Goal: Task Accomplishment & Management: Use online tool/utility

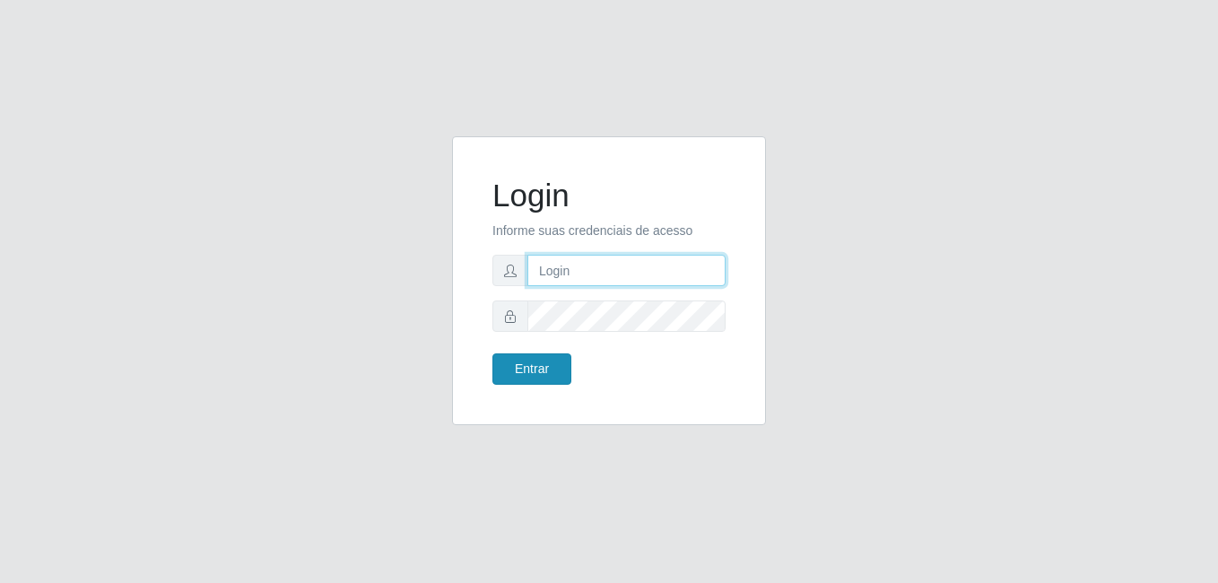
type input "gyovana@bemais"
click at [561, 361] on button "Entrar" at bounding box center [531, 368] width 79 height 31
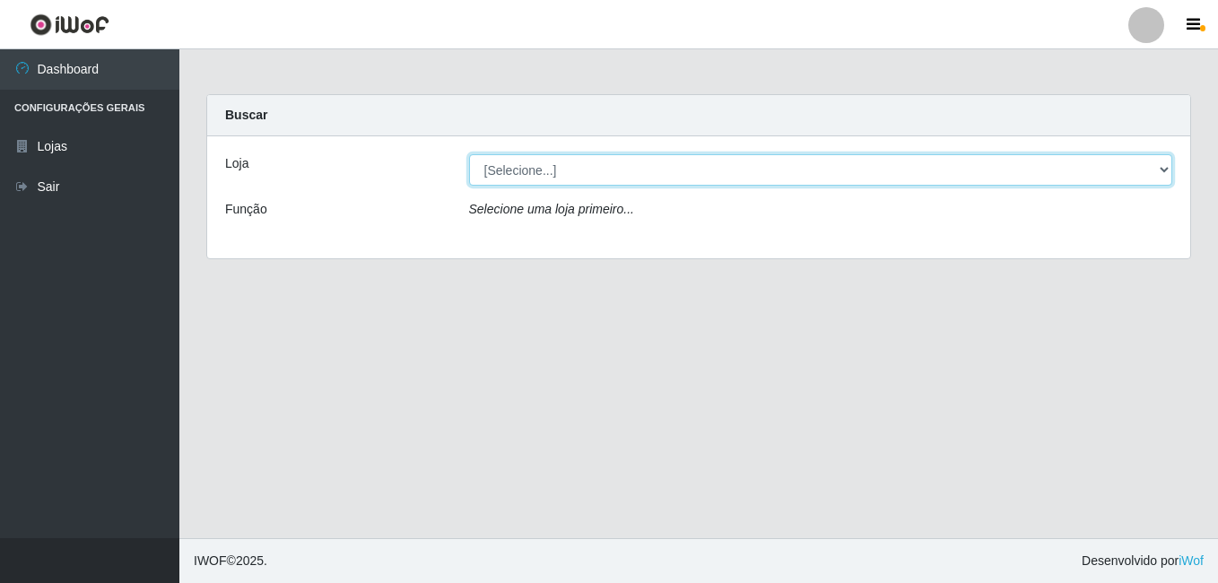
click at [621, 181] on select "[Selecione...] [PERSON_NAME]" at bounding box center [821, 169] width 704 height 31
select select "230"
click at [469, 154] on select "[Selecione...] [PERSON_NAME]" at bounding box center [821, 169] width 704 height 31
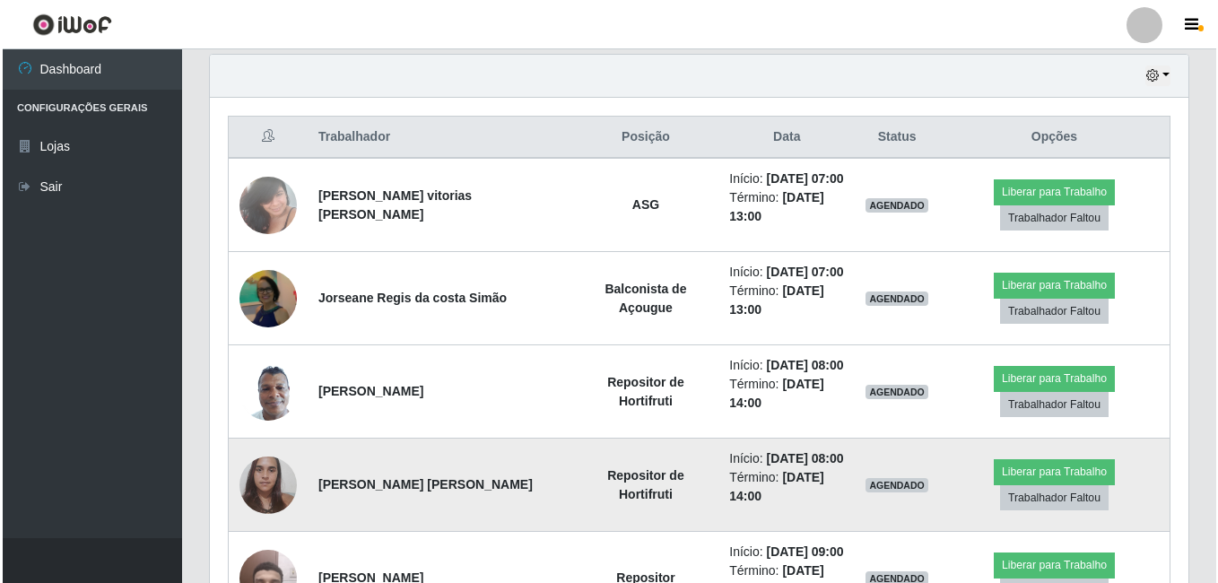
scroll to position [717, 0]
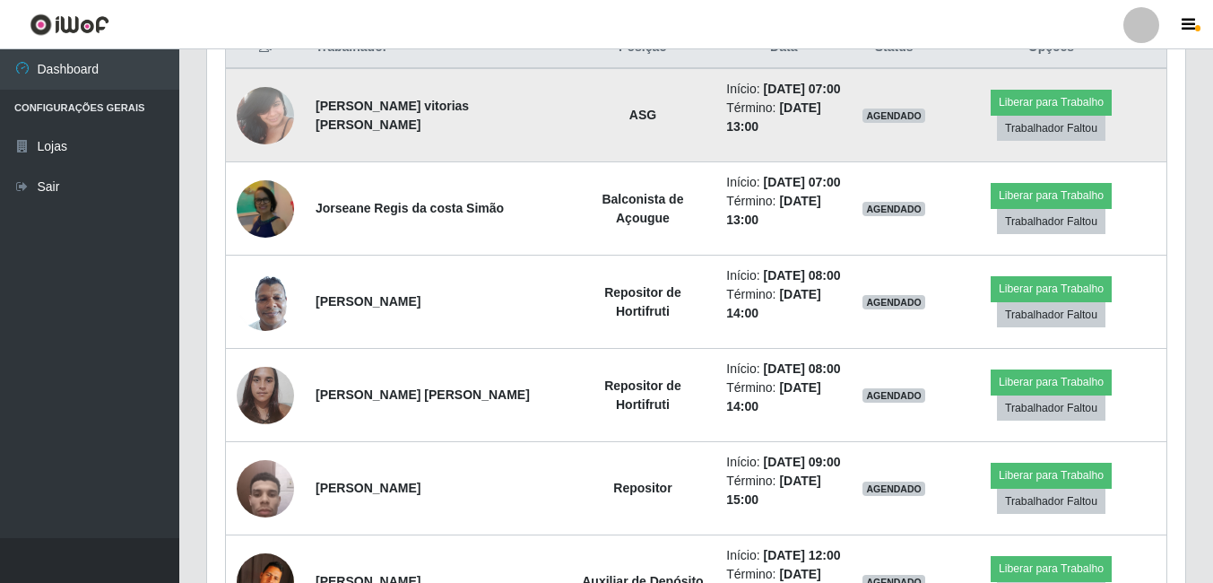
click at [252, 139] on img at bounding box center [265, 115] width 57 height 76
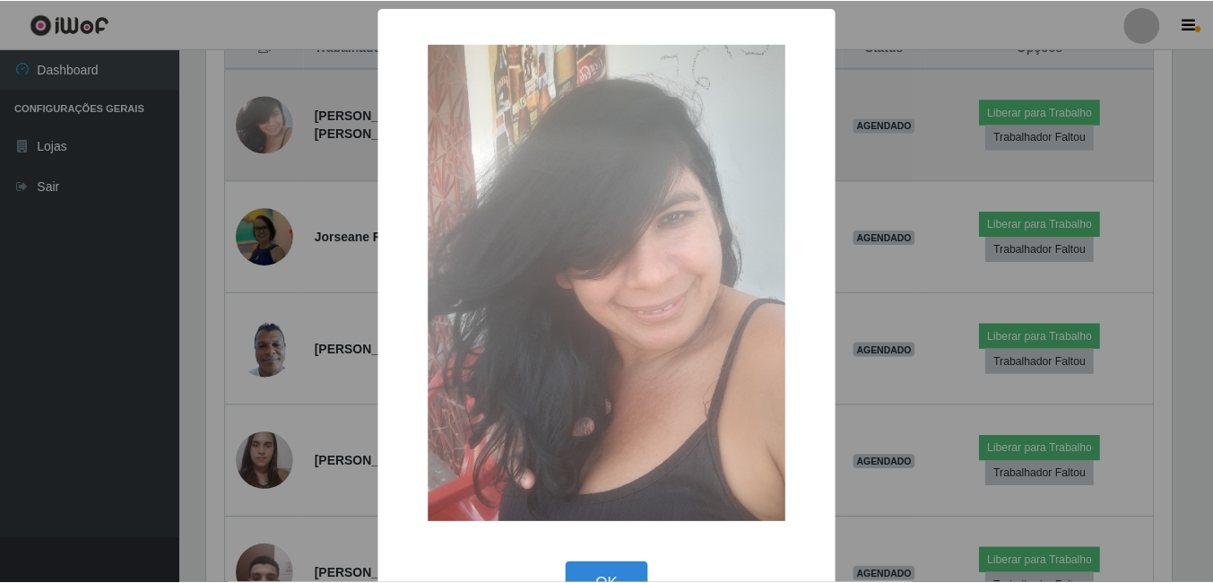
scroll to position [372, 969]
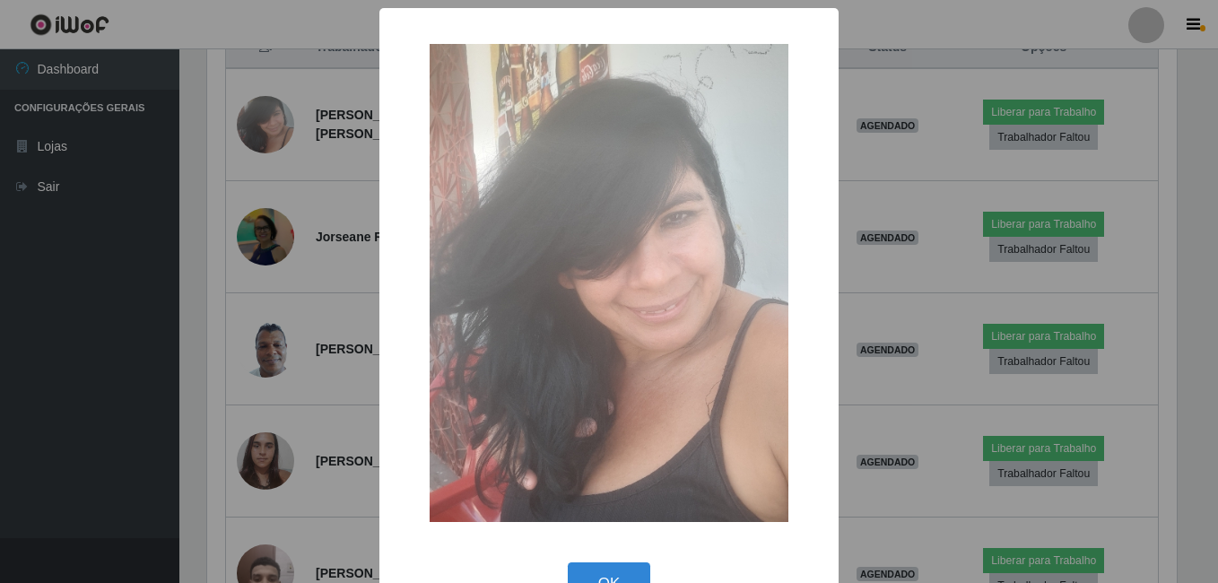
click at [291, 233] on div "× OK Cancel" at bounding box center [609, 291] width 1218 height 583
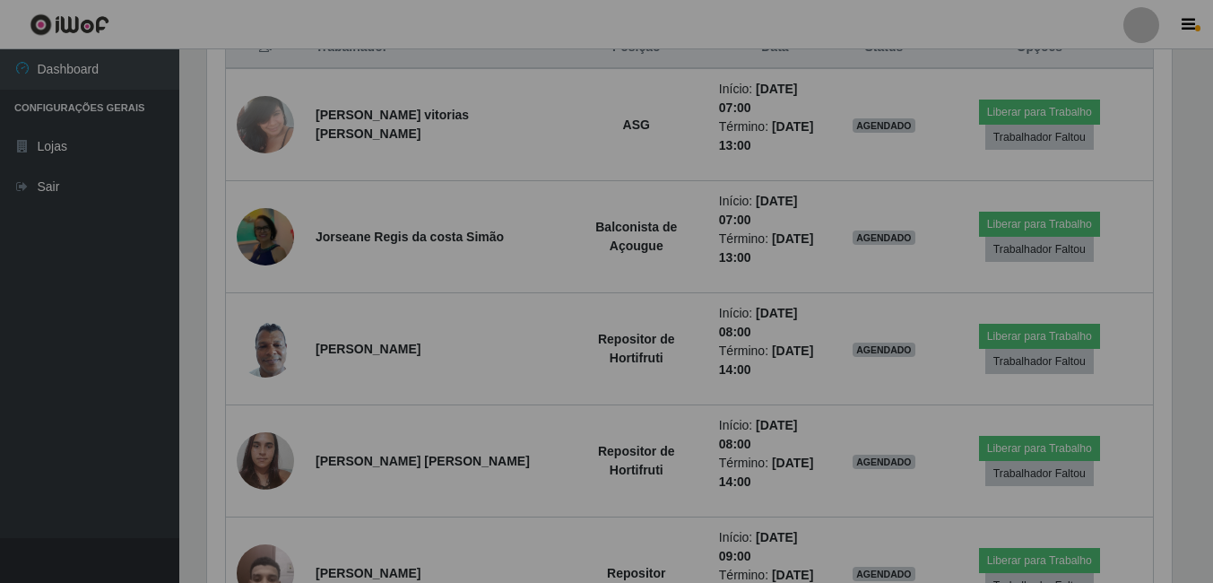
scroll to position [372, 978]
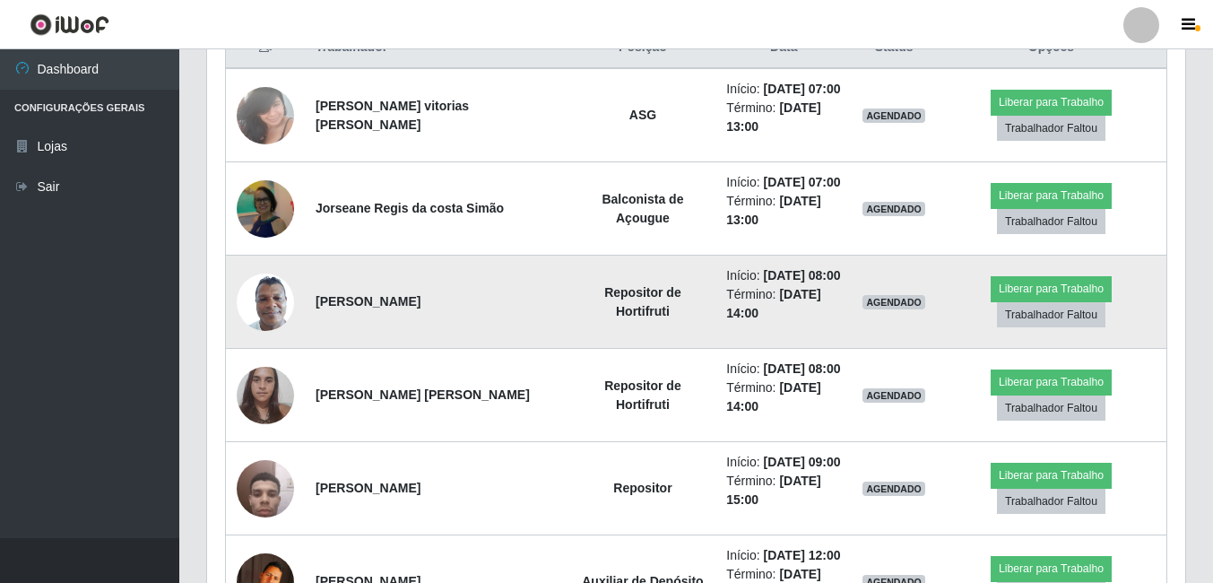
click at [270, 308] on img at bounding box center [265, 302] width 57 height 76
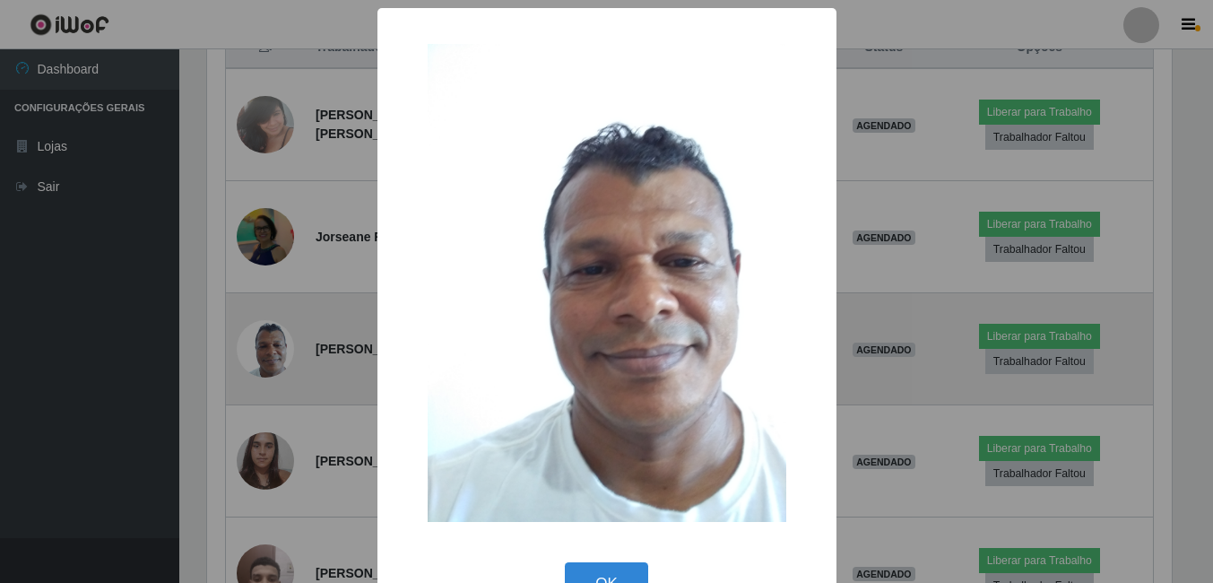
scroll to position [372, 969]
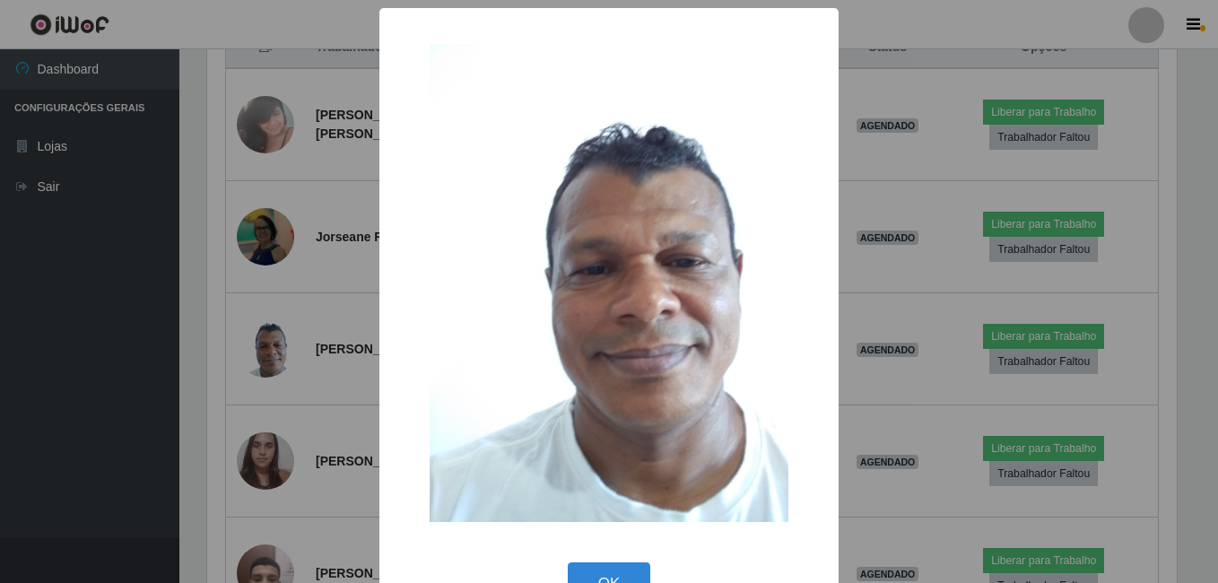
click at [328, 423] on div "× OK Cancel" at bounding box center [609, 291] width 1218 height 583
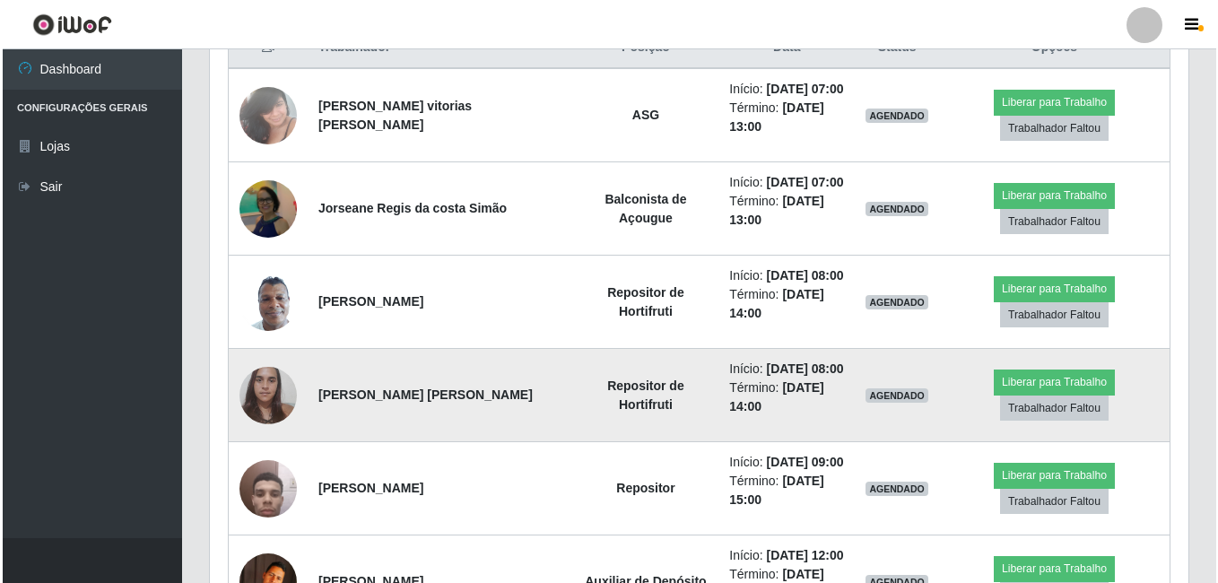
scroll to position [372, 978]
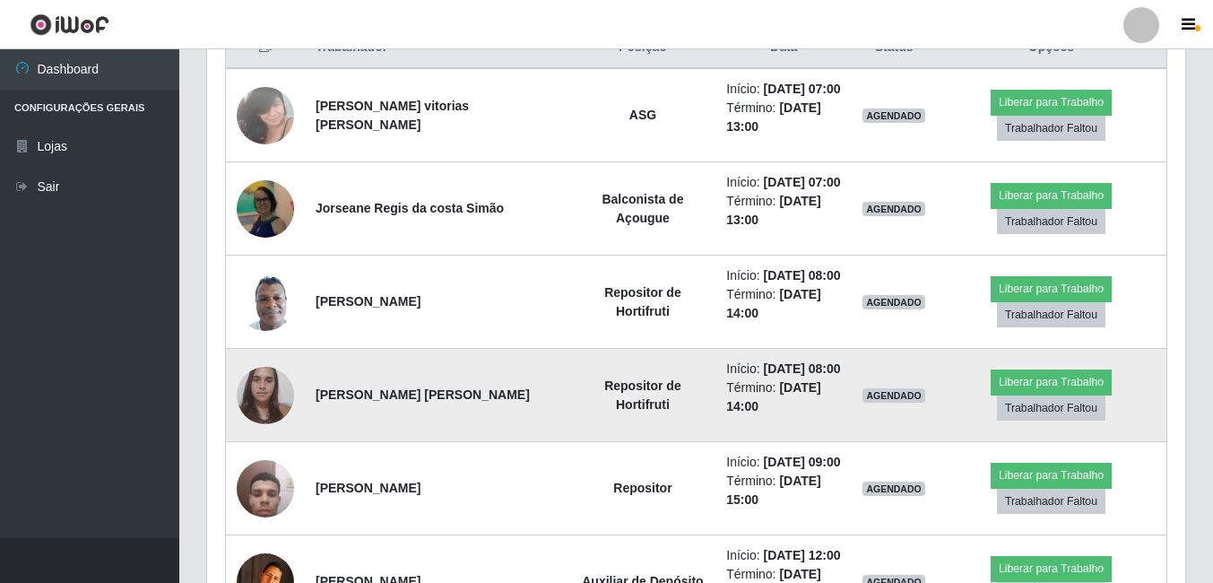
click at [269, 398] on img at bounding box center [265, 395] width 57 height 76
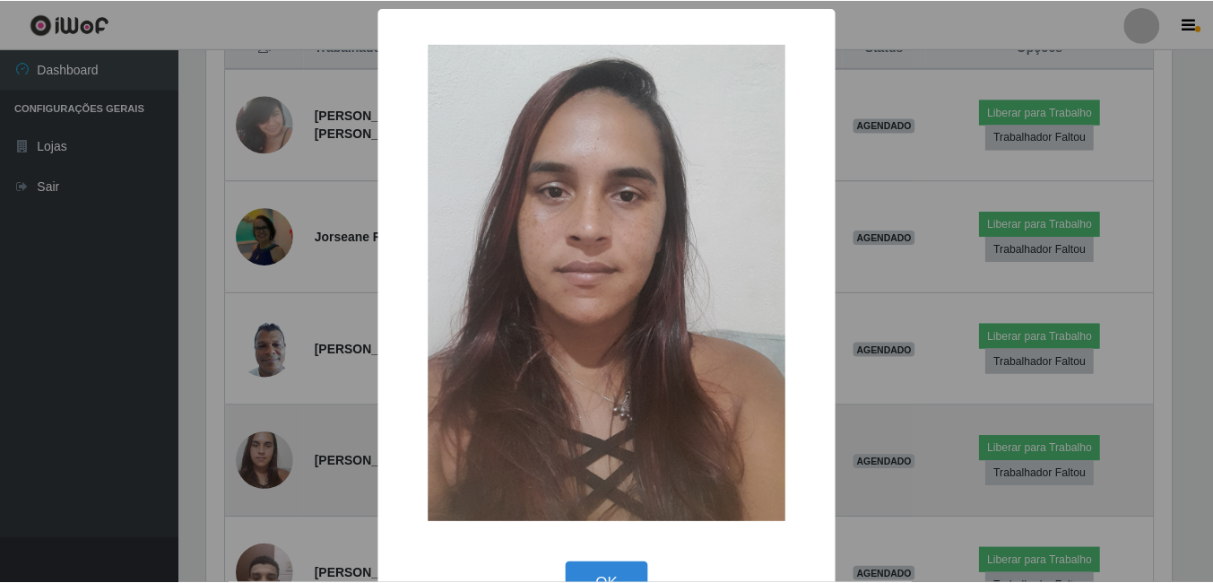
scroll to position [372, 969]
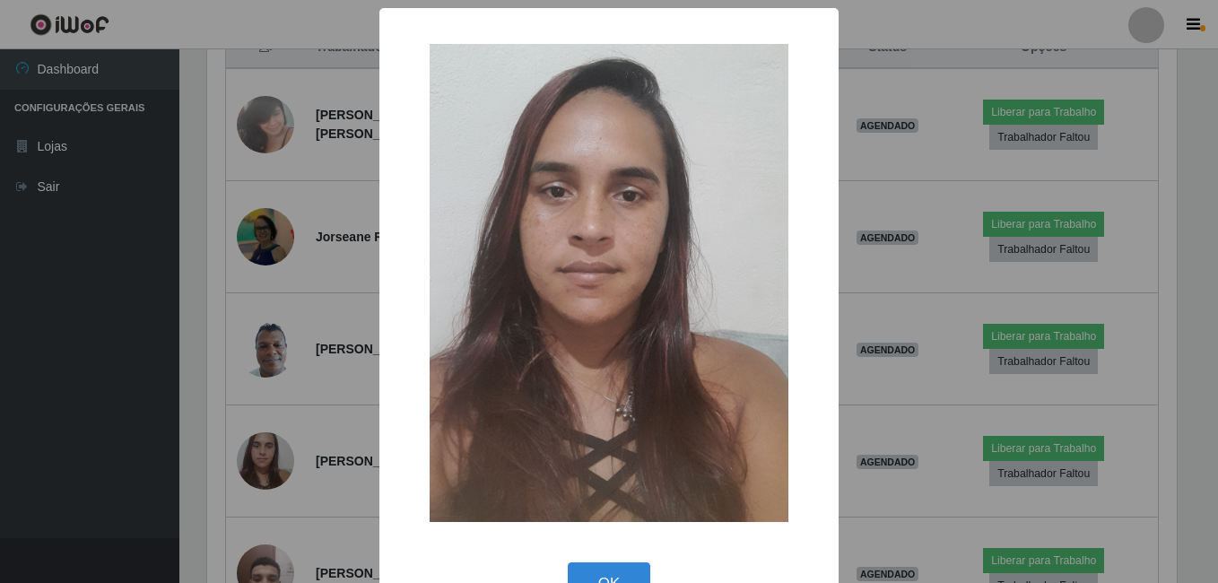
click at [296, 391] on div "× OK Cancel" at bounding box center [609, 291] width 1218 height 583
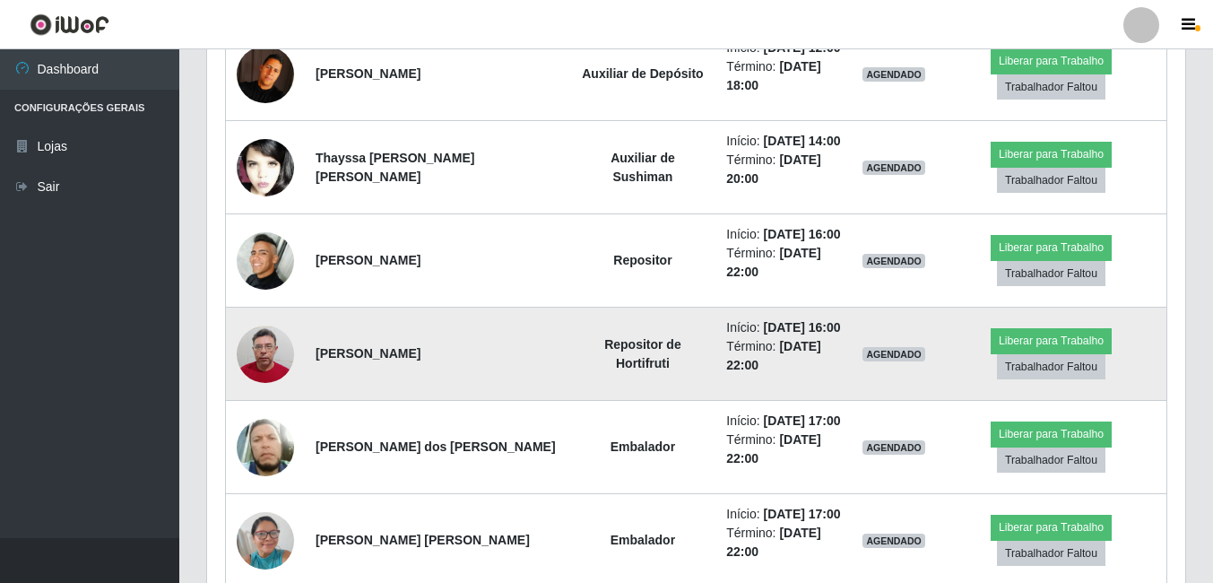
scroll to position [1255, 0]
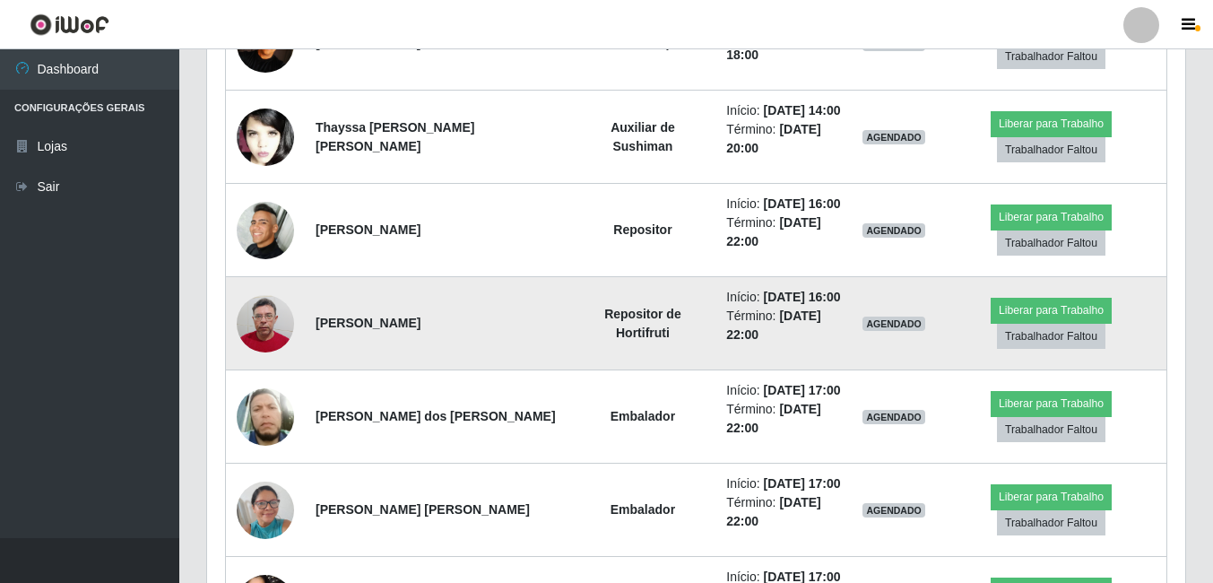
click at [275, 325] on img at bounding box center [265, 323] width 57 height 76
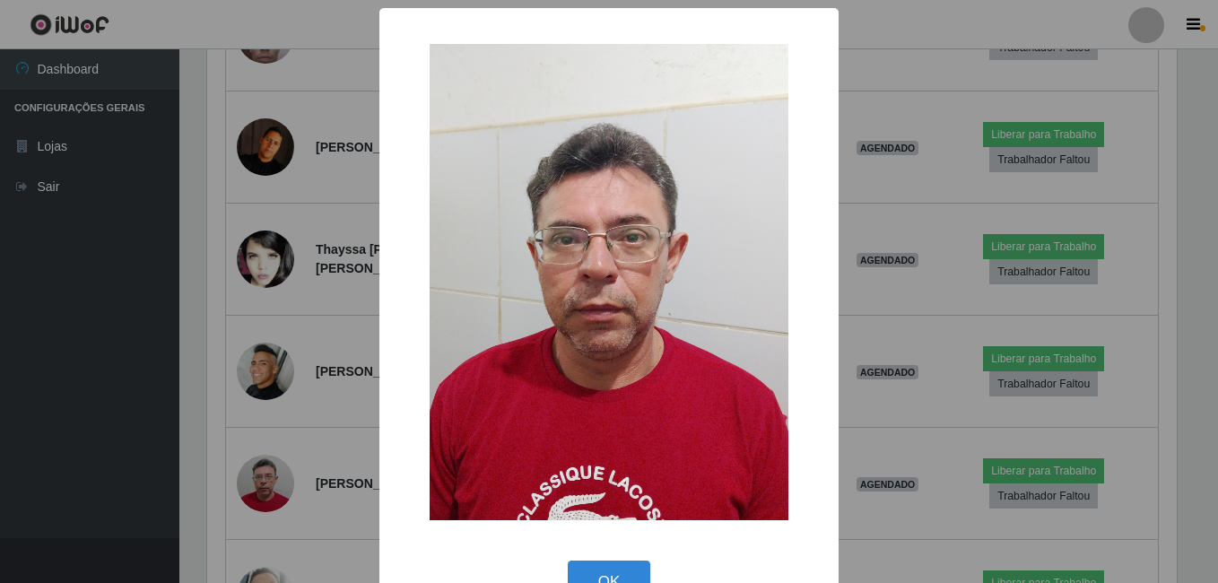
click at [304, 335] on div "× OK Cancel" at bounding box center [609, 291] width 1218 height 583
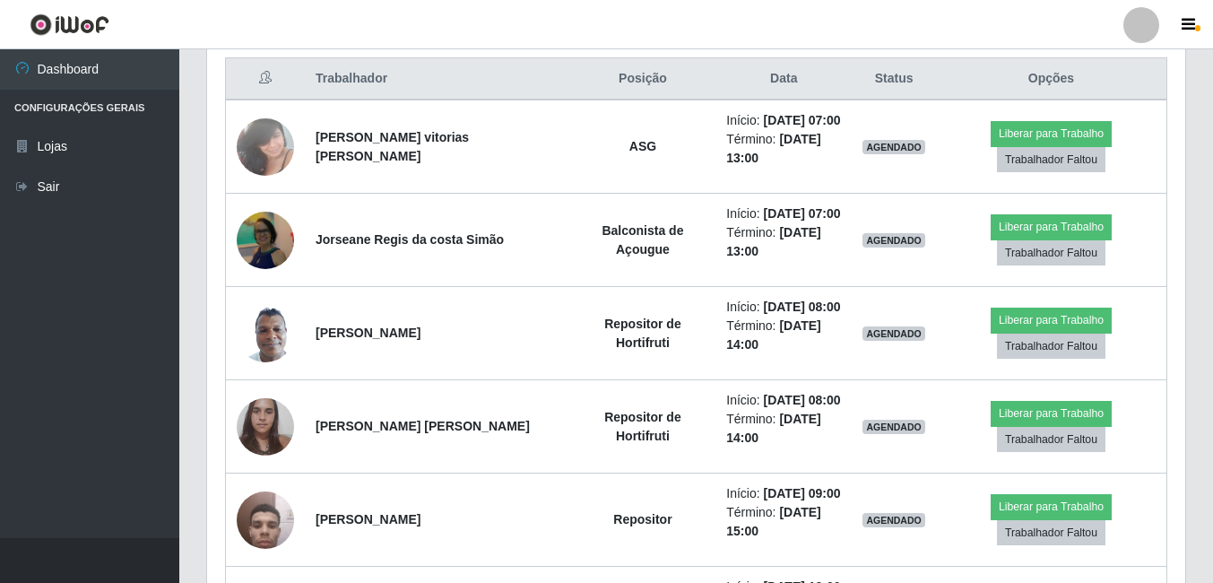
scroll to position [717, 0]
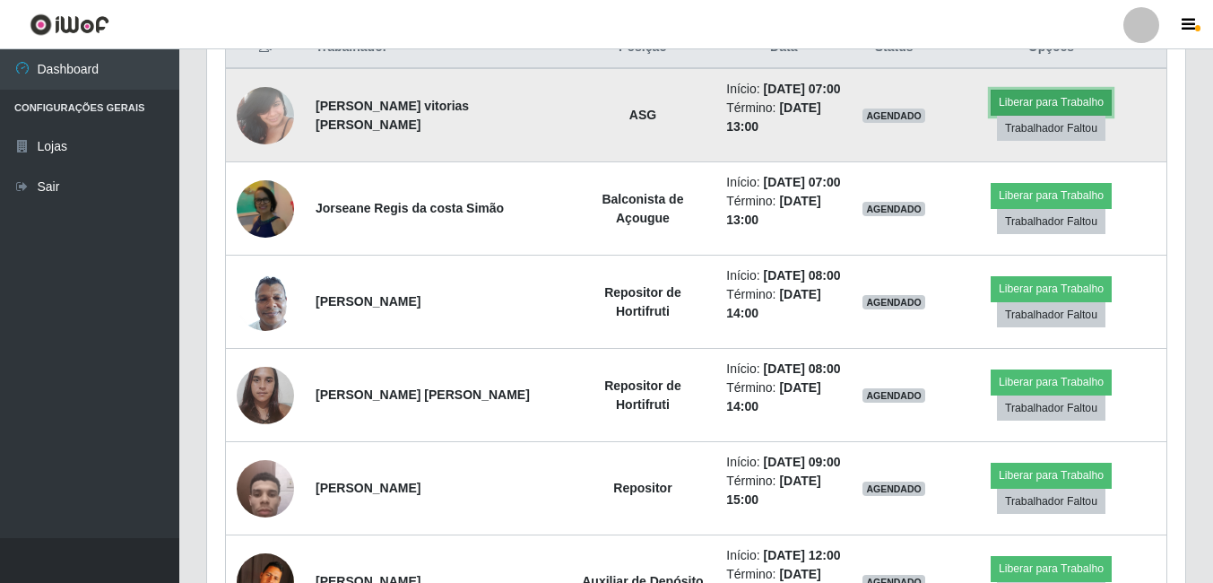
click at [1042, 105] on button "Liberar para Trabalho" at bounding box center [1051, 102] width 121 height 25
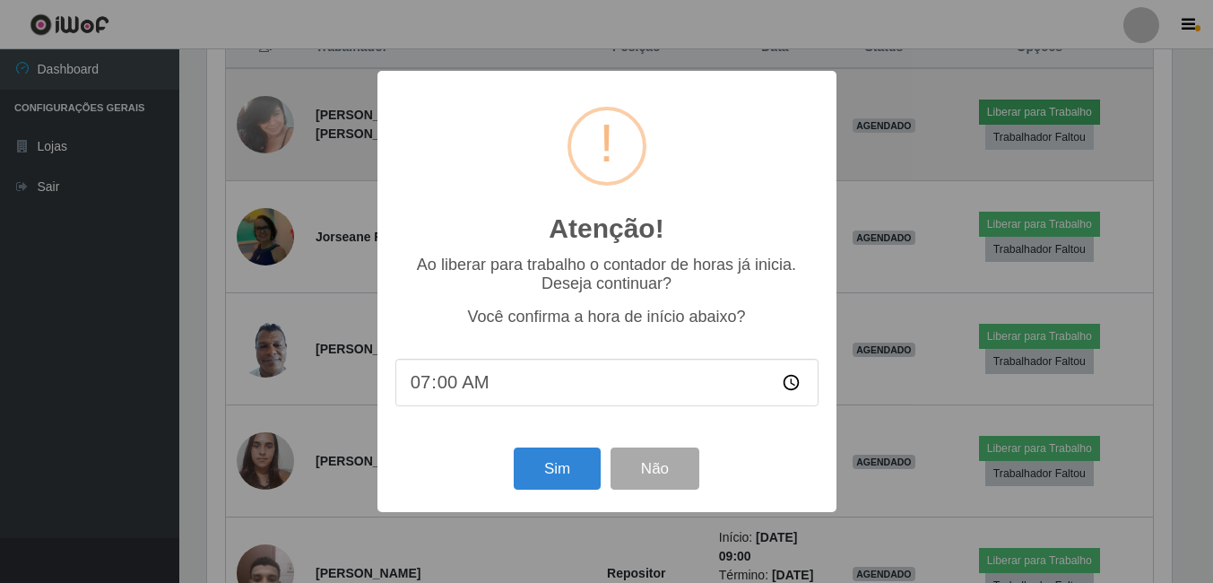
scroll to position [372, 969]
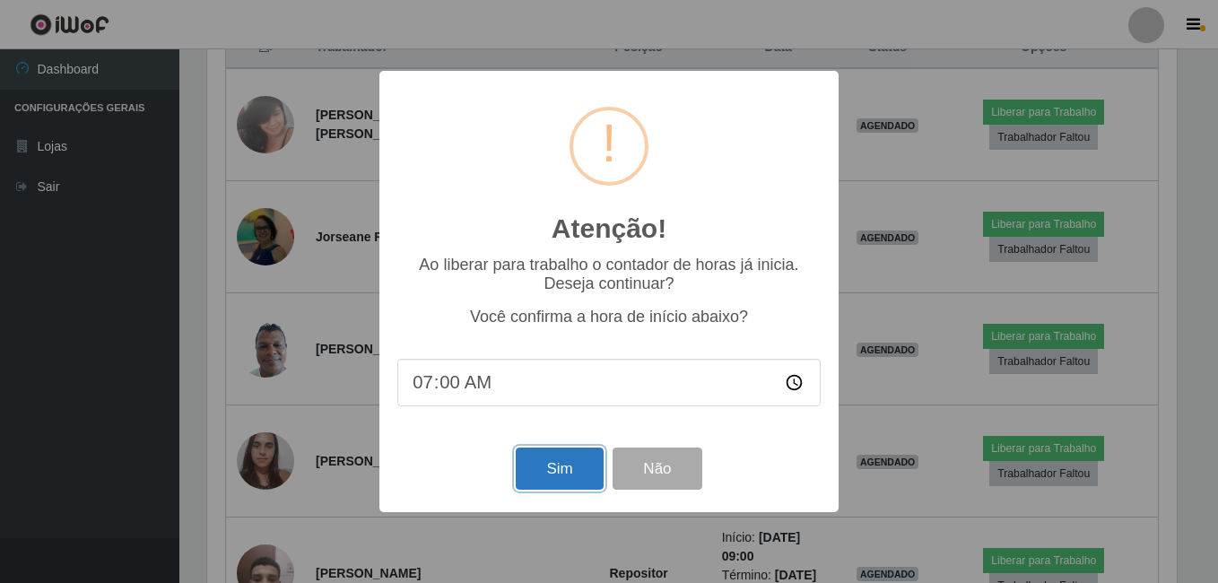
click at [553, 466] on button "Sim" at bounding box center [559, 468] width 87 height 42
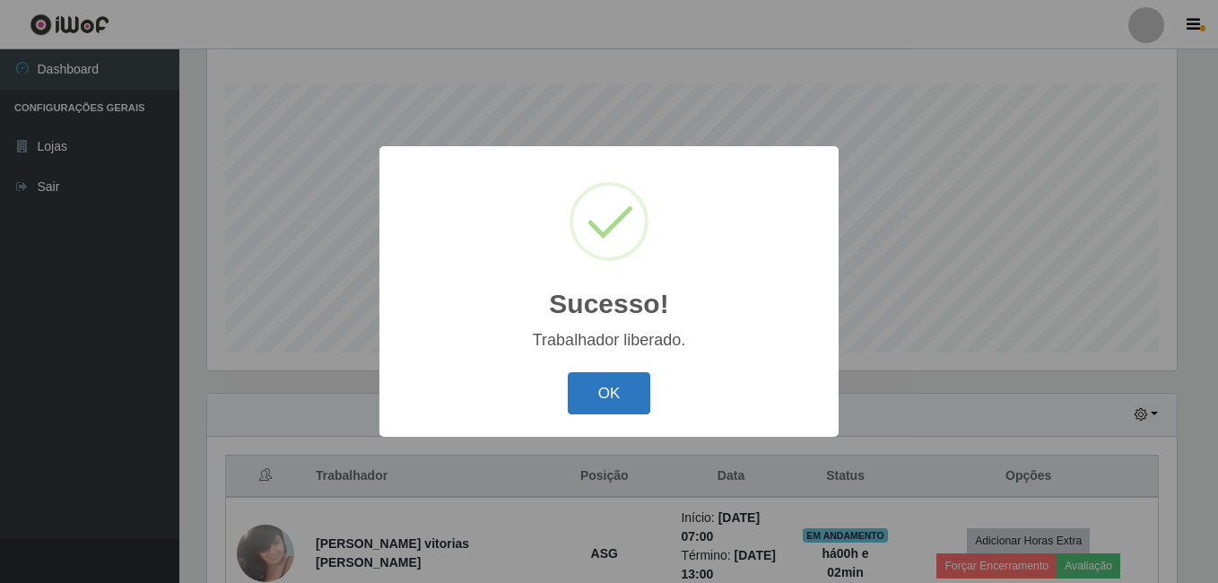
click at [640, 396] on button "OK" at bounding box center [609, 393] width 83 height 42
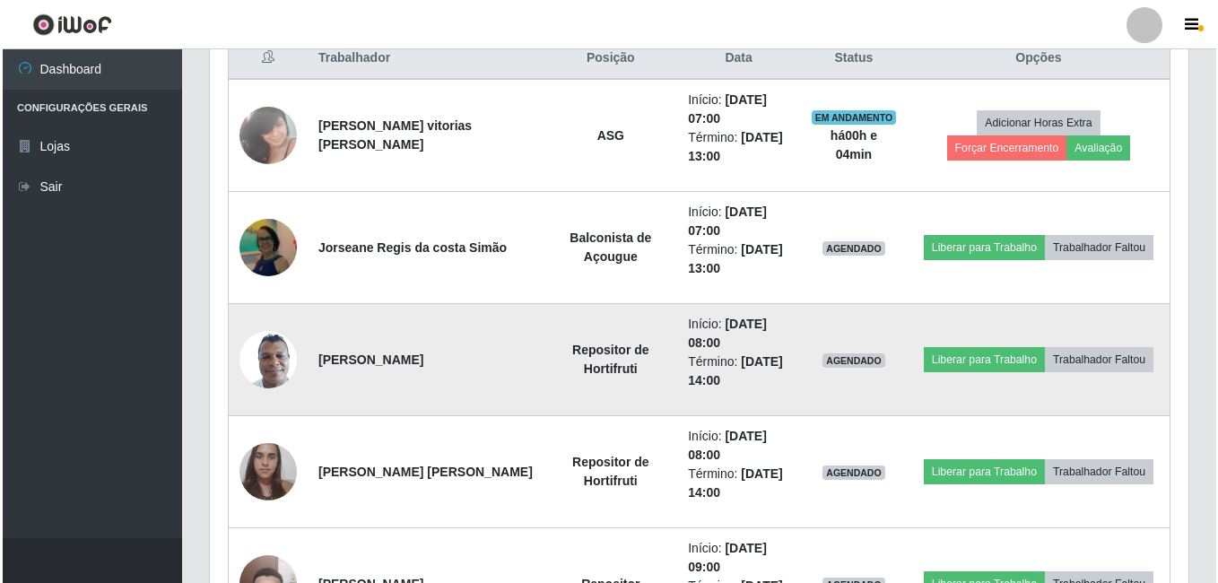
scroll to position [737, 0]
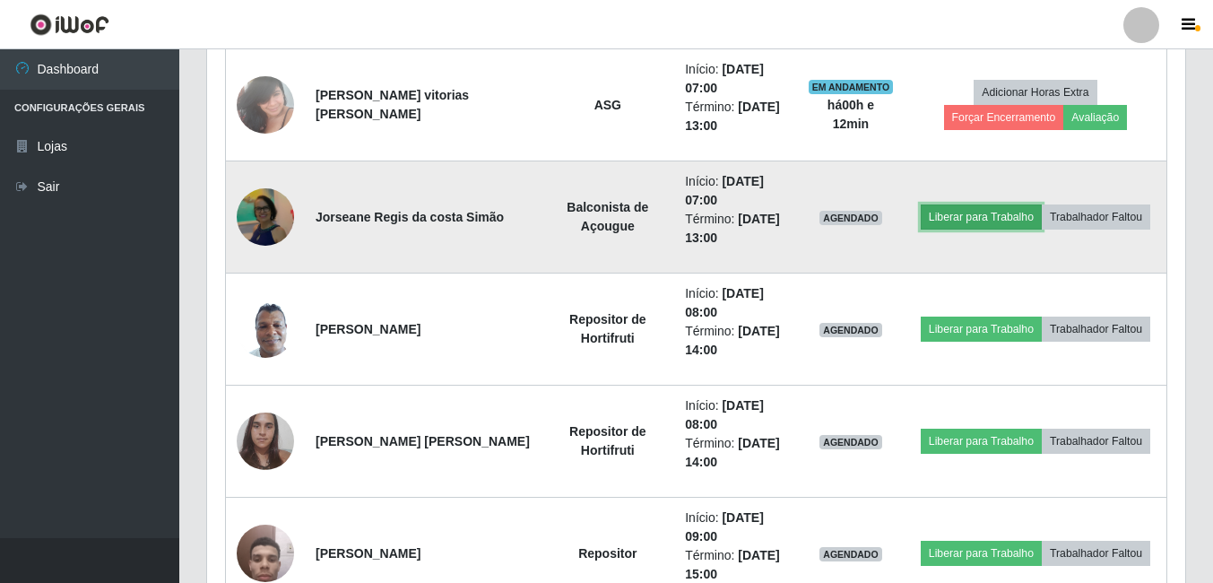
click at [931, 220] on button "Liberar para Trabalho" at bounding box center [981, 216] width 121 height 25
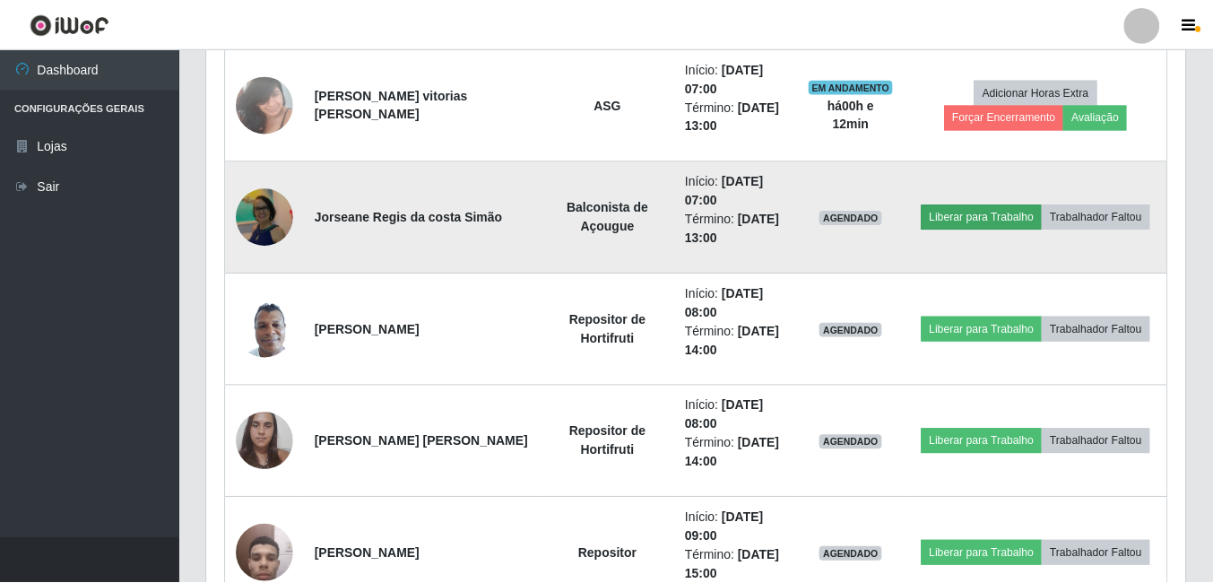
scroll to position [372, 969]
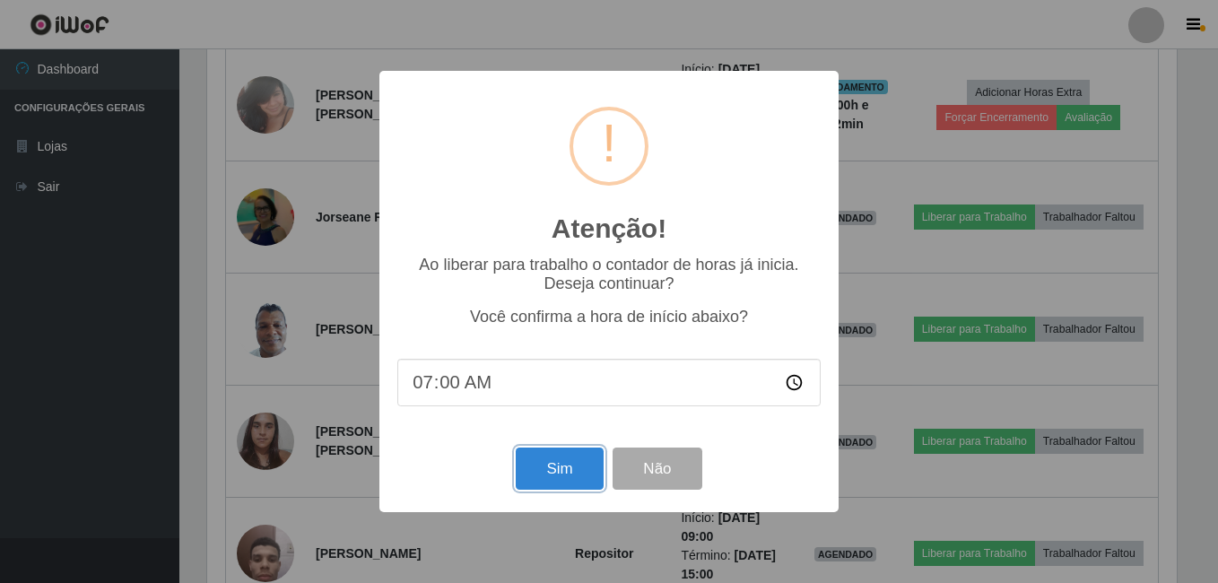
drag, startPoint x: 560, startPoint y: 468, endPoint x: 430, endPoint y: 390, distance: 151.6
click at [430, 390] on div "Atenção! × Ao liberar para trabalho o contador de horas já inicia. Deseja conti…" at bounding box center [608, 291] width 459 height 441
click at [442, 386] on input "07:00" at bounding box center [608, 383] width 423 height 48
type input "07:08"
click at [530, 465] on button "Sim" at bounding box center [559, 468] width 87 height 42
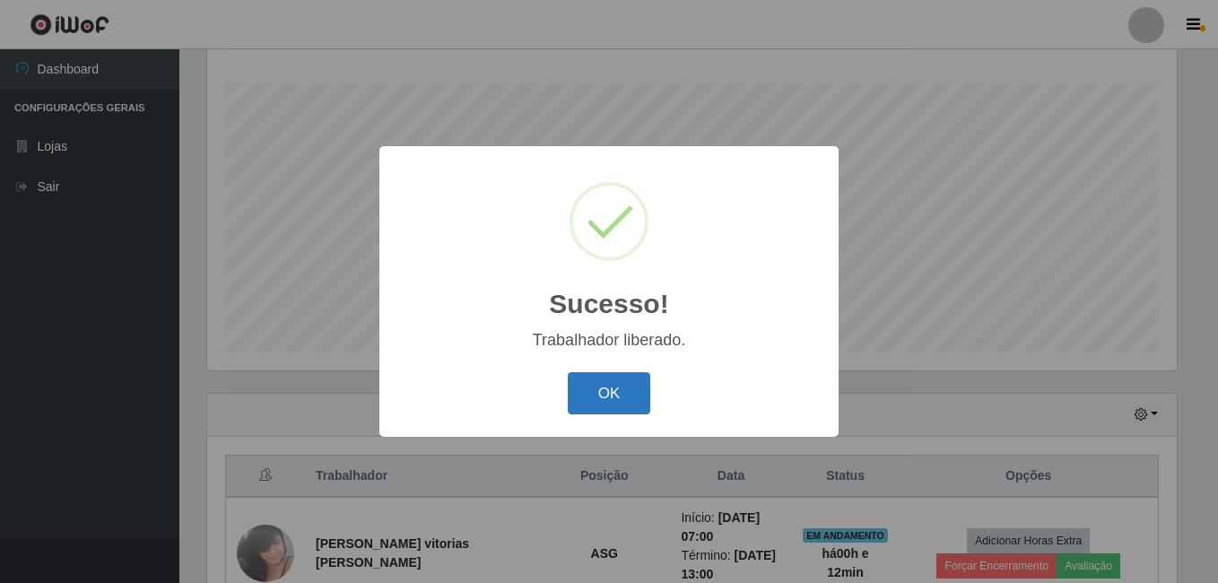
click at [592, 388] on button "OK" at bounding box center [609, 393] width 83 height 42
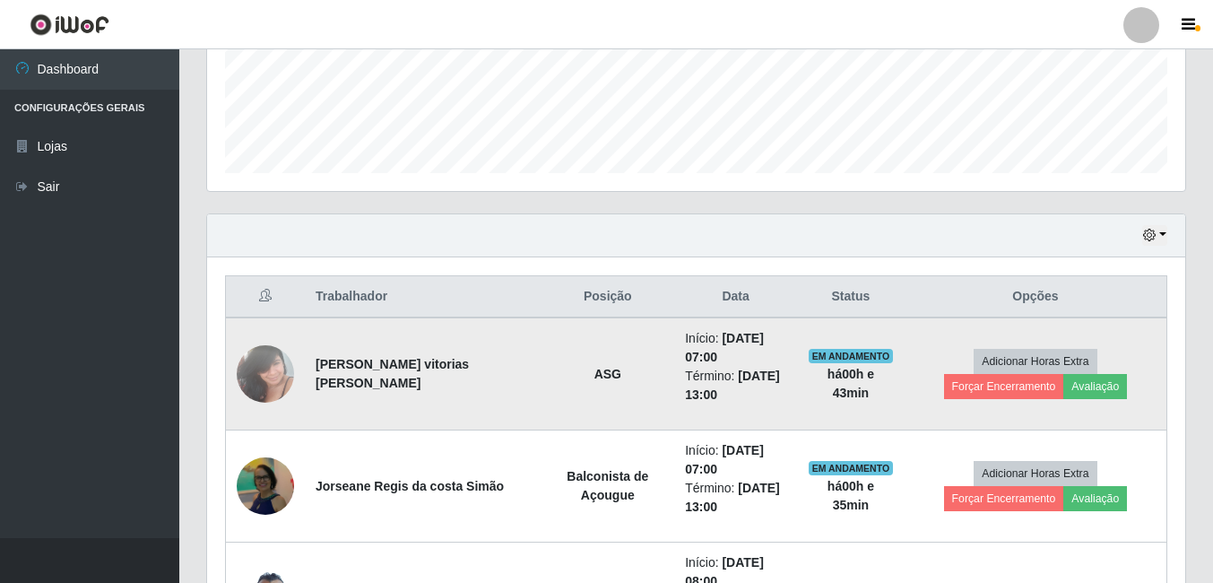
scroll to position [558, 0]
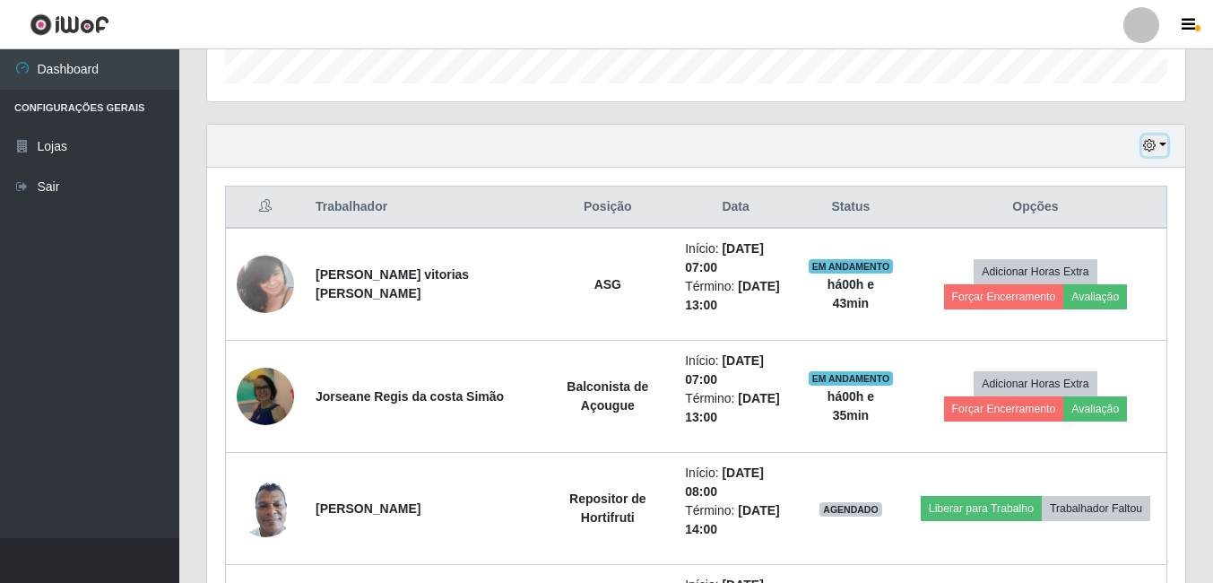
click at [1155, 142] on icon "button" at bounding box center [1149, 145] width 13 height 13
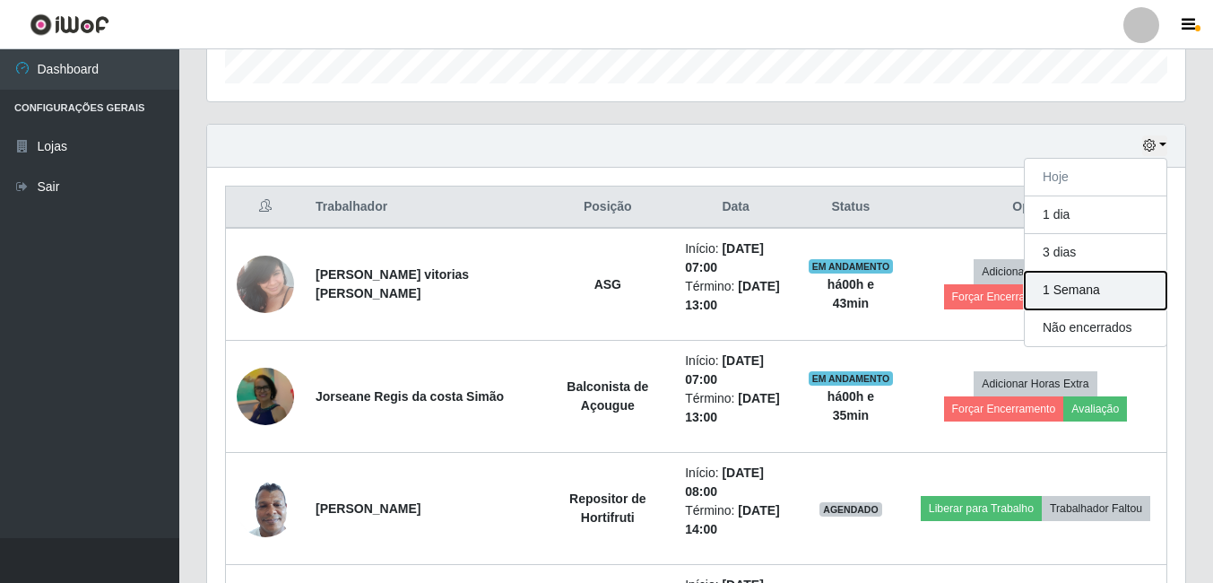
click at [1058, 294] on button "1 Semana" at bounding box center [1096, 291] width 142 height 38
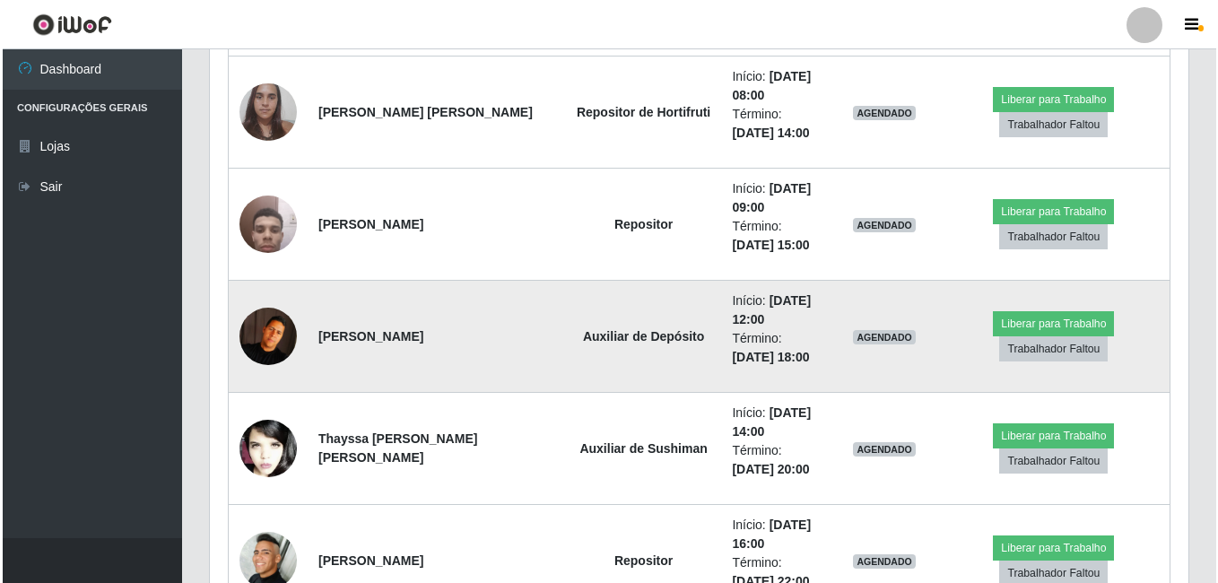
scroll to position [1096, 0]
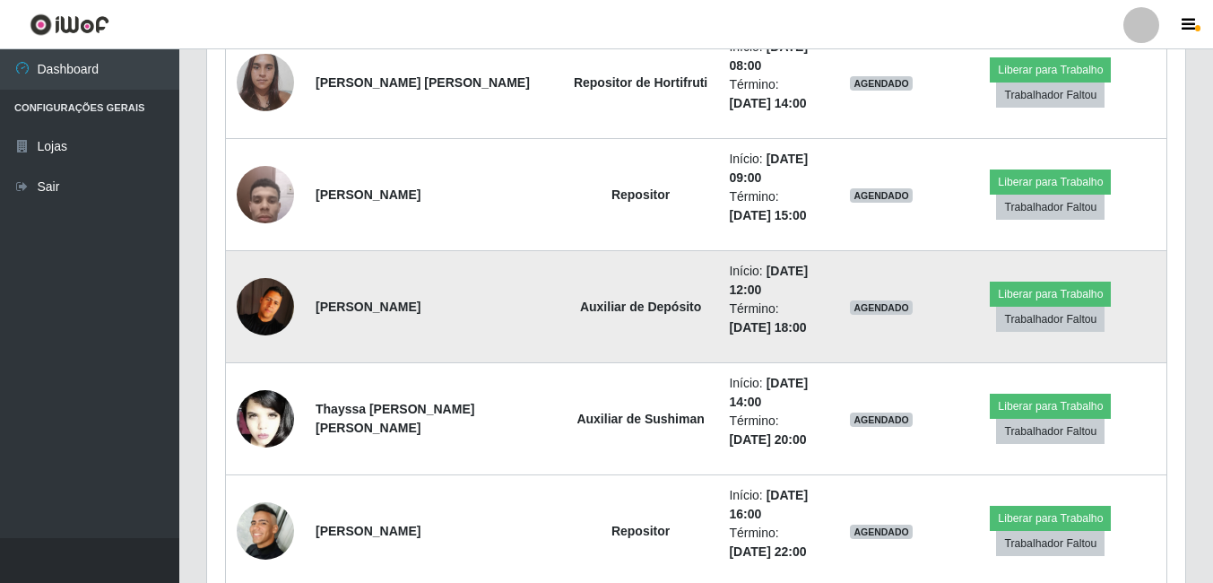
click at [284, 309] on img at bounding box center [265, 306] width 57 height 57
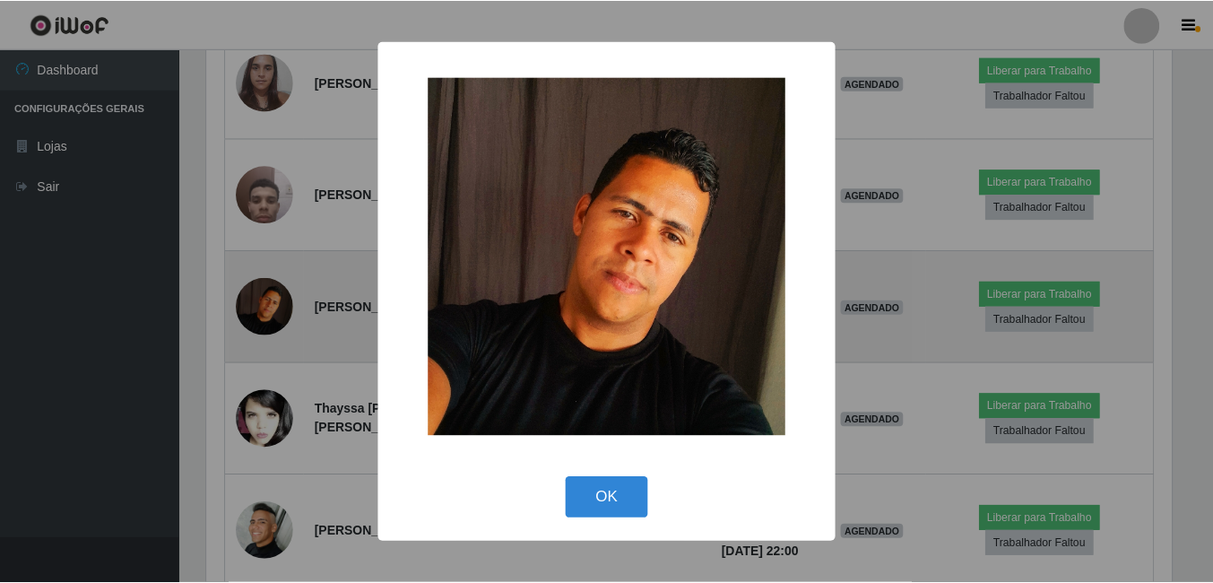
scroll to position [372, 969]
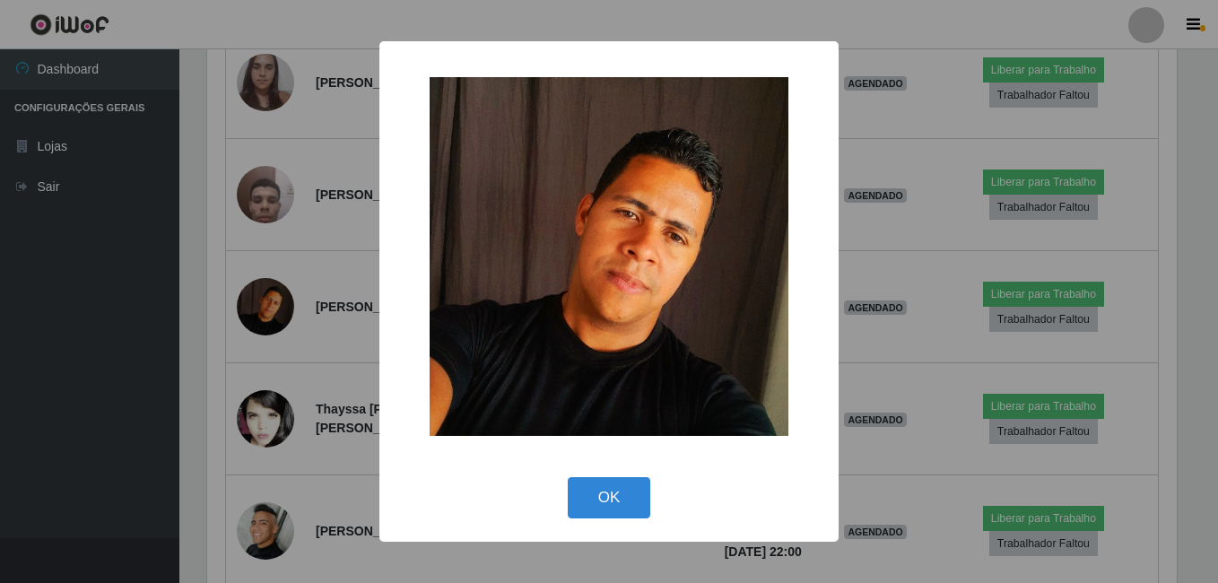
click at [352, 298] on div "× OK Cancel" at bounding box center [609, 291] width 1218 height 583
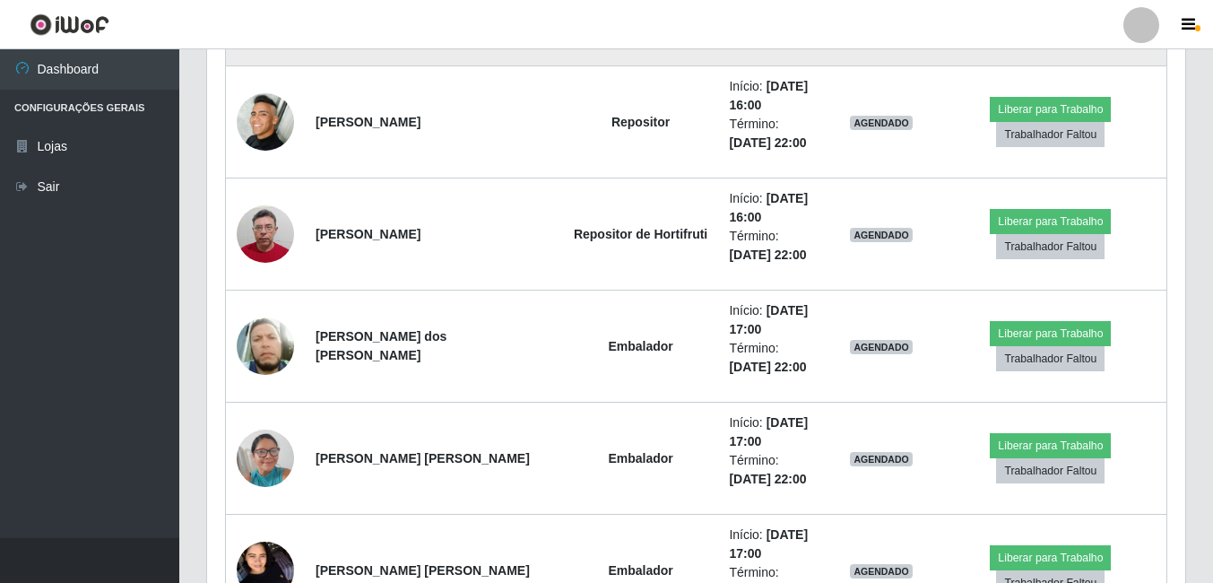
scroll to position [1544, 0]
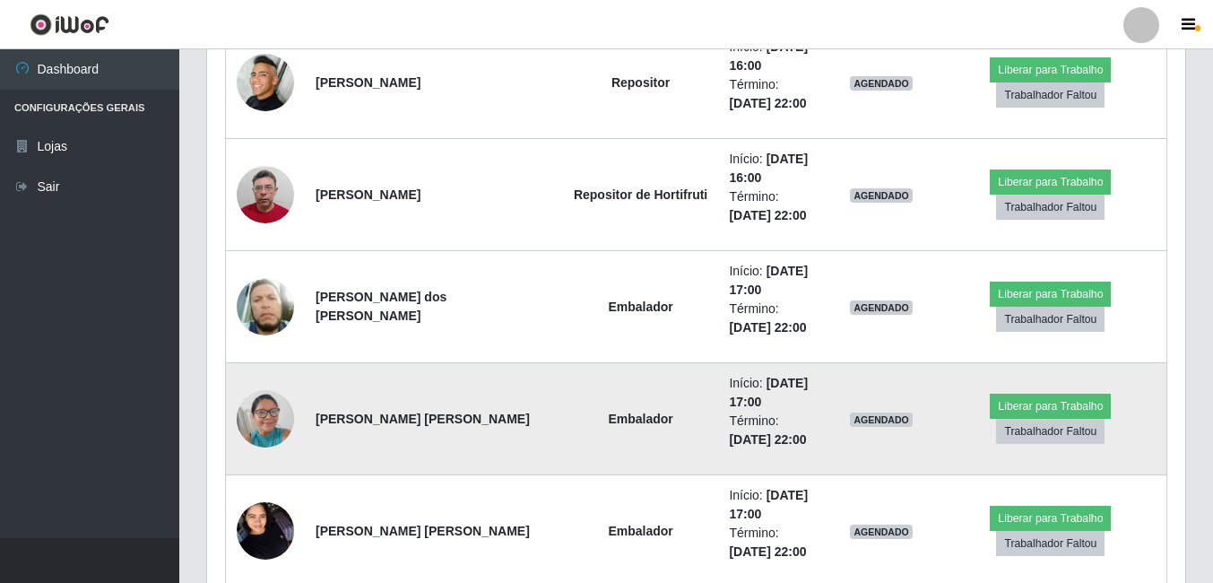
click at [260, 432] on img at bounding box center [265, 418] width 57 height 76
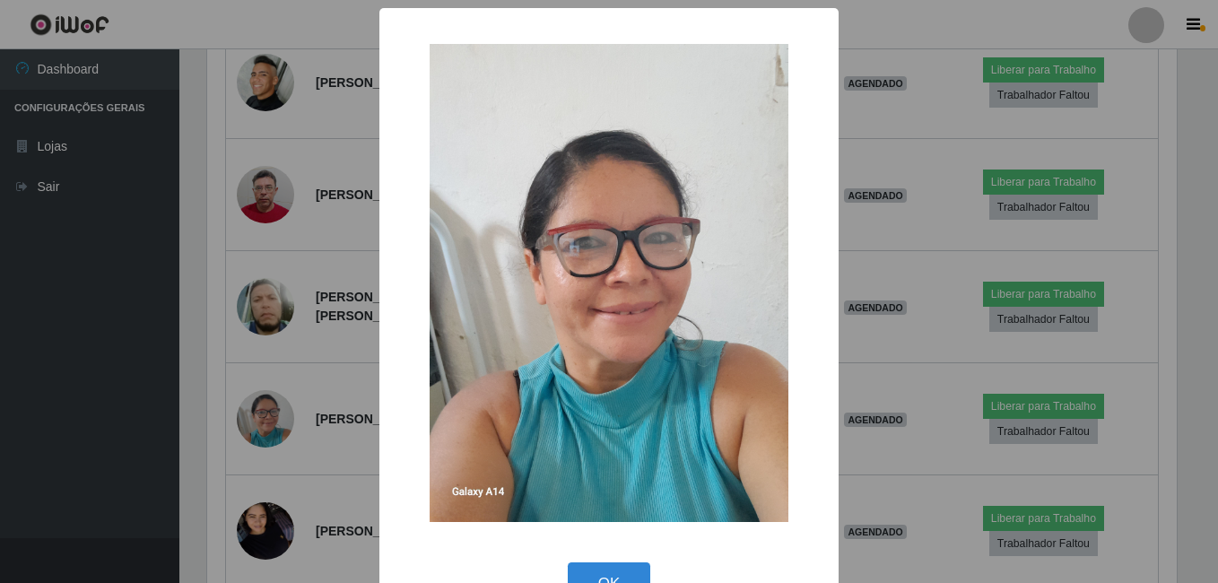
click at [298, 398] on div "× OK Cancel" at bounding box center [609, 291] width 1218 height 583
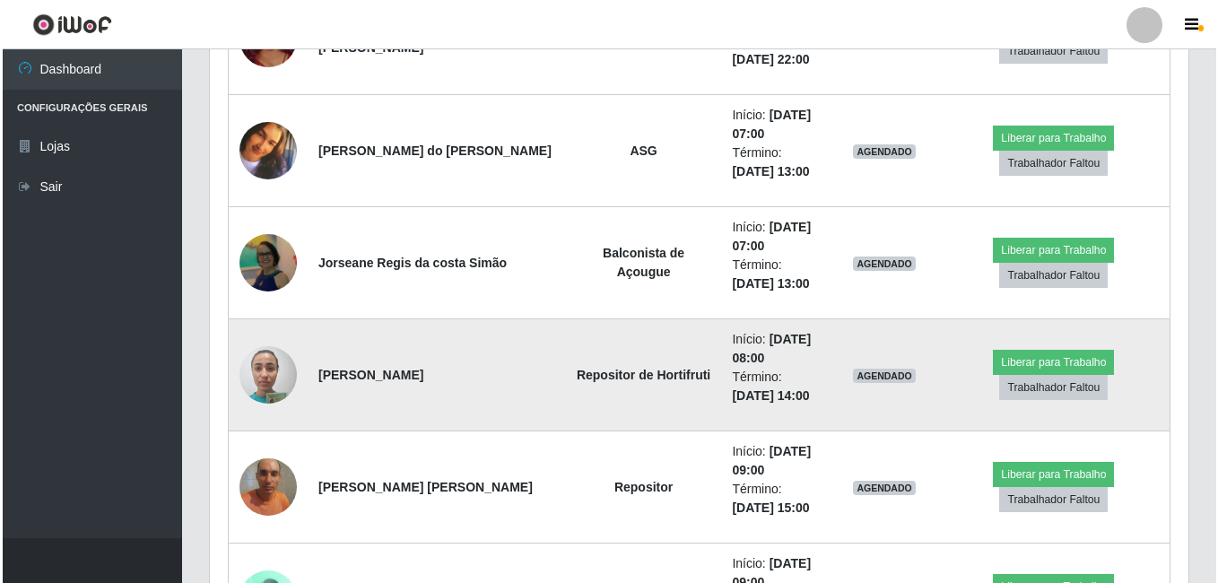
scroll to position [2262, 0]
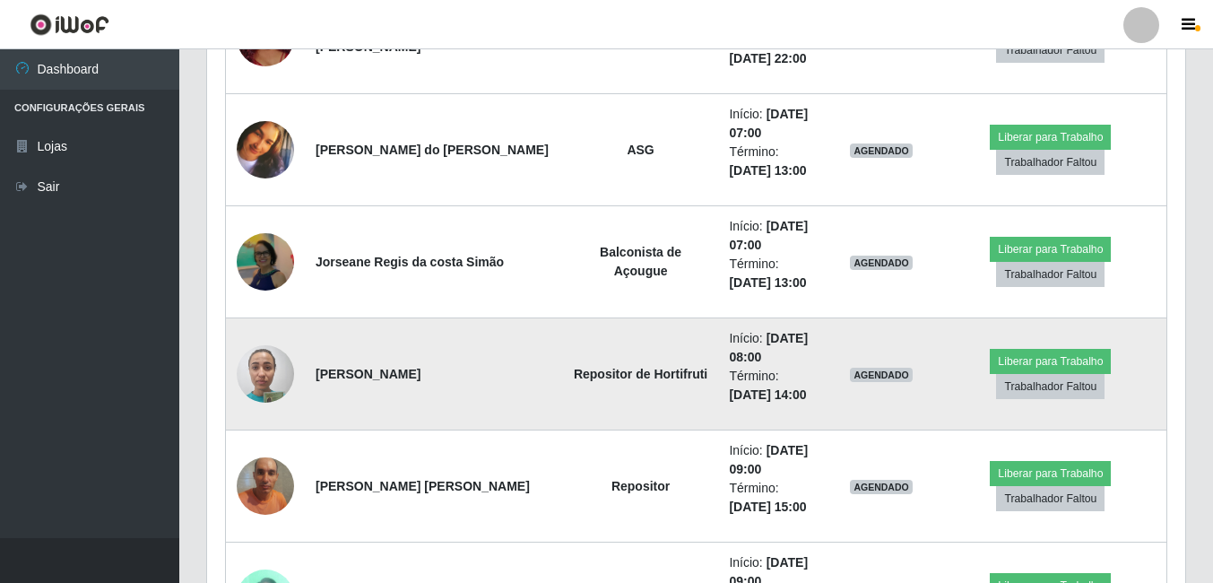
click at [271, 382] on img at bounding box center [265, 373] width 57 height 76
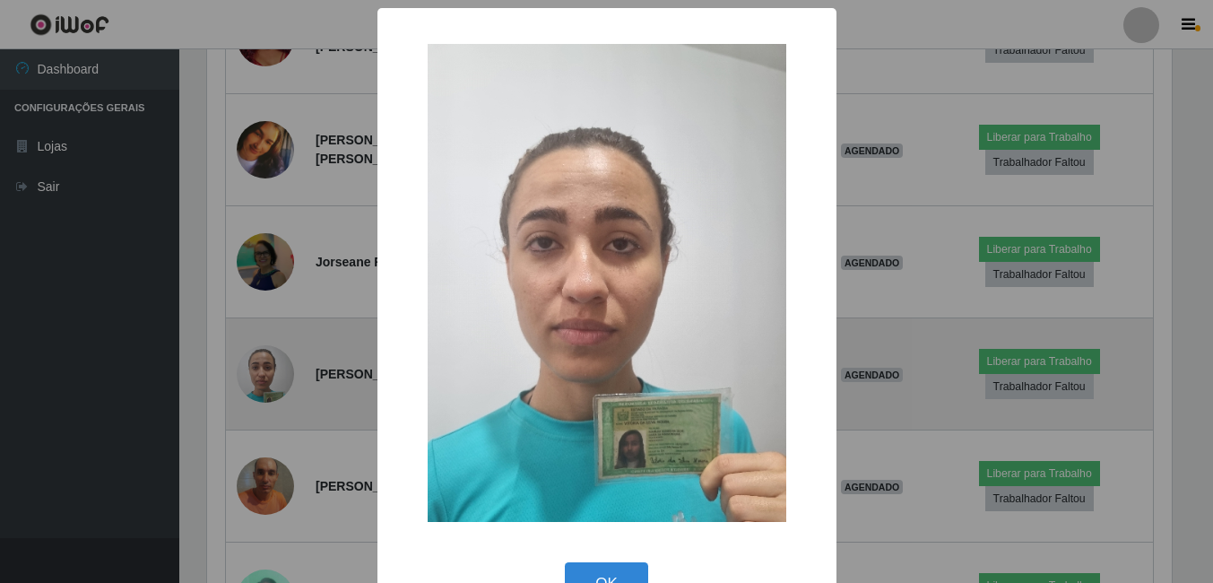
scroll to position [372, 969]
click at [271, 382] on div "× OK Cancel" at bounding box center [609, 291] width 1218 height 583
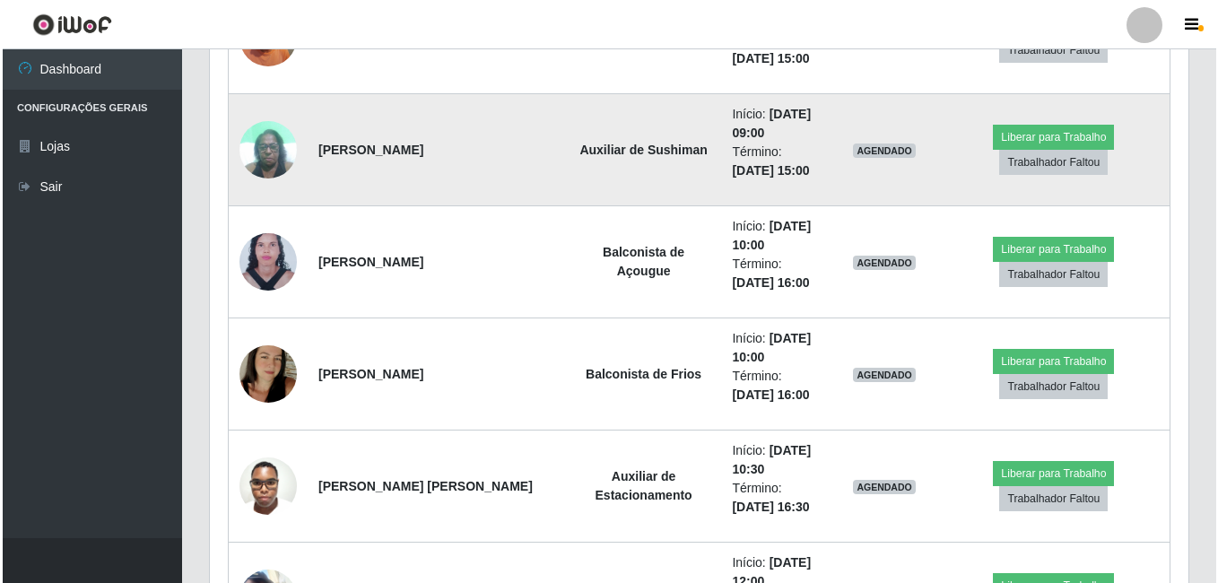
scroll to position [2800, 0]
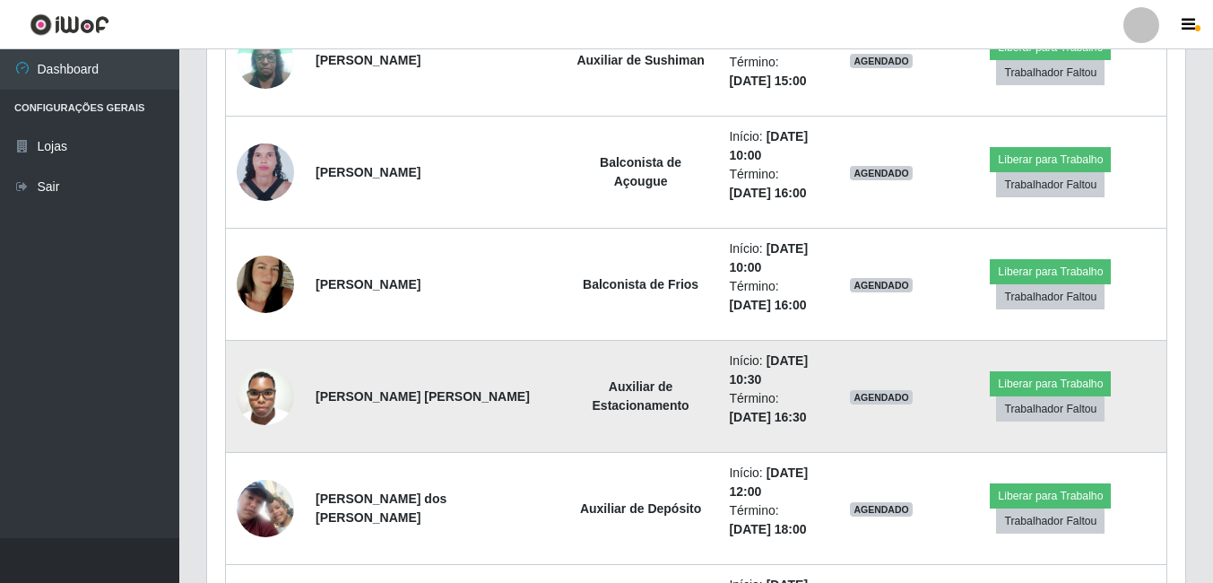
click at [288, 396] on img at bounding box center [265, 396] width 57 height 76
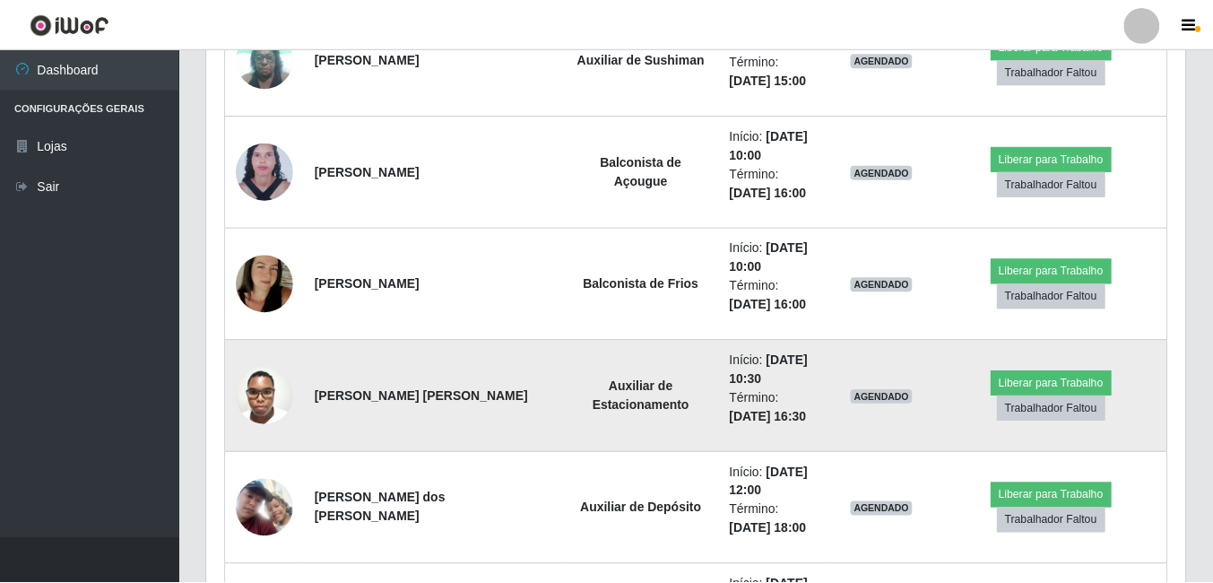
scroll to position [372, 969]
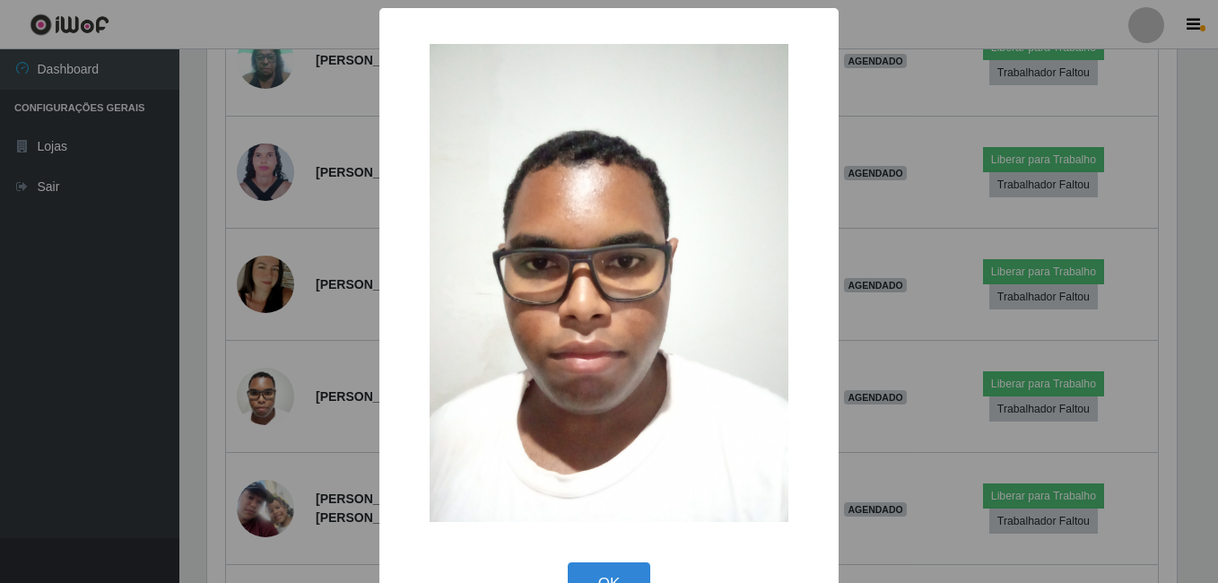
click at [379, 266] on div "× OK Cancel" at bounding box center [608, 318] width 459 height 620
click at [352, 271] on div "× OK Cancel" at bounding box center [609, 291] width 1218 height 583
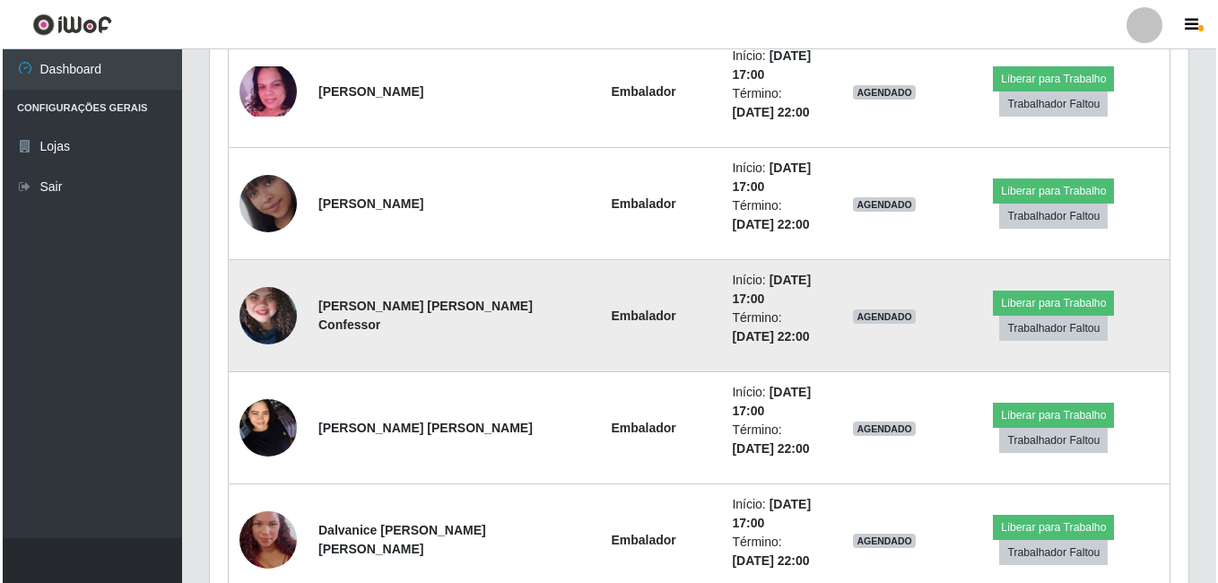
scroll to position [3696, 0]
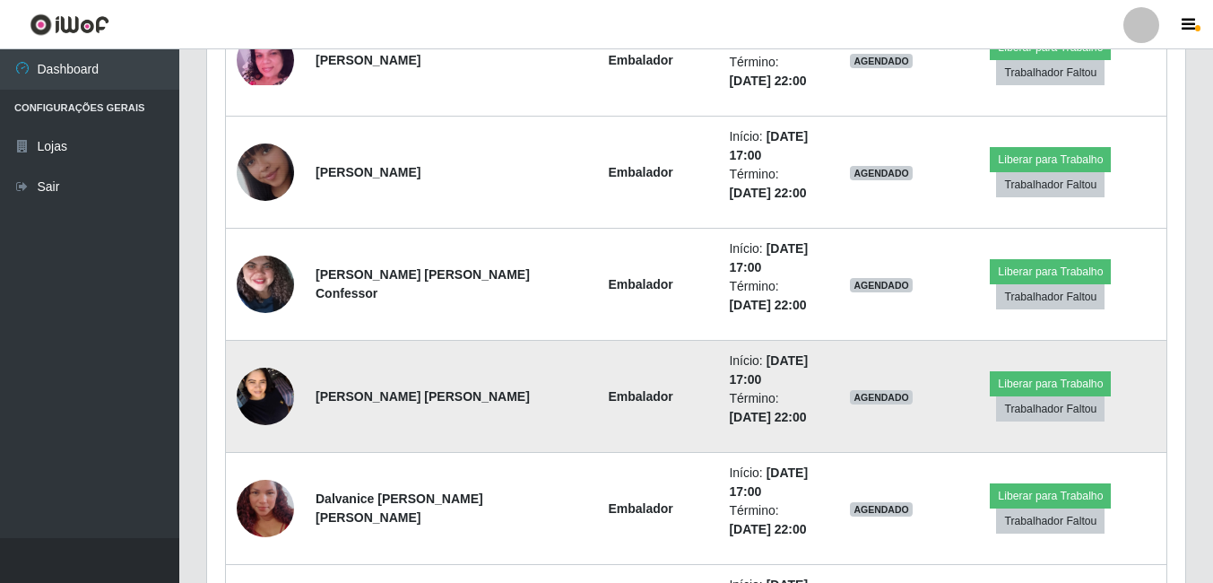
click at [283, 397] on img at bounding box center [265, 396] width 57 height 76
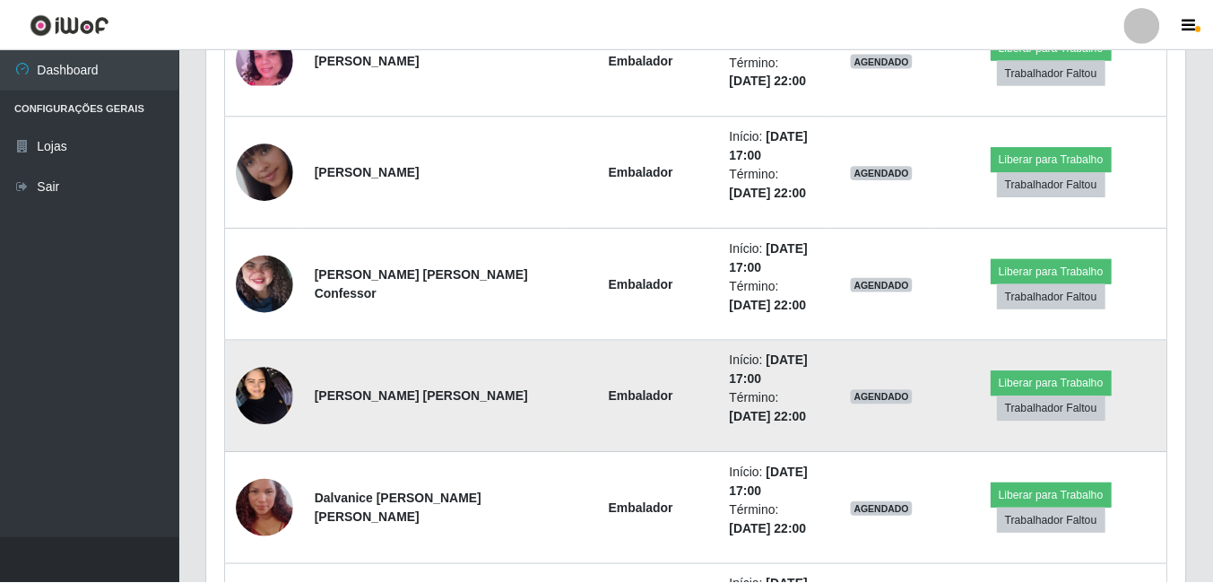
scroll to position [372, 969]
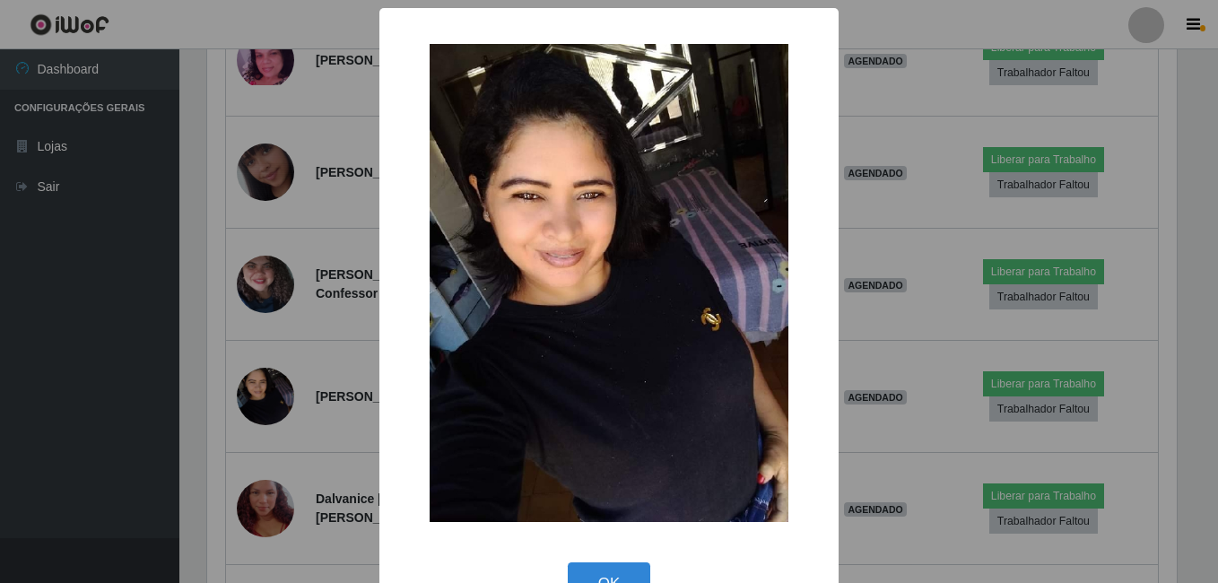
click at [232, 321] on div "× OK Cancel" at bounding box center [609, 291] width 1218 height 583
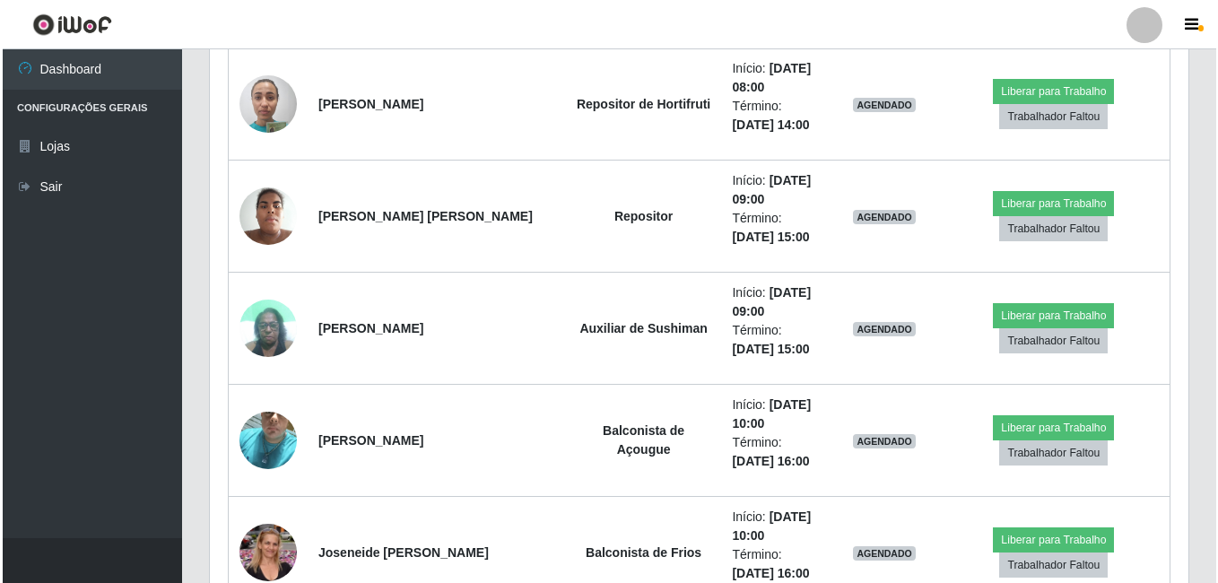
scroll to position [4503, 0]
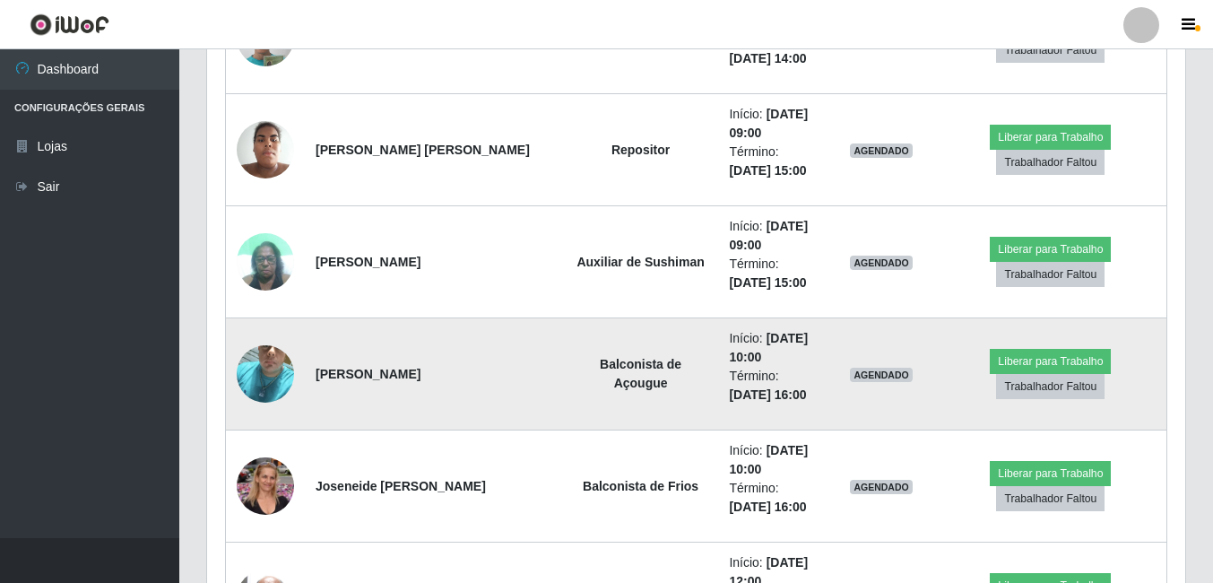
click at [263, 365] on img at bounding box center [265, 374] width 57 height 102
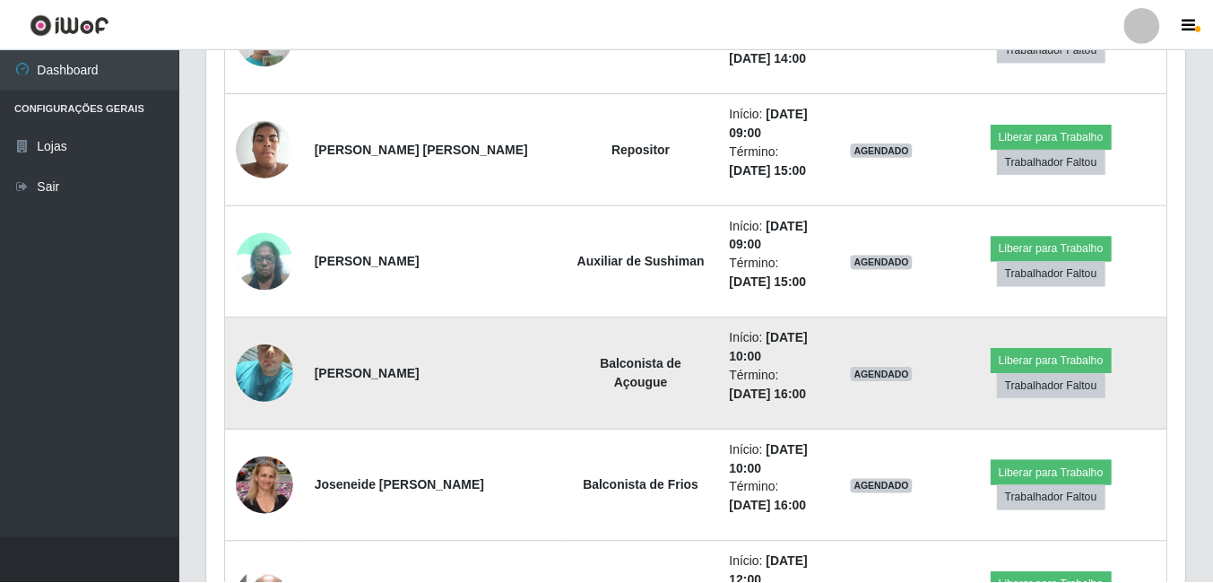
scroll to position [372, 969]
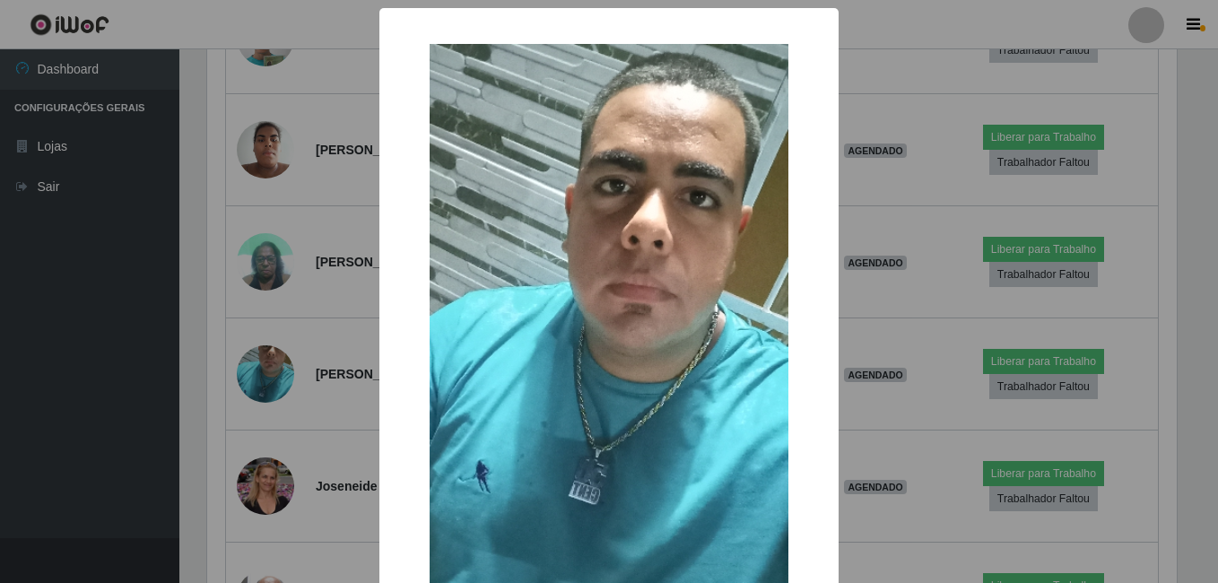
click at [291, 336] on div "× OK Cancel" at bounding box center [609, 291] width 1218 height 583
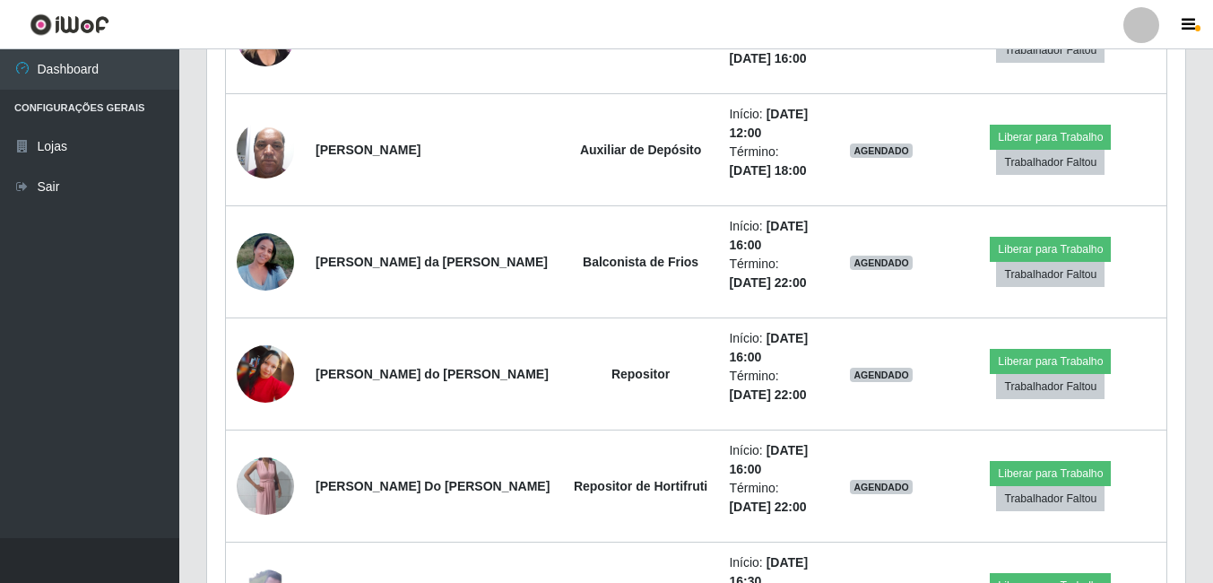
scroll to position [5041, 0]
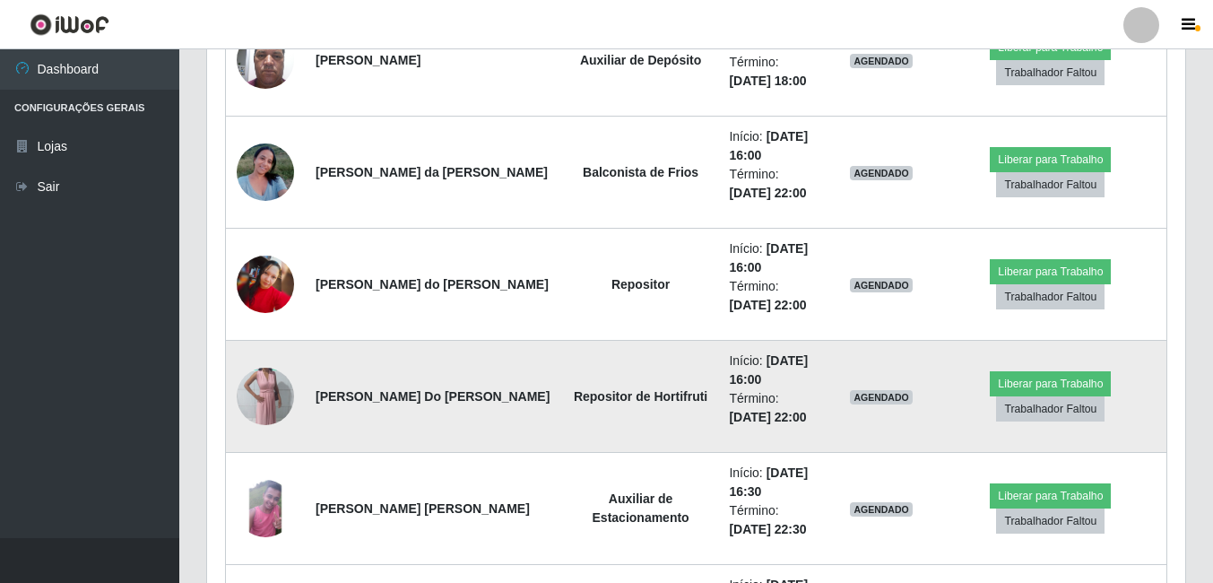
click at [264, 390] on img at bounding box center [265, 396] width 57 height 102
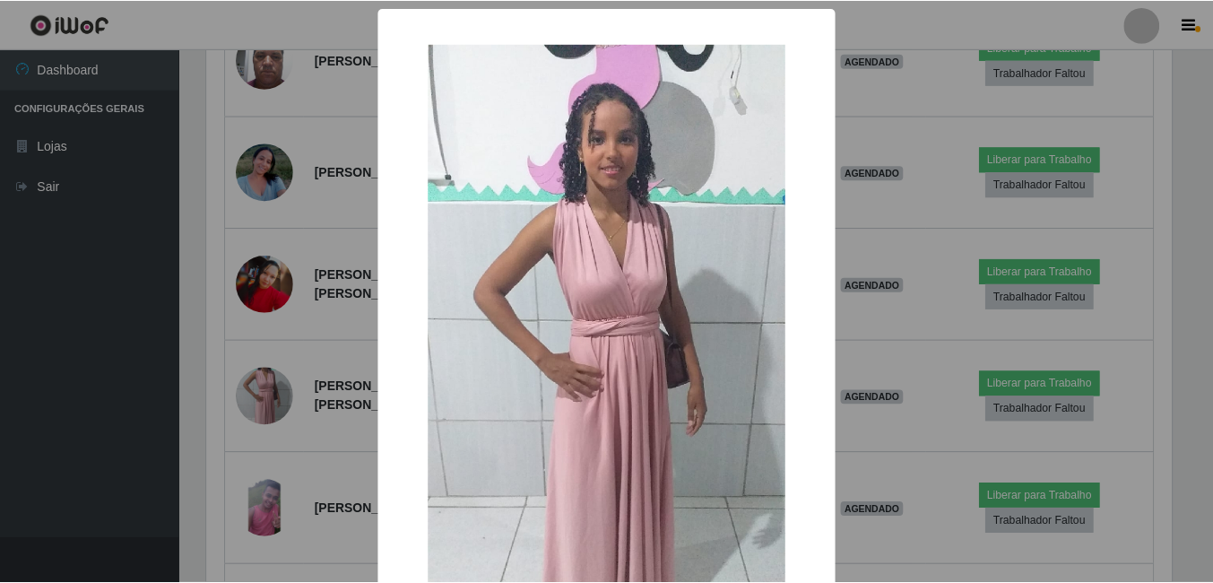
scroll to position [90, 0]
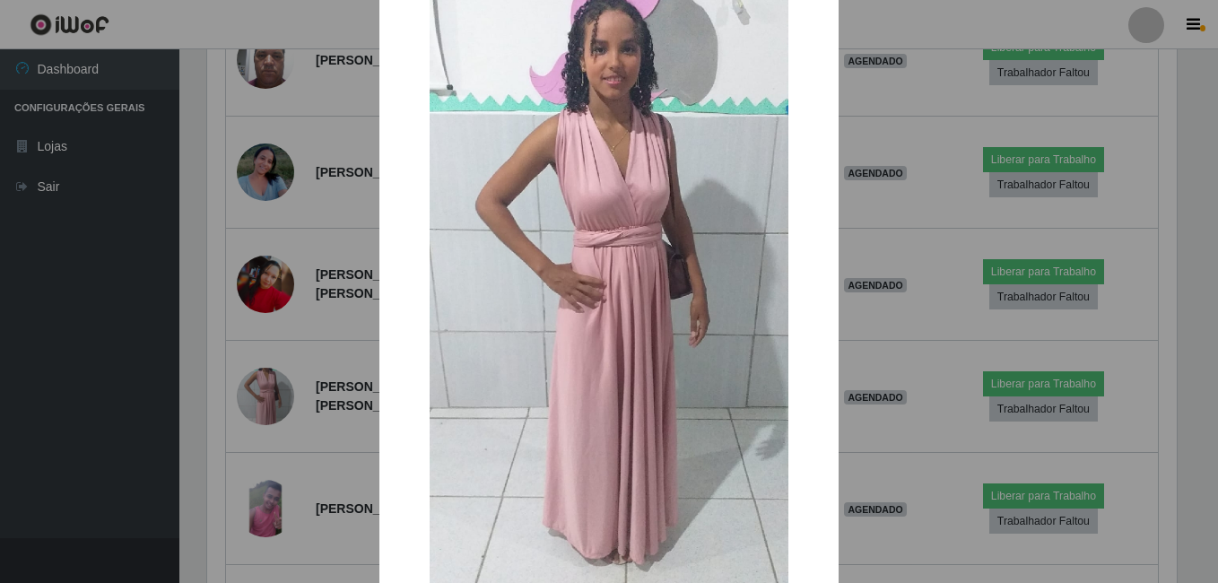
click at [284, 390] on div "× OK Cancel" at bounding box center [609, 291] width 1218 height 583
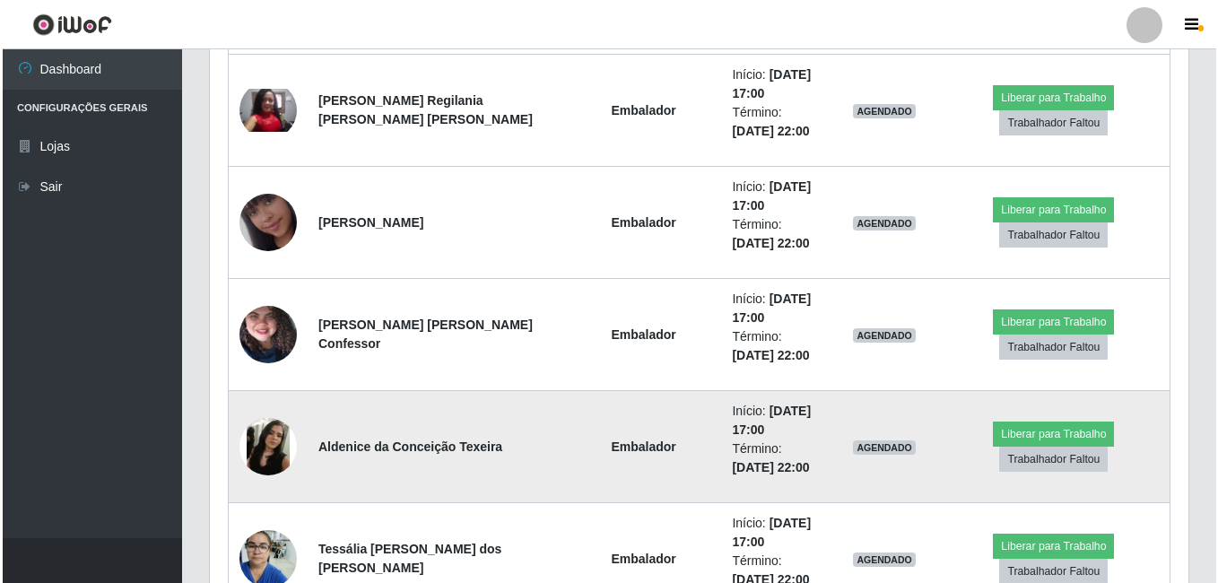
scroll to position [5669, 0]
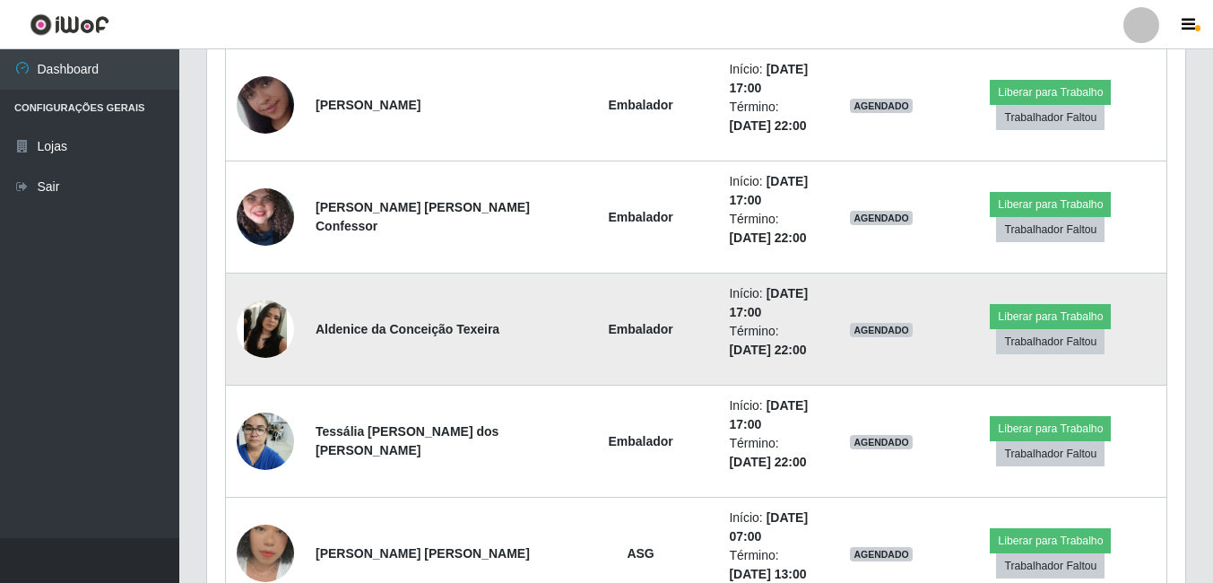
click at [276, 331] on img at bounding box center [265, 328] width 57 height 57
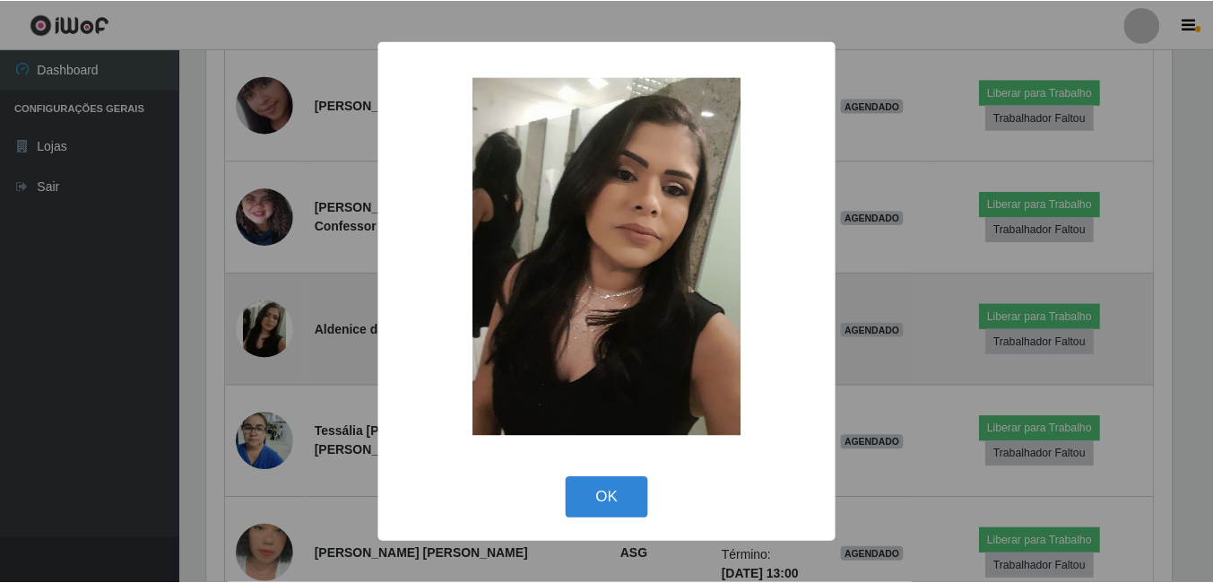
scroll to position [372, 969]
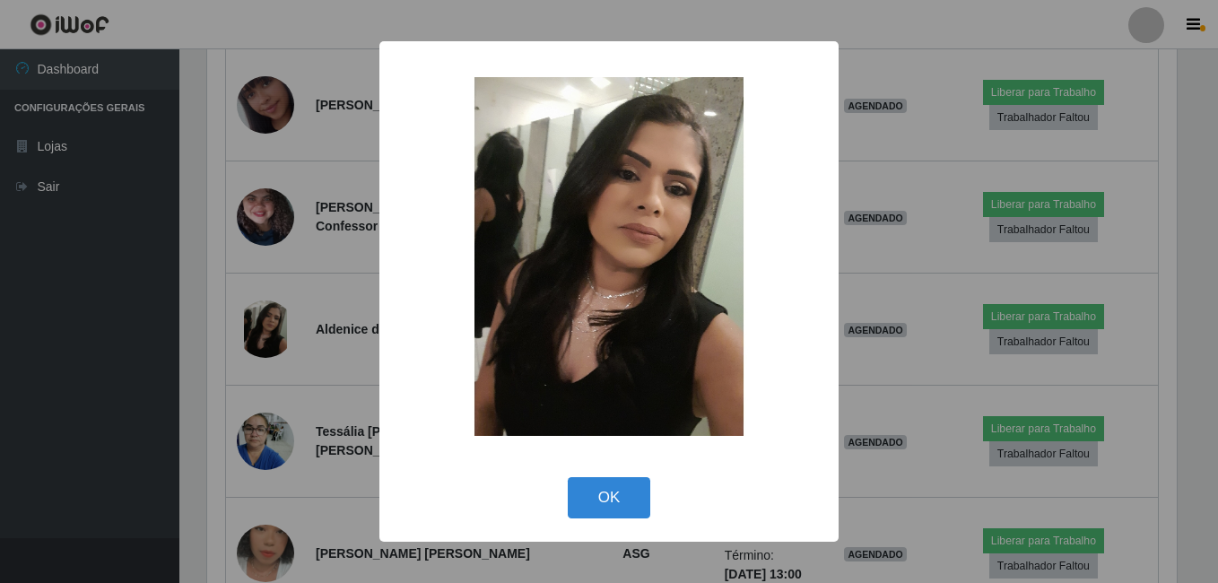
click at [322, 290] on div "× OK Cancel" at bounding box center [609, 291] width 1218 height 583
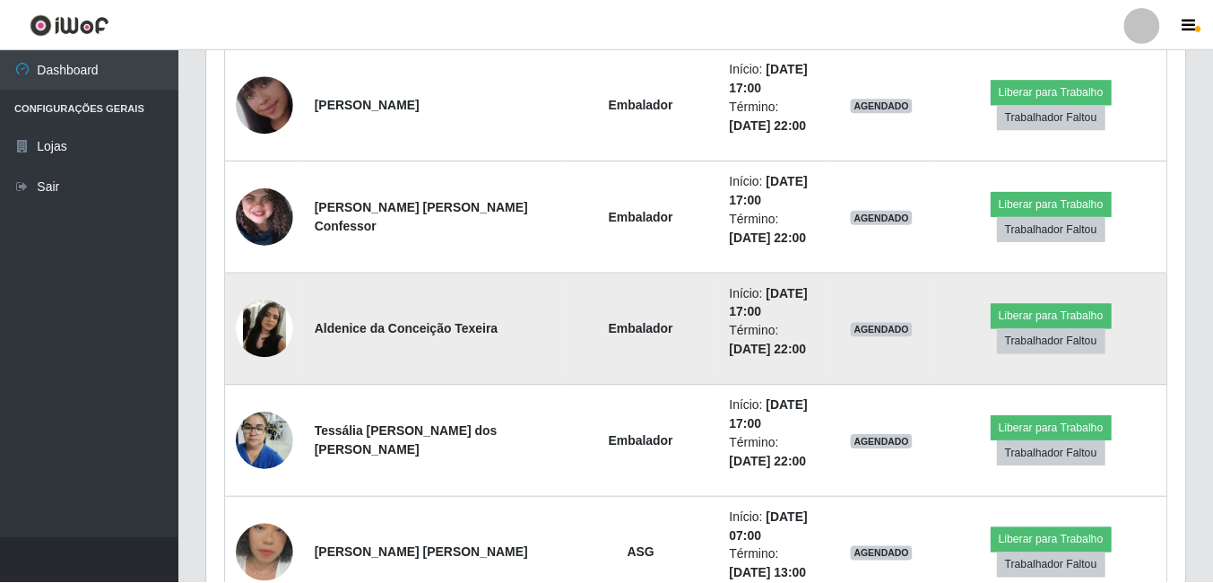
scroll to position [0, 0]
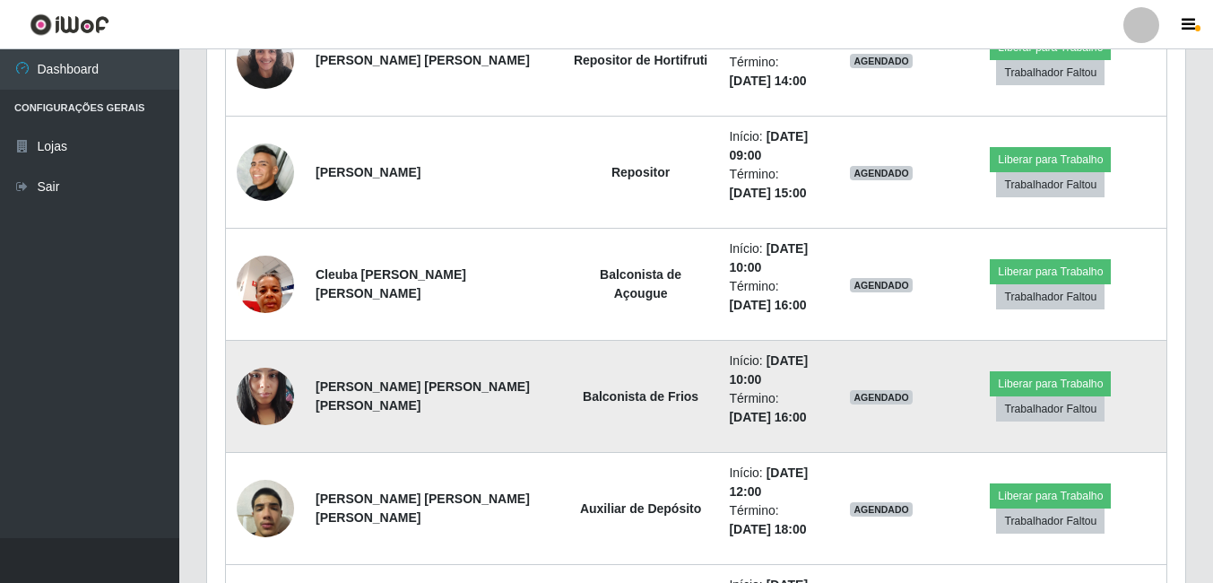
click at [275, 395] on img at bounding box center [265, 396] width 57 height 76
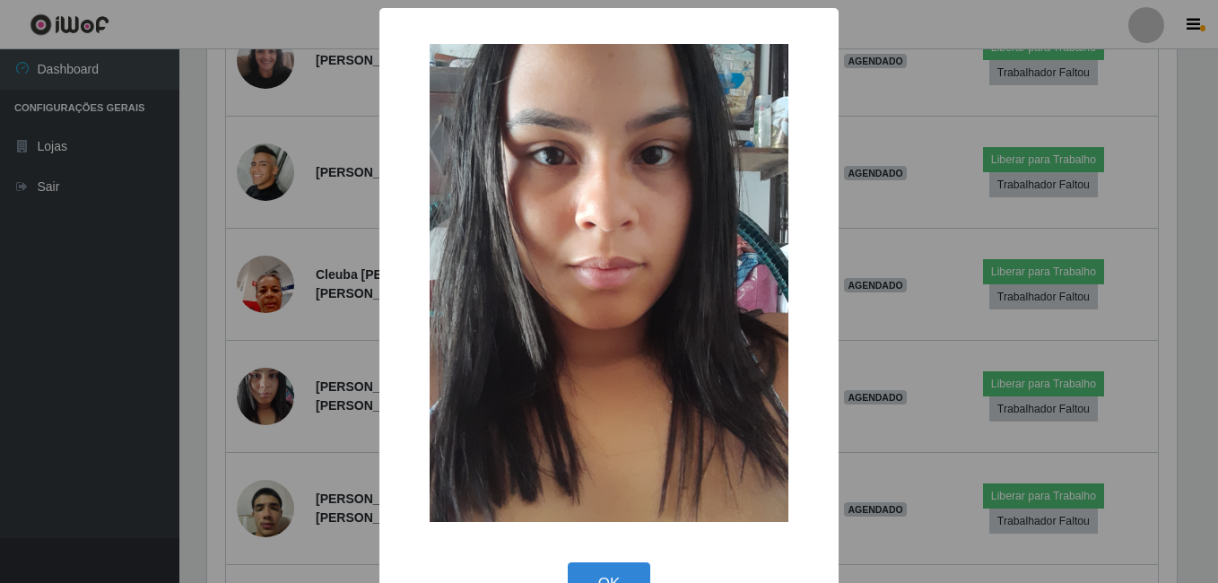
click at [278, 392] on div "× OK Cancel" at bounding box center [609, 291] width 1218 height 583
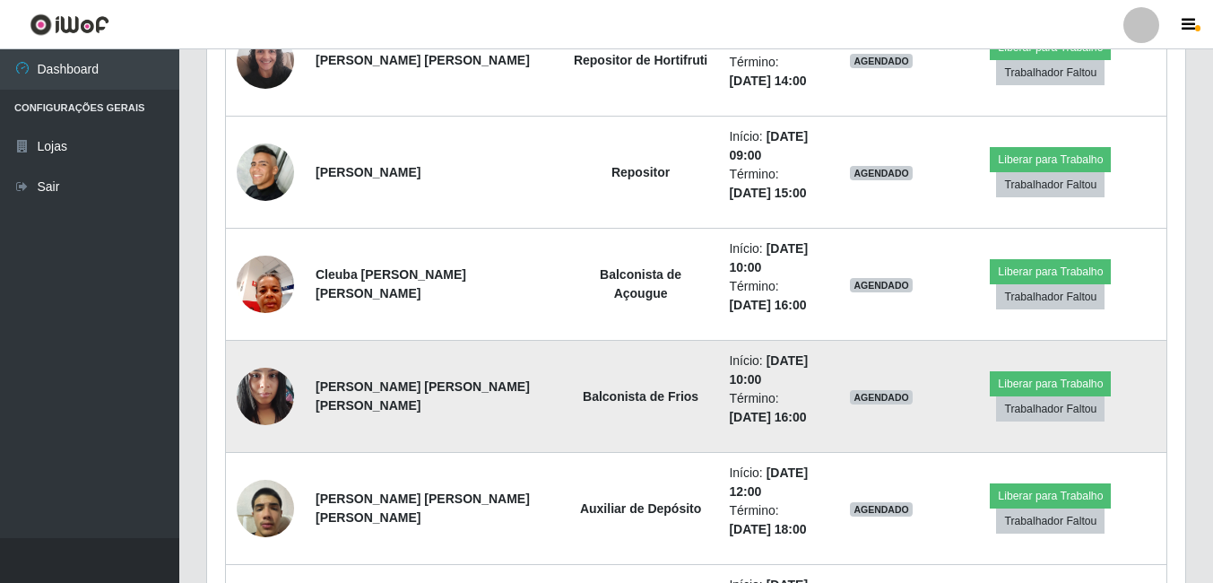
click at [284, 389] on img at bounding box center [265, 396] width 57 height 76
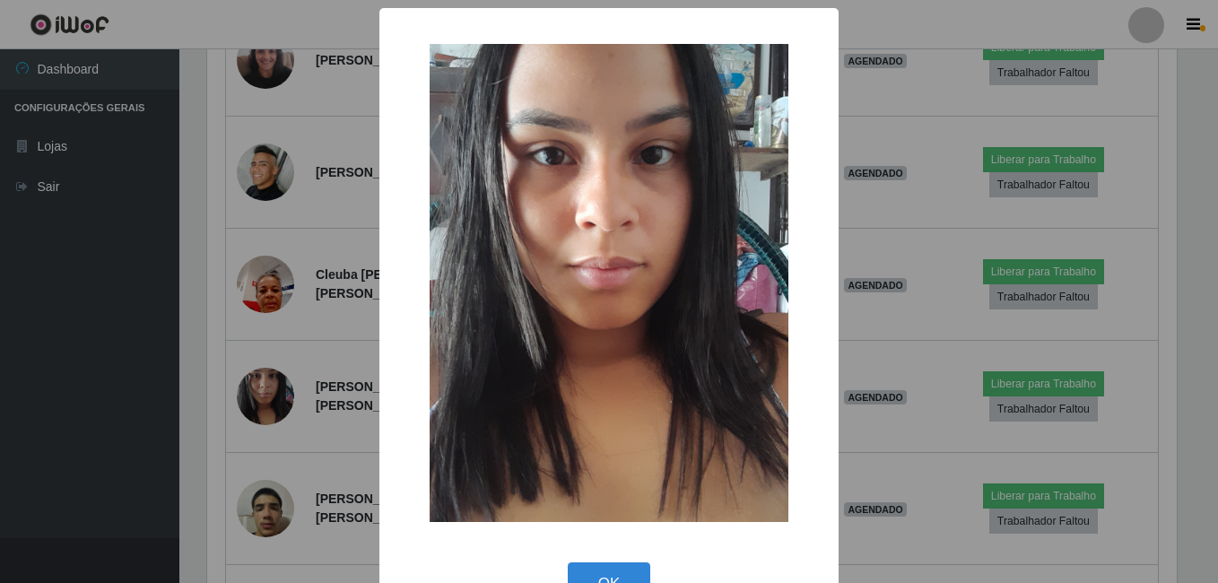
click at [239, 379] on div "× OK Cancel" at bounding box center [609, 291] width 1218 height 583
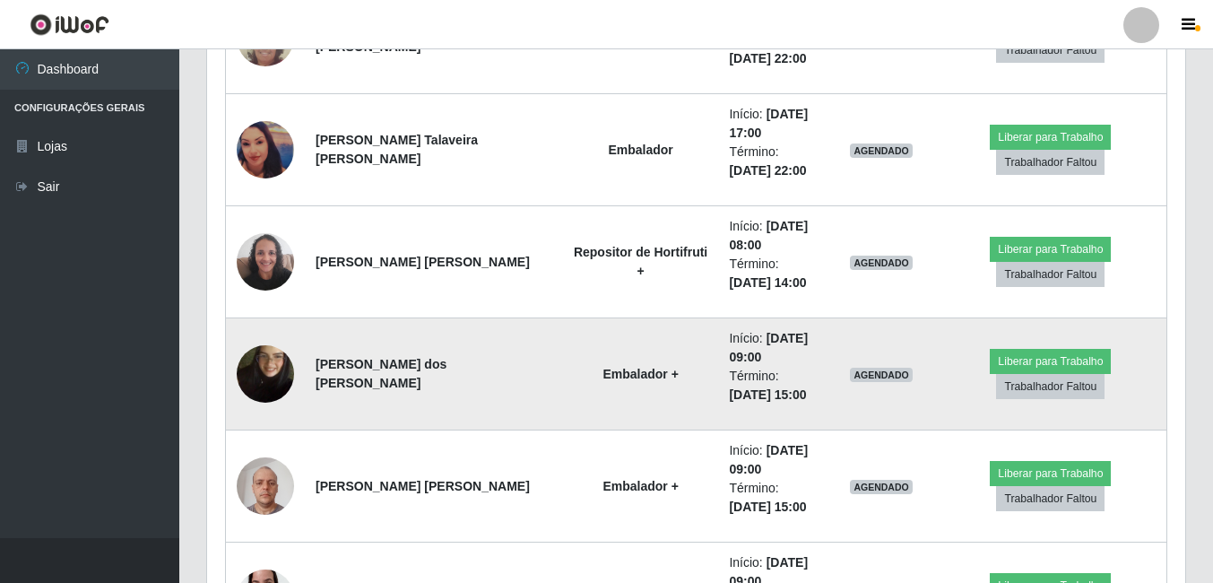
click at [277, 379] on img at bounding box center [265, 374] width 57 height 102
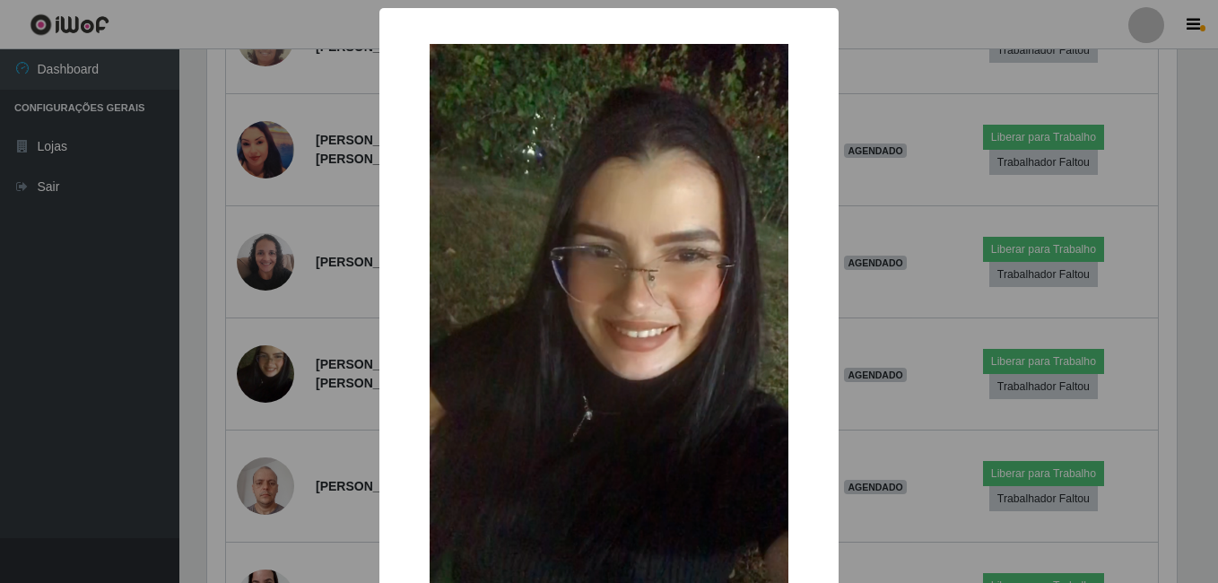
click at [295, 426] on div "× OK Cancel" at bounding box center [609, 291] width 1218 height 583
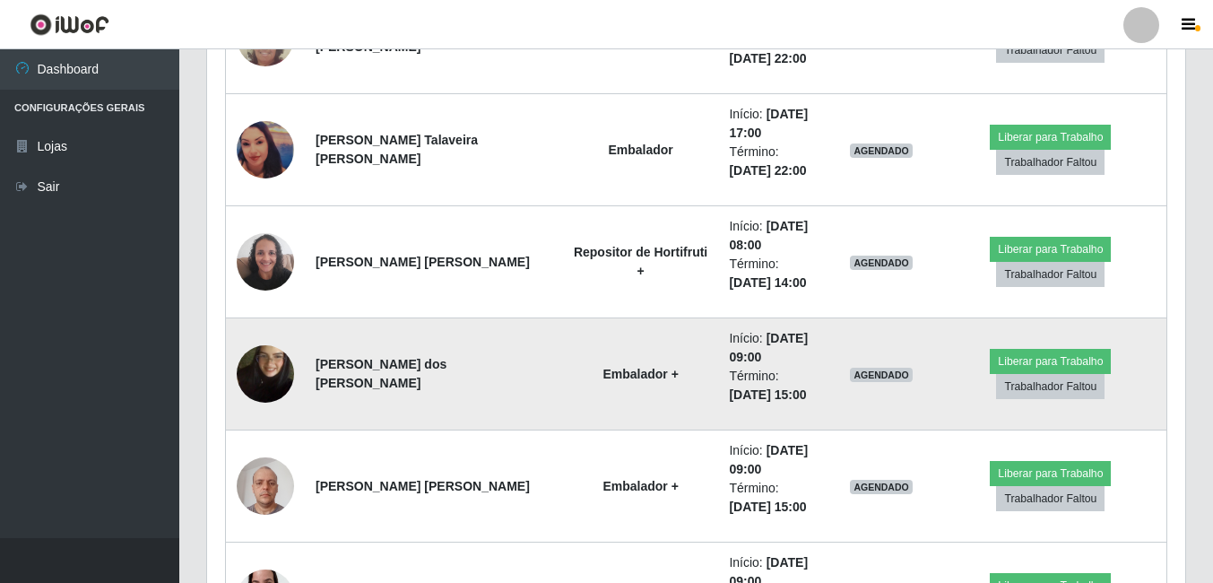
click at [563, 338] on td "Embalador +" at bounding box center [641, 374] width 156 height 112
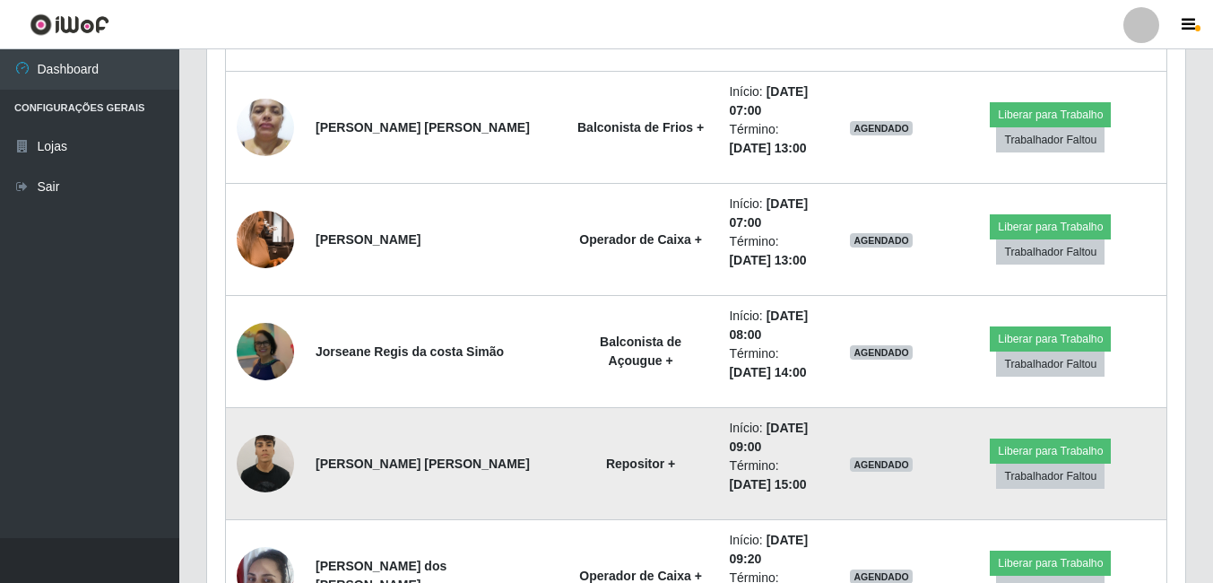
click at [257, 473] on img at bounding box center [265, 463] width 57 height 76
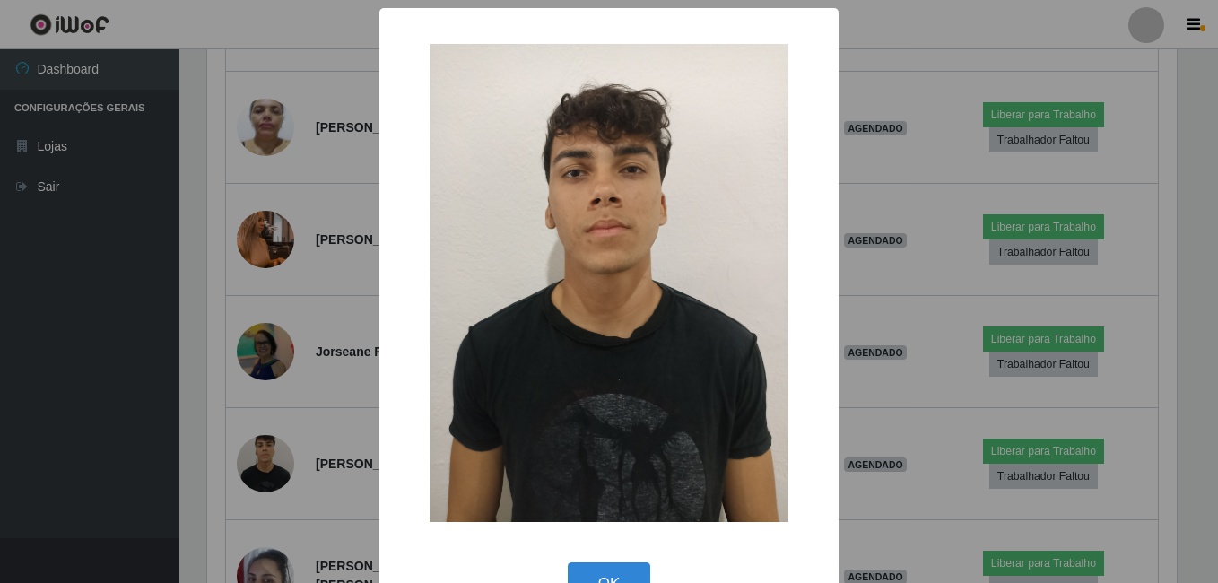
click at [277, 436] on div "× OK Cancel" at bounding box center [609, 291] width 1218 height 583
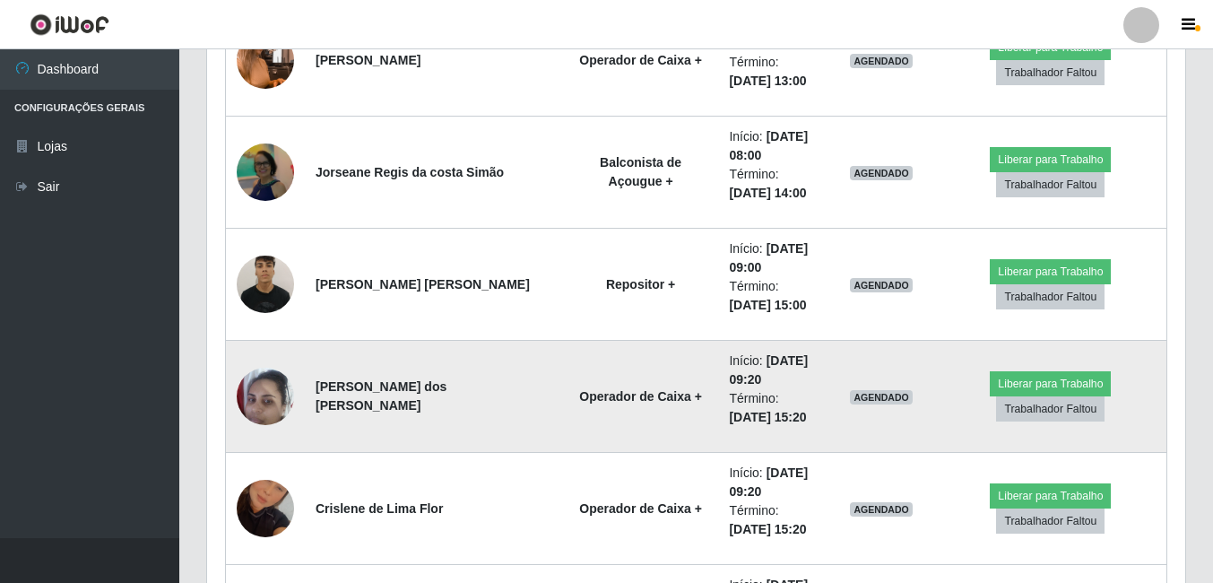
click at [285, 402] on img at bounding box center [265, 396] width 57 height 76
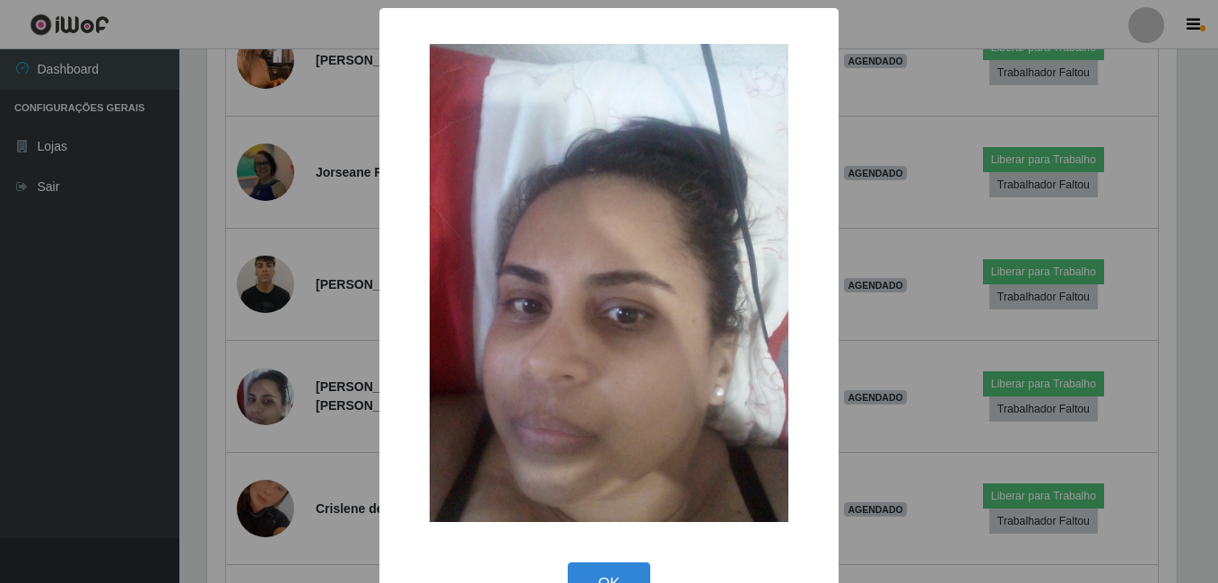
click at [293, 396] on div "× OK Cancel" at bounding box center [609, 291] width 1218 height 583
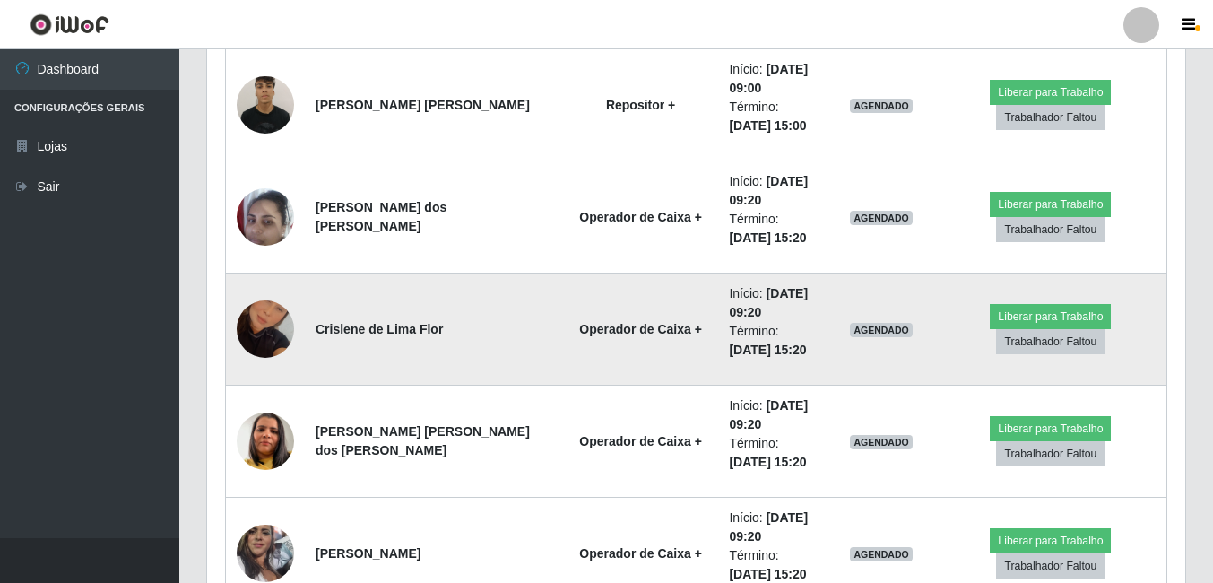
click at [265, 335] on img at bounding box center [265, 329] width 57 height 102
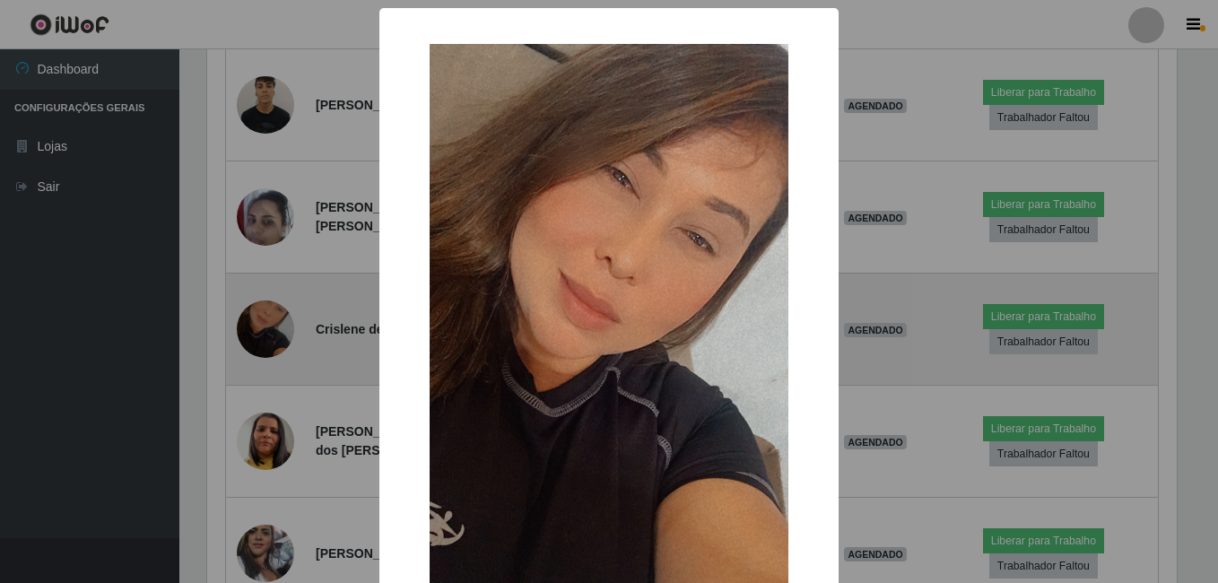
click at [264, 335] on div "× OK Cancel" at bounding box center [609, 291] width 1218 height 583
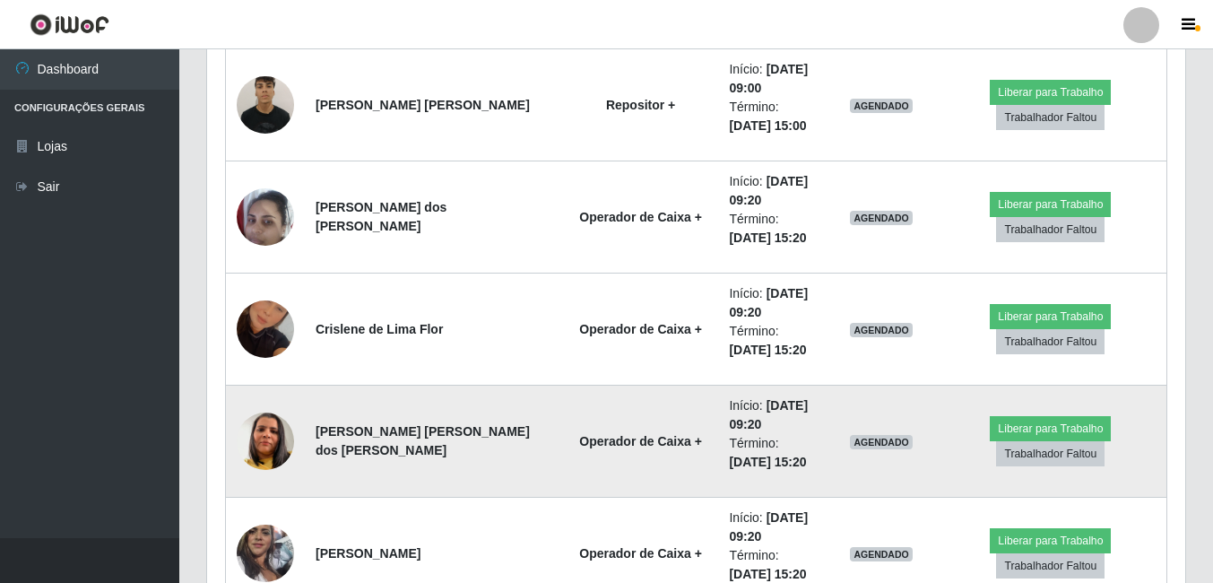
click at [276, 448] on img at bounding box center [265, 441] width 57 height 102
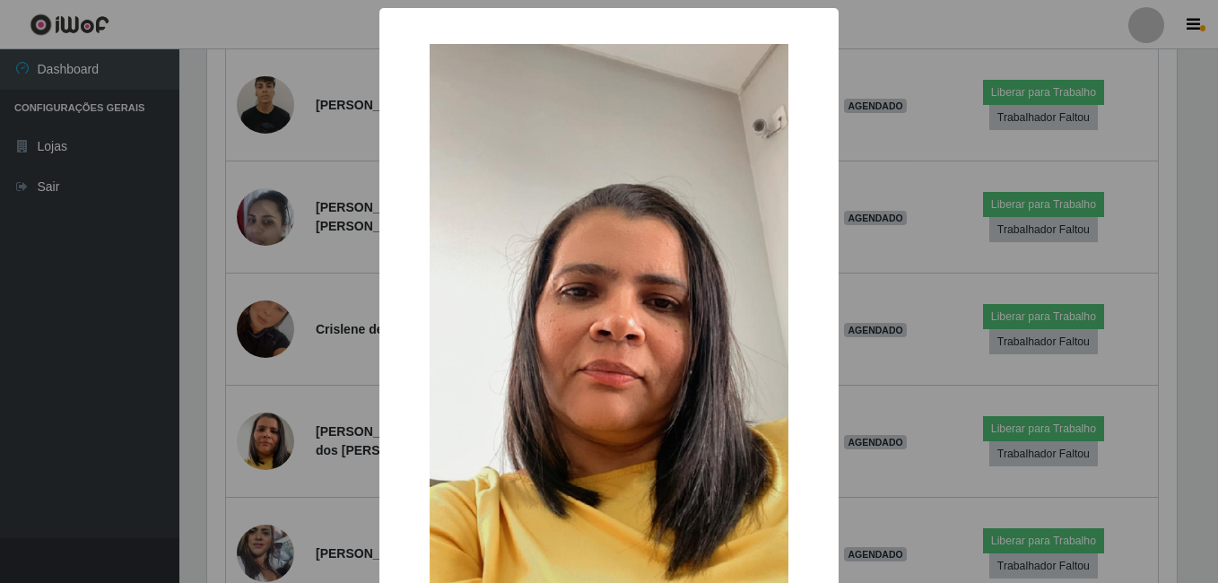
click at [279, 443] on div "× OK Cancel" at bounding box center [609, 291] width 1218 height 583
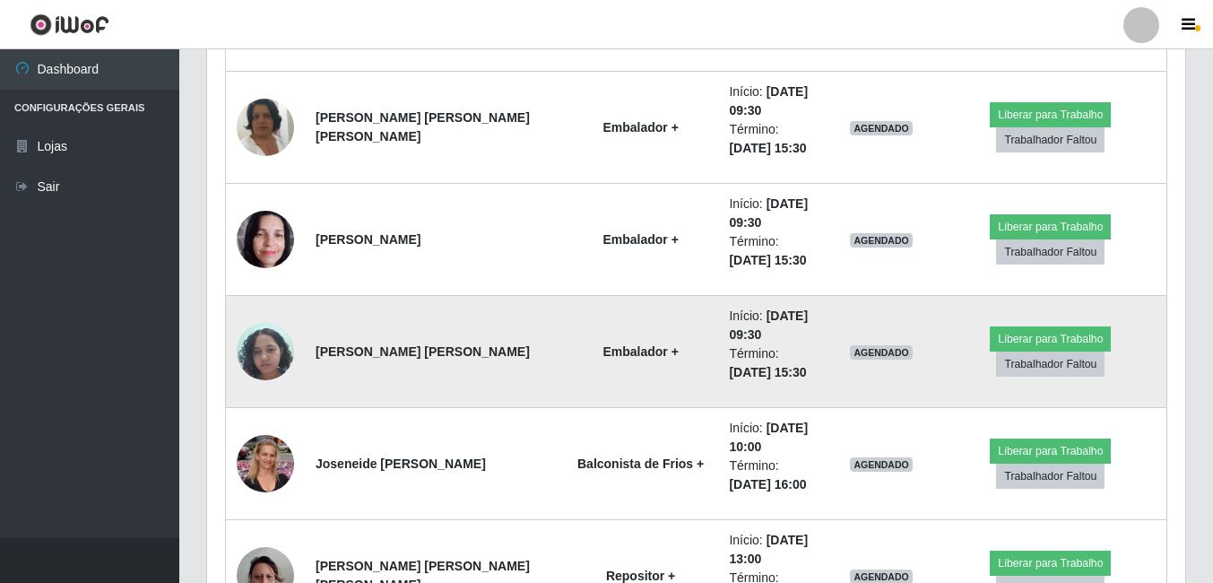
click at [270, 349] on img at bounding box center [265, 351] width 57 height 76
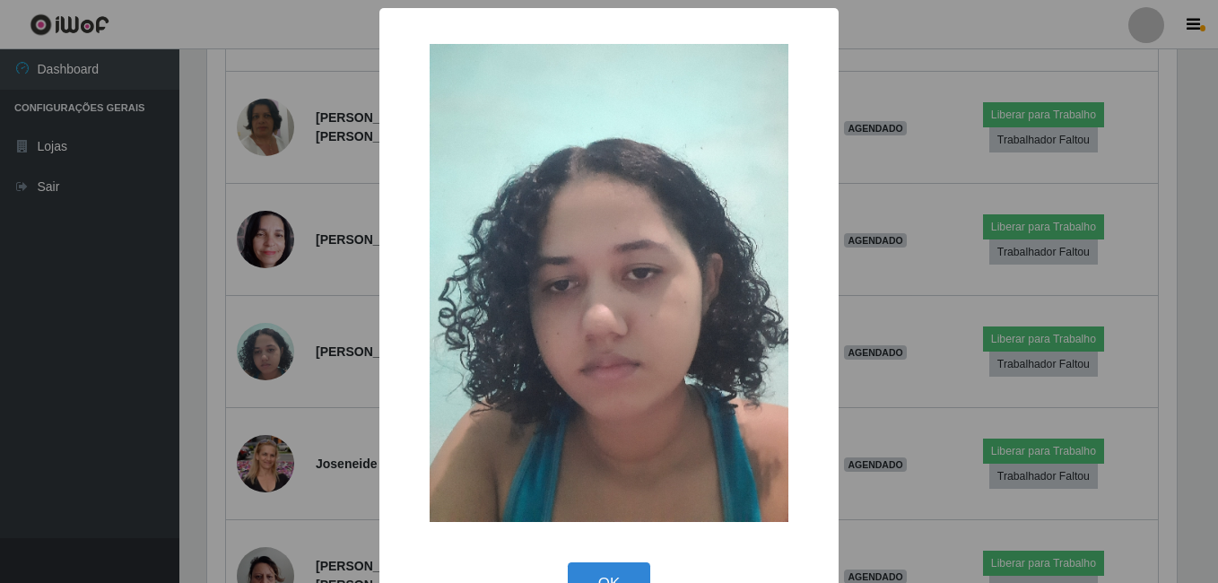
click at [189, 326] on div "× OK Cancel" at bounding box center [609, 291] width 1218 height 583
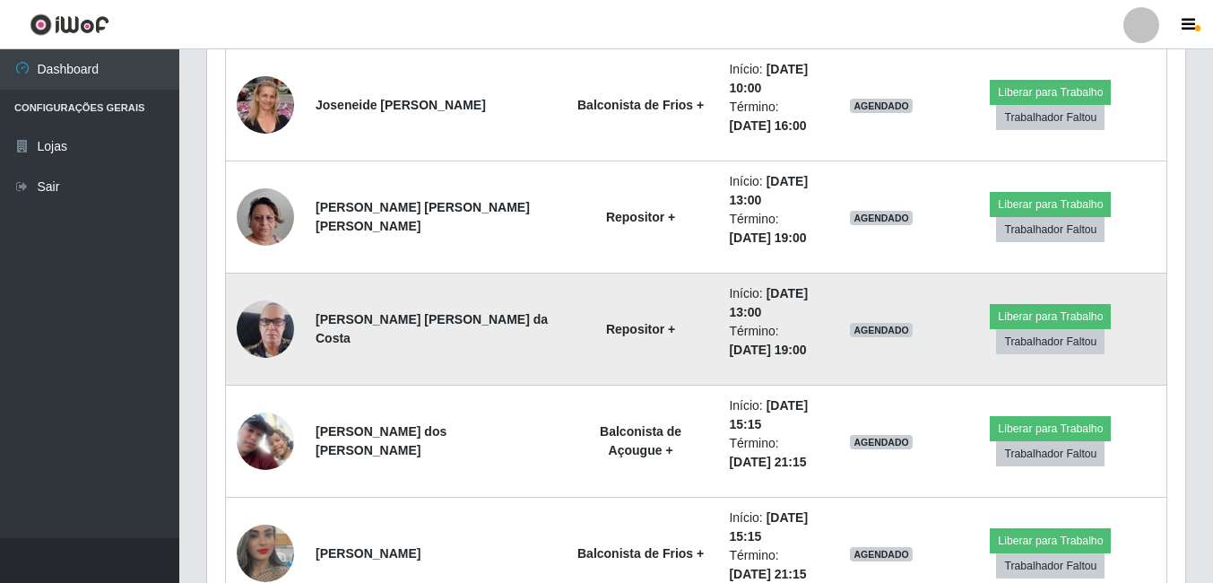
click at [272, 343] on img at bounding box center [265, 329] width 57 height 102
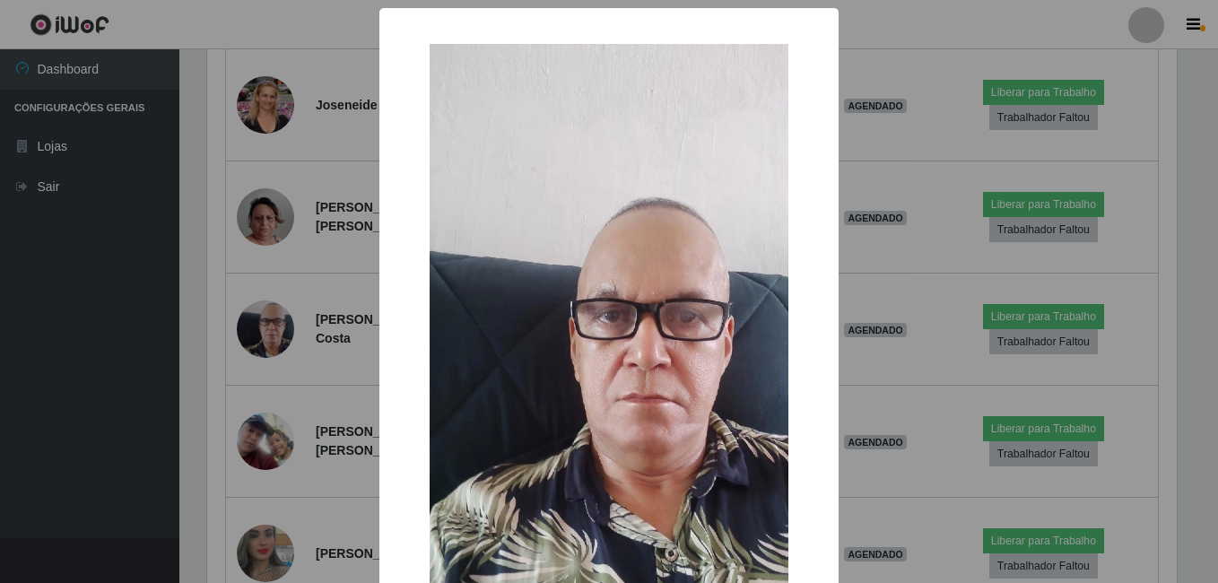
click at [278, 360] on div "× OK Cancel" at bounding box center [609, 291] width 1218 height 583
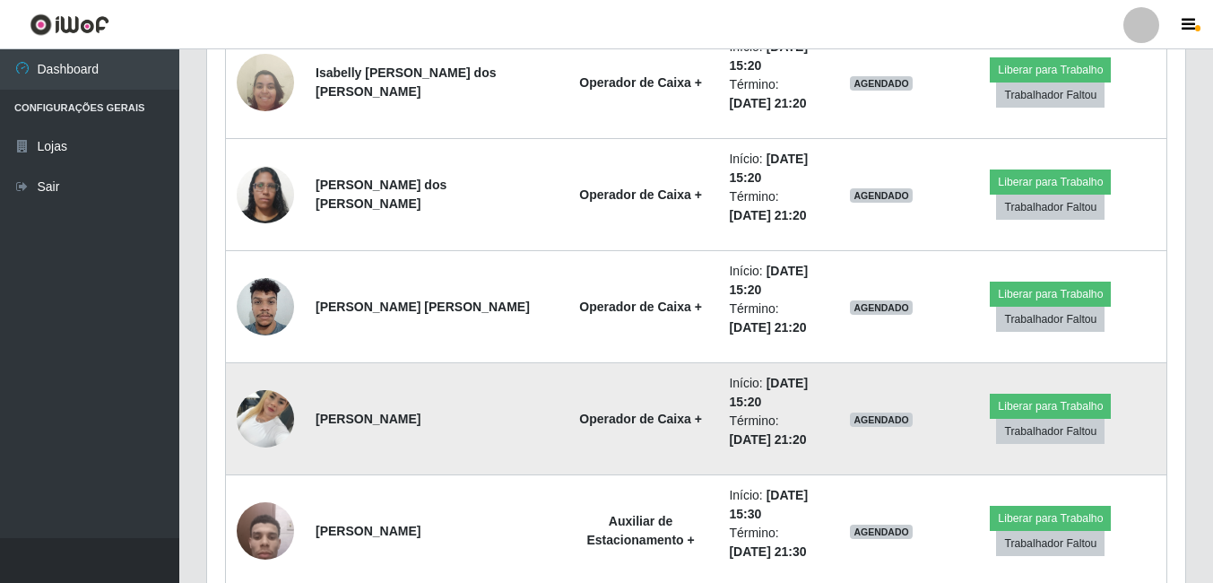
click at [252, 439] on img at bounding box center [265, 418] width 57 height 76
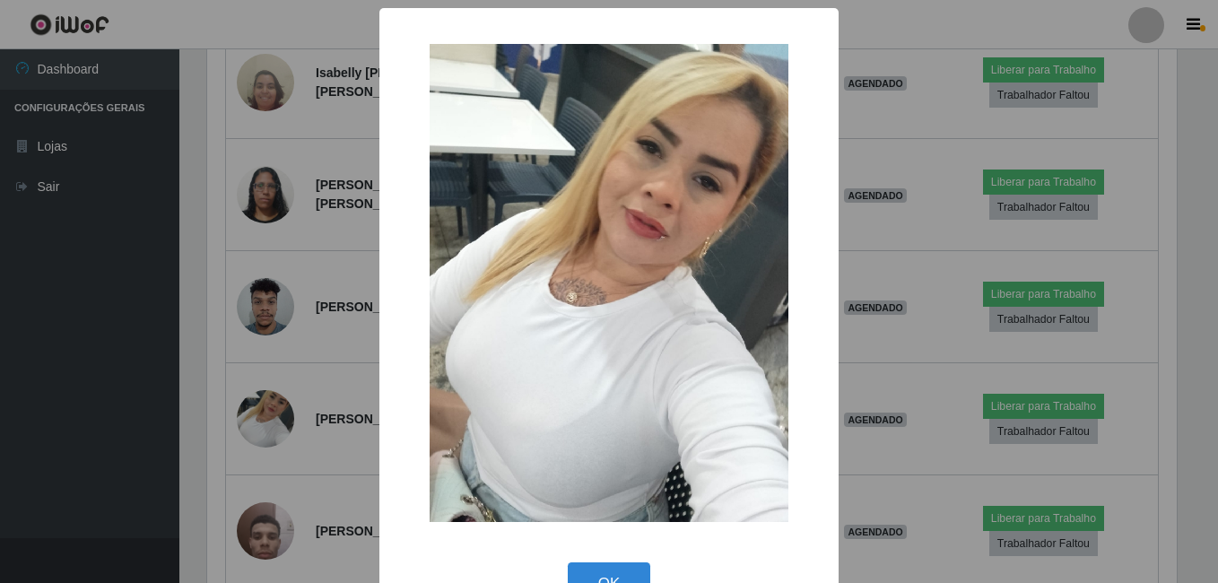
click at [285, 422] on div "× OK Cancel" at bounding box center [609, 291] width 1218 height 583
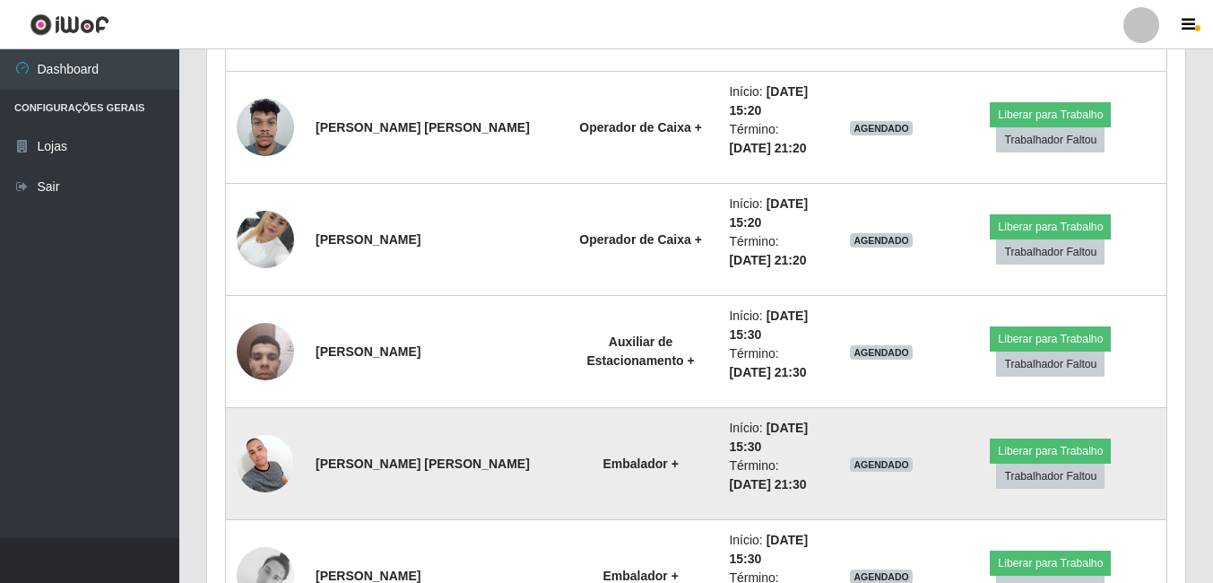
click at [259, 466] on img at bounding box center [265, 463] width 57 height 76
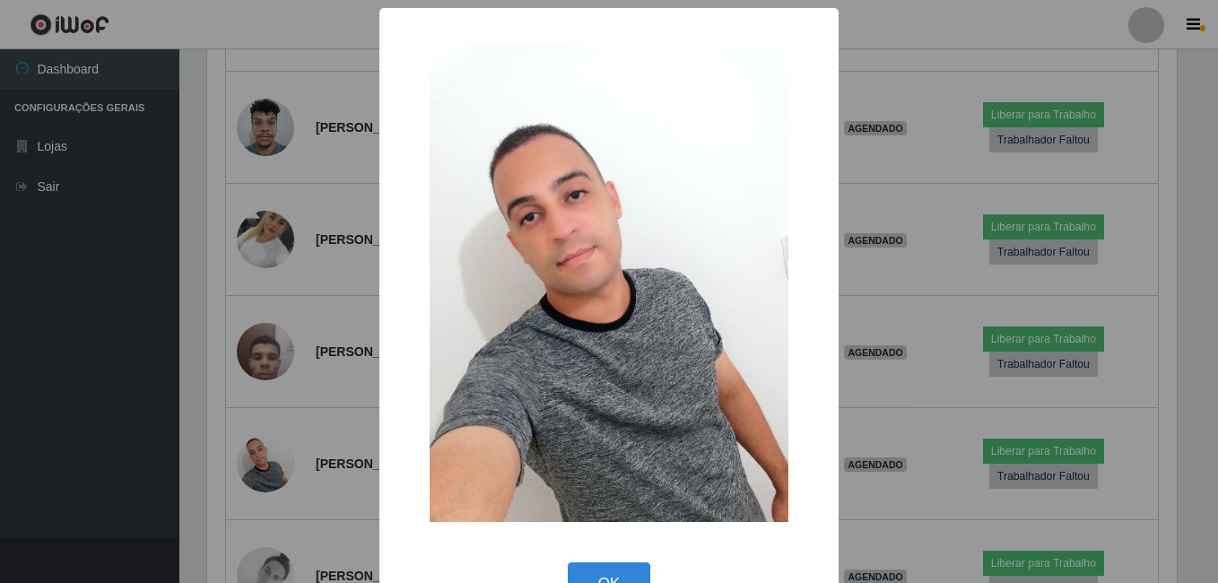
click at [342, 417] on div "× OK Cancel" at bounding box center [609, 291] width 1218 height 583
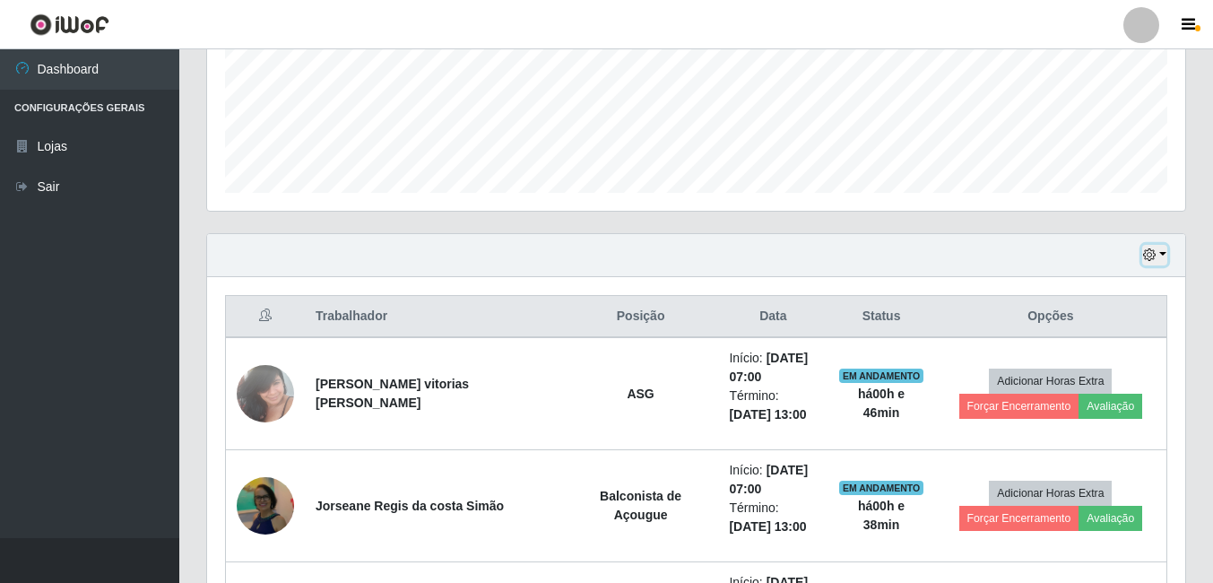
click at [1161, 264] on button "button" at bounding box center [1154, 255] width 25 height 21
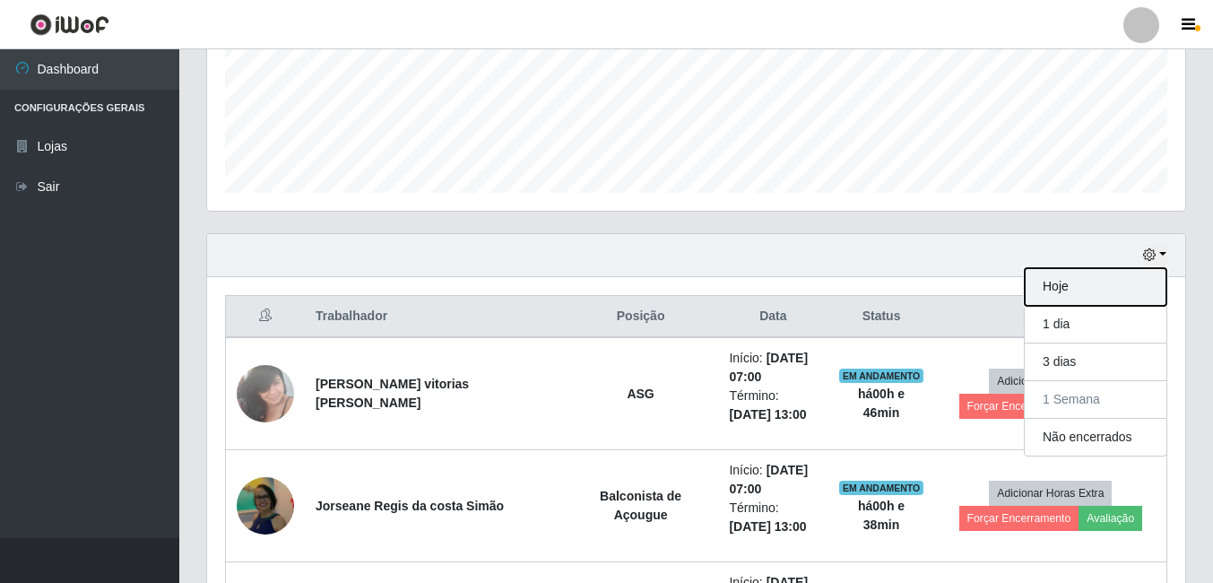
click at [1046, 279] on button "Hoje" at bounding box center [1096, 287] width 142 height 38
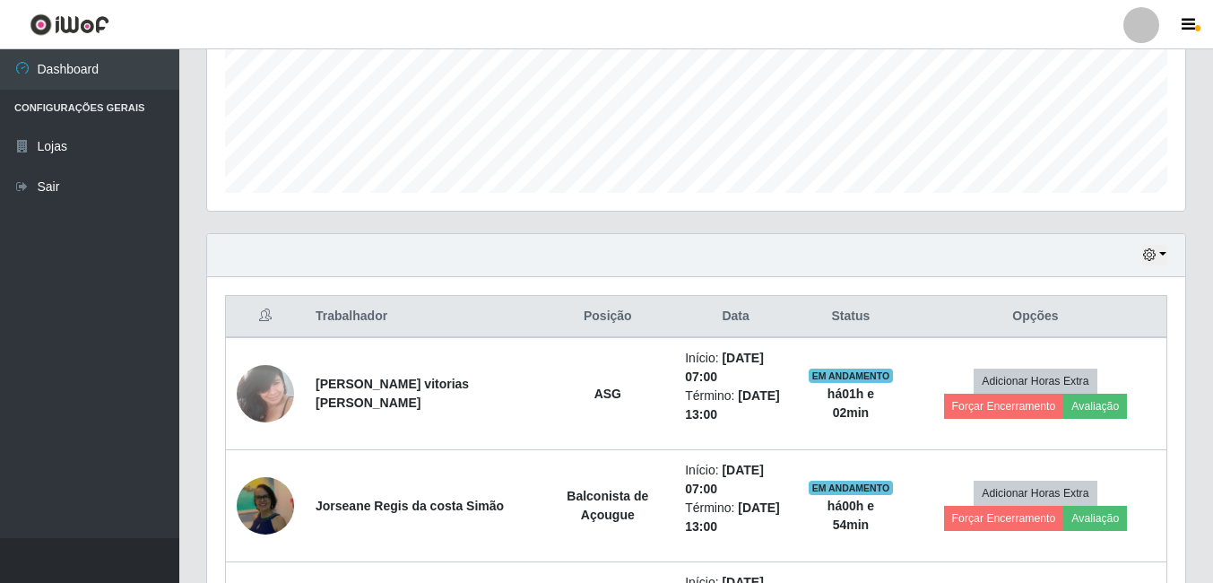
scroll to position [807, 0]
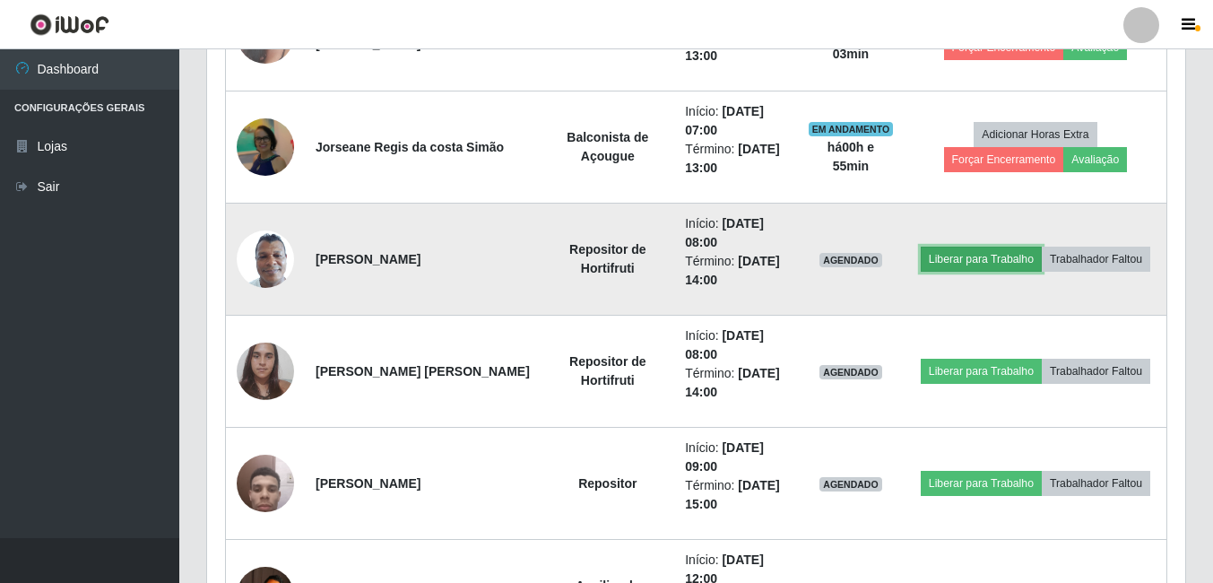
click at [971, 261] on button "Liberar para Trabalho" at bounding box center [981, 259] width 121 height 25
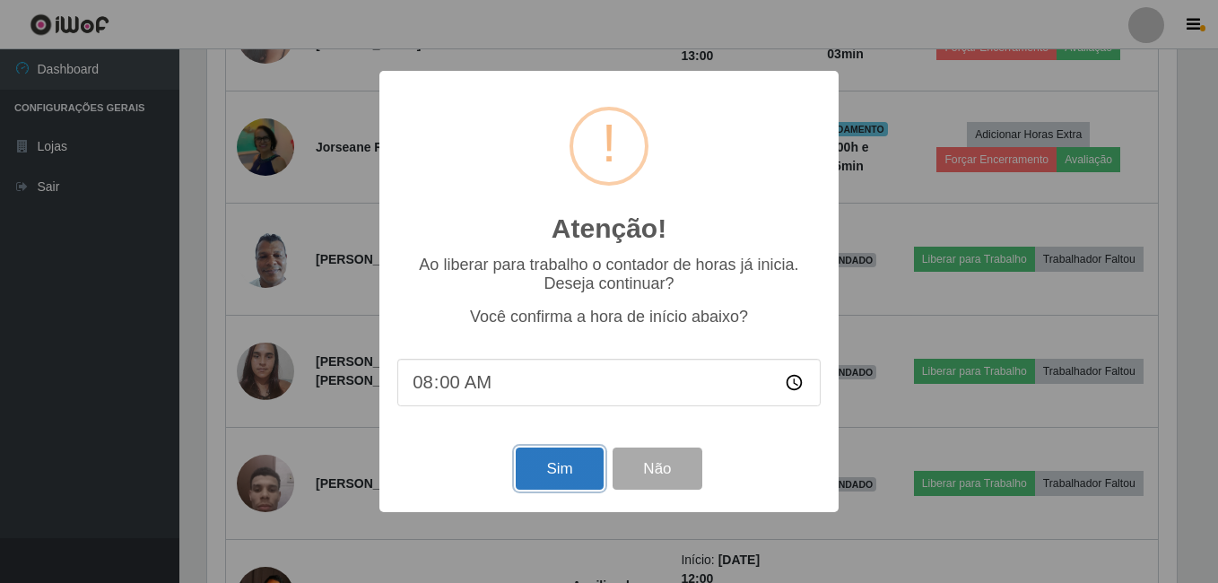
click at [603, 465] on button "Sim" at bounding box center [559, 468] width 87 height 42
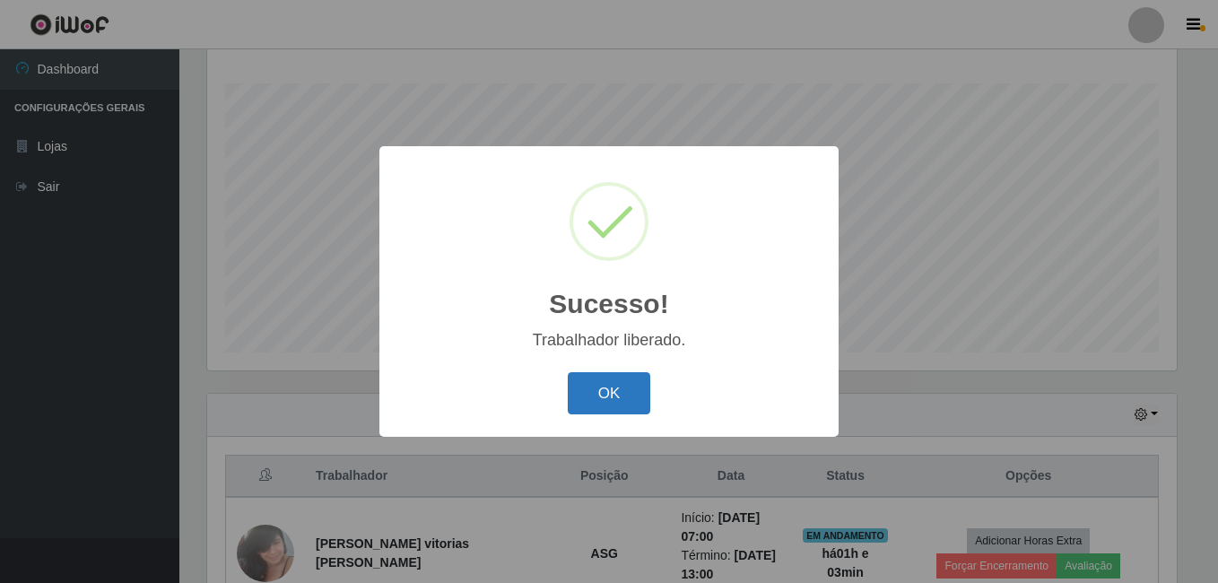
click at [603, 384] on button "OK" at bounding box center [609, 393] width 83 height 42
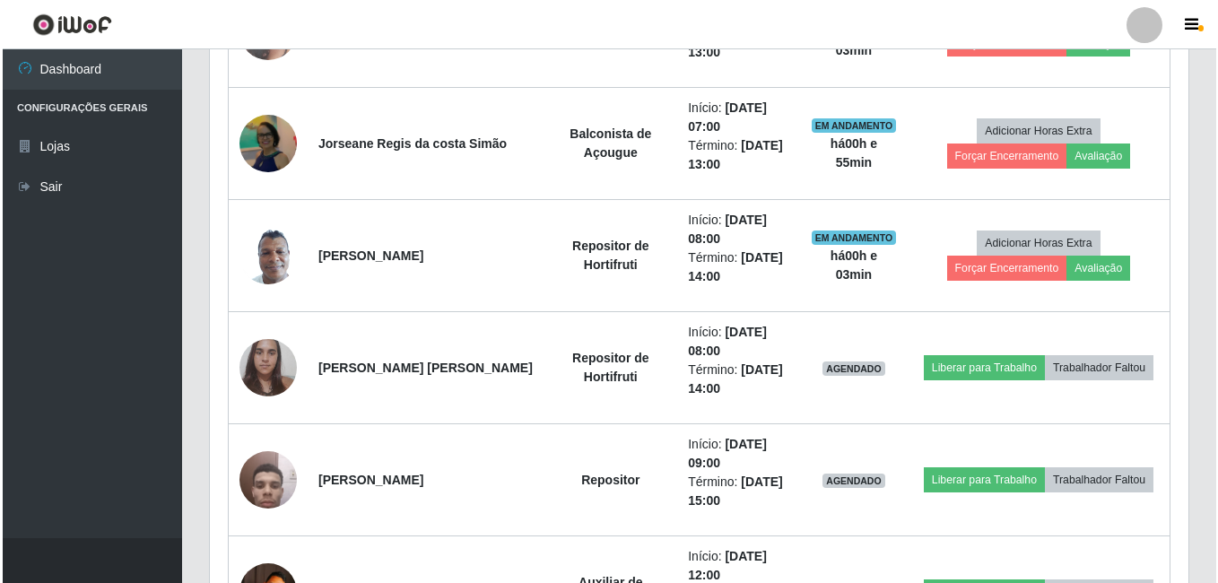
scroll to position [827, 0]
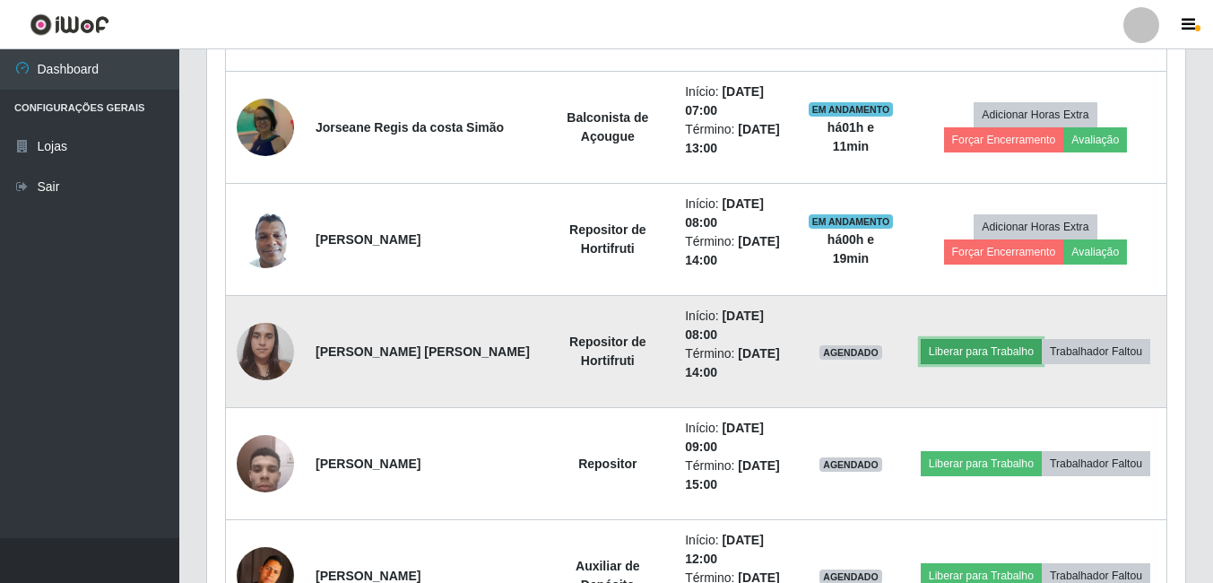
click at [960, 352] on button "Liberar para Trabalho" at bounding box center [981, 351] width 121 height 25
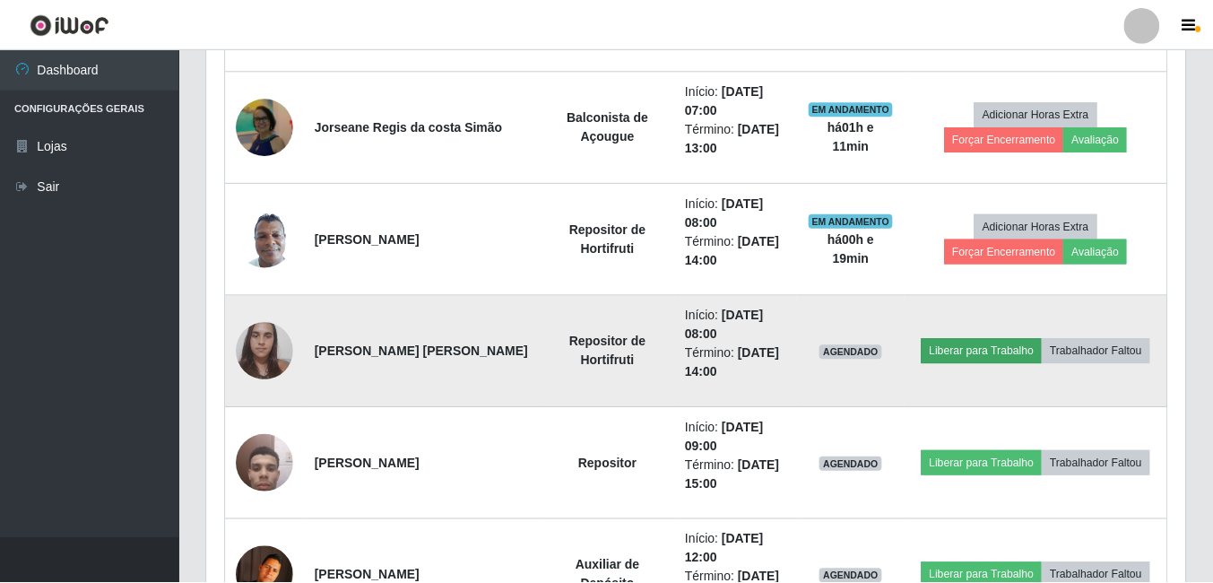
scroll to position [372, 969]
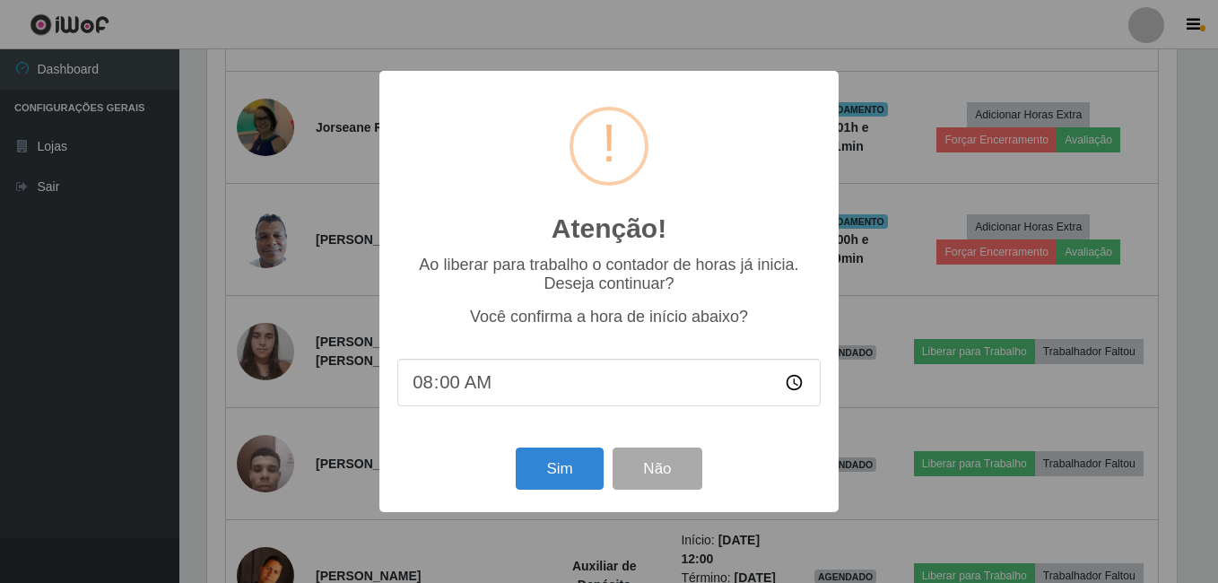
click at [460, 370] on input "08:00" at bounding box center [608, 383] width 423 height 48
click at [454, 381] on input "08:00" at bounding box center [608, 383] width 423 height 48
type input "08:15"
click at [568, 486] on button "Sim" at bounding box center [559, 468] width 87 height 42
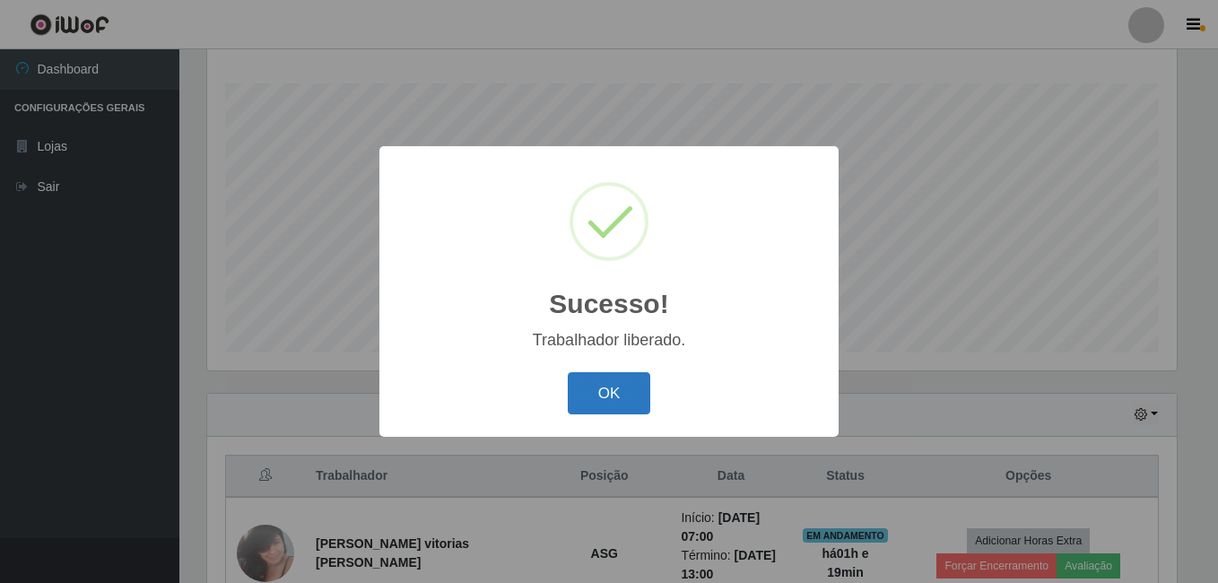
click at [595, 401] on button "OK" at bounding box center [609, 393] width 83 height 42
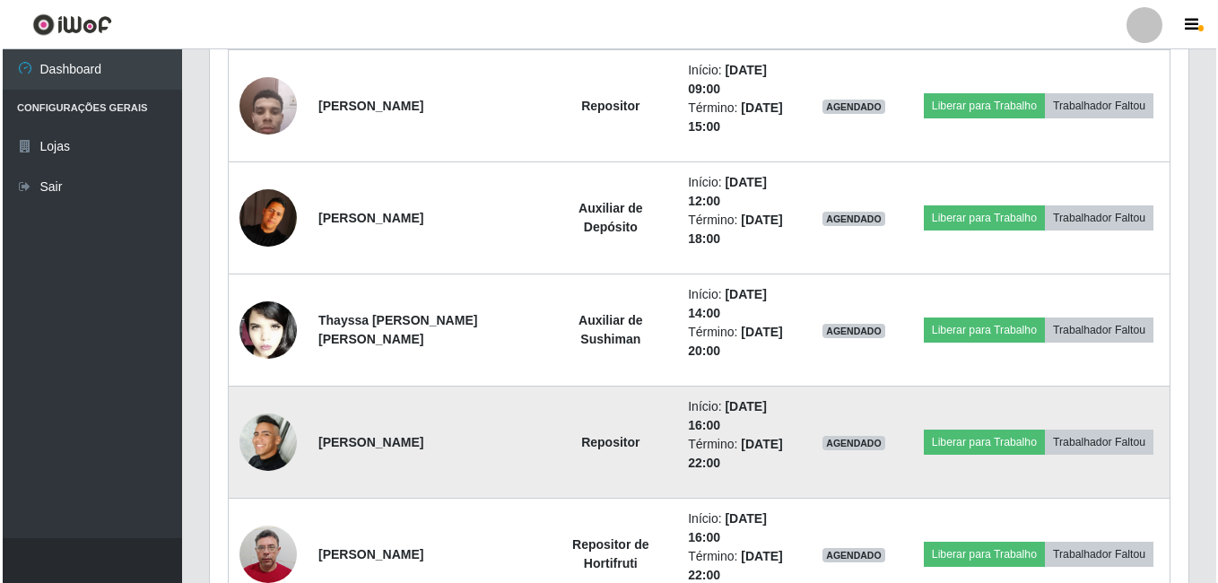
scroll to position [1185, 0]
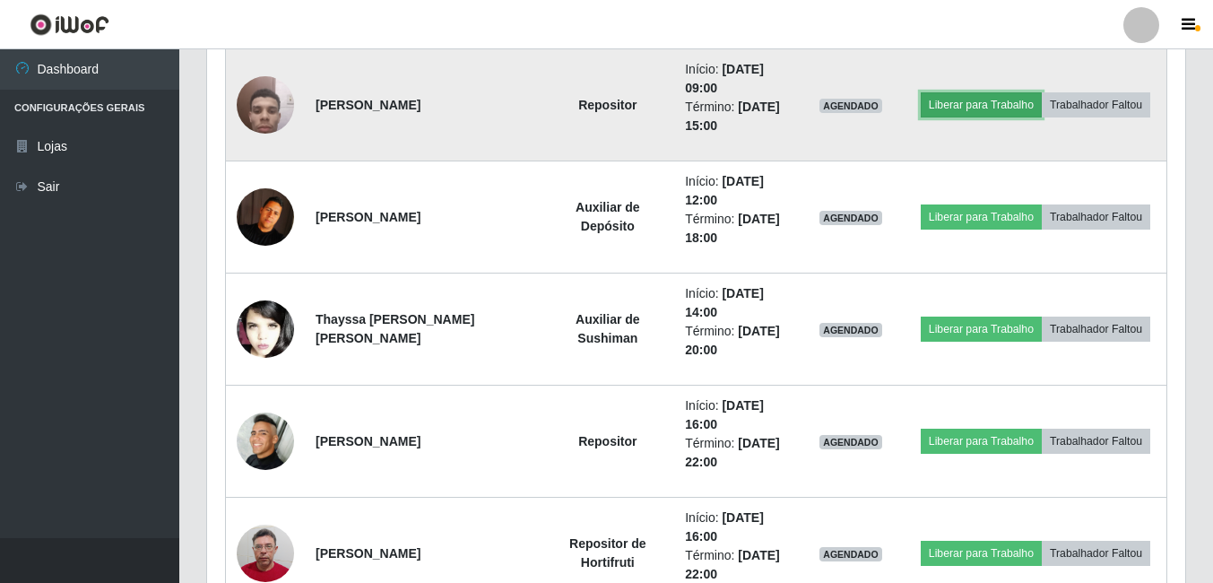
click at [949, 109] on button "Liberar para Trabalho" at bounding box center [981, 104] width 121 height 25
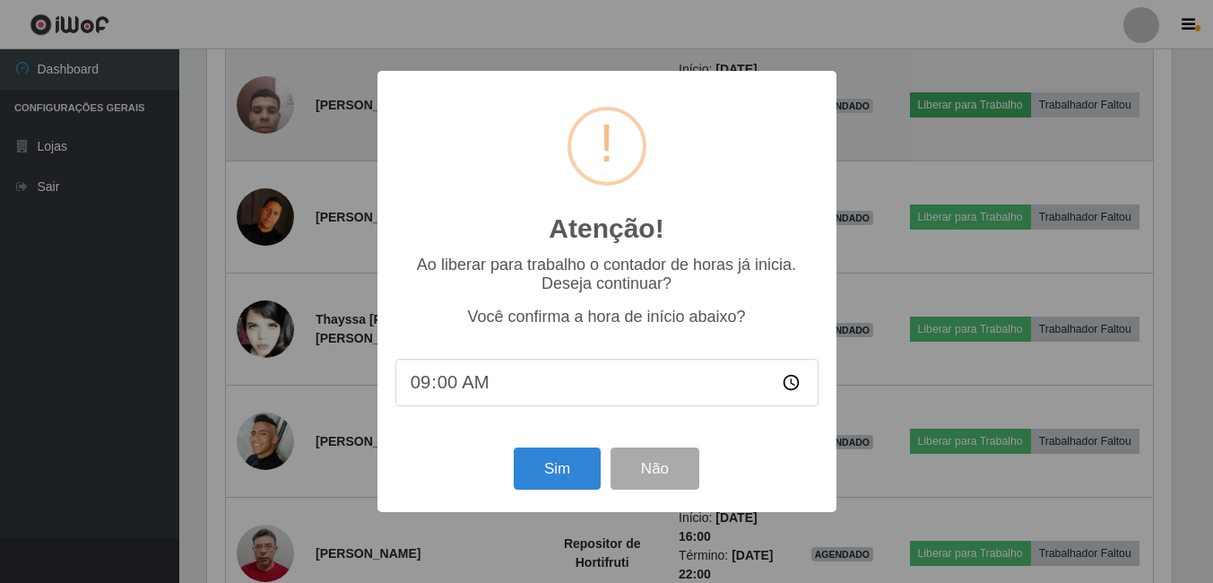
scroll to position [372, 969]
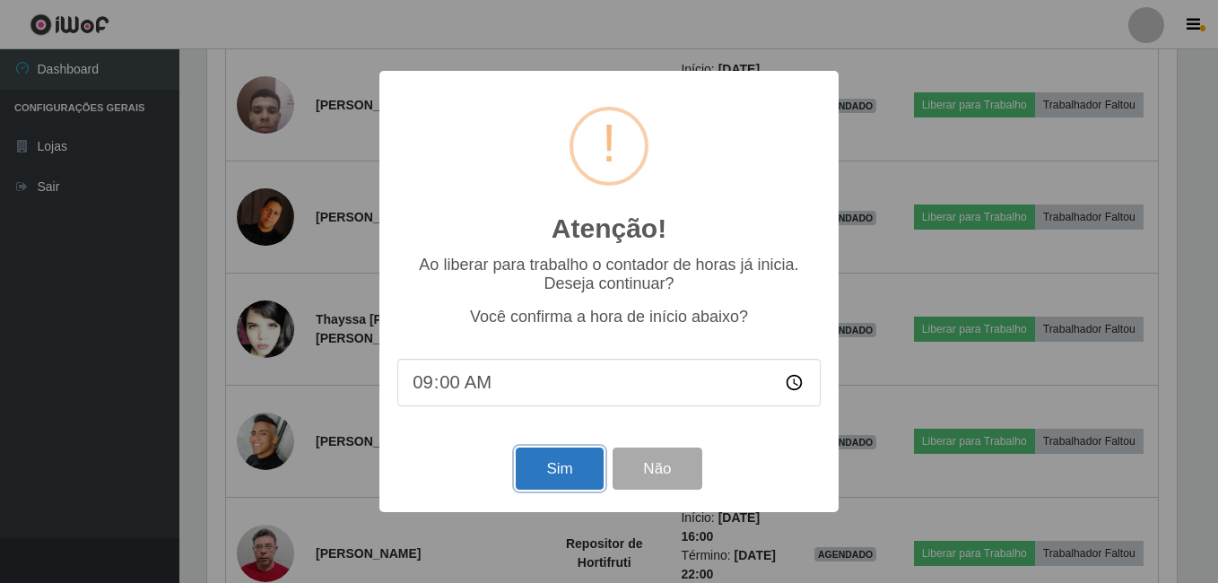
click at [575, 485] on button "Sim" at bounding box center [559, 468] width 87 height 42
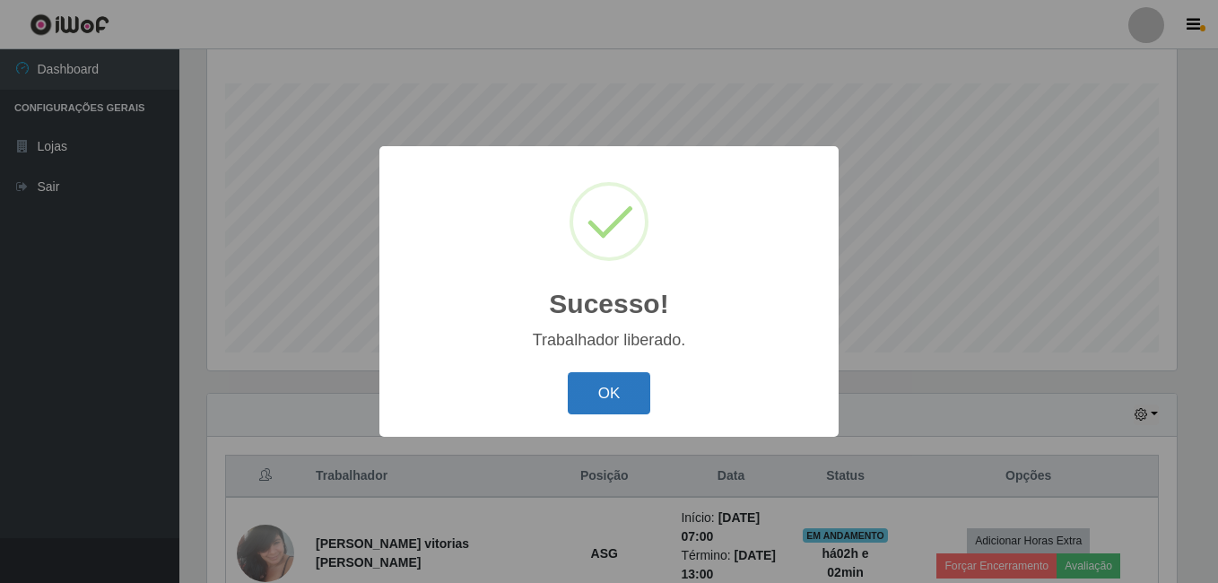
click at [624, 387] on button "OK" at bounding box center [609, 393] width 83 height 42
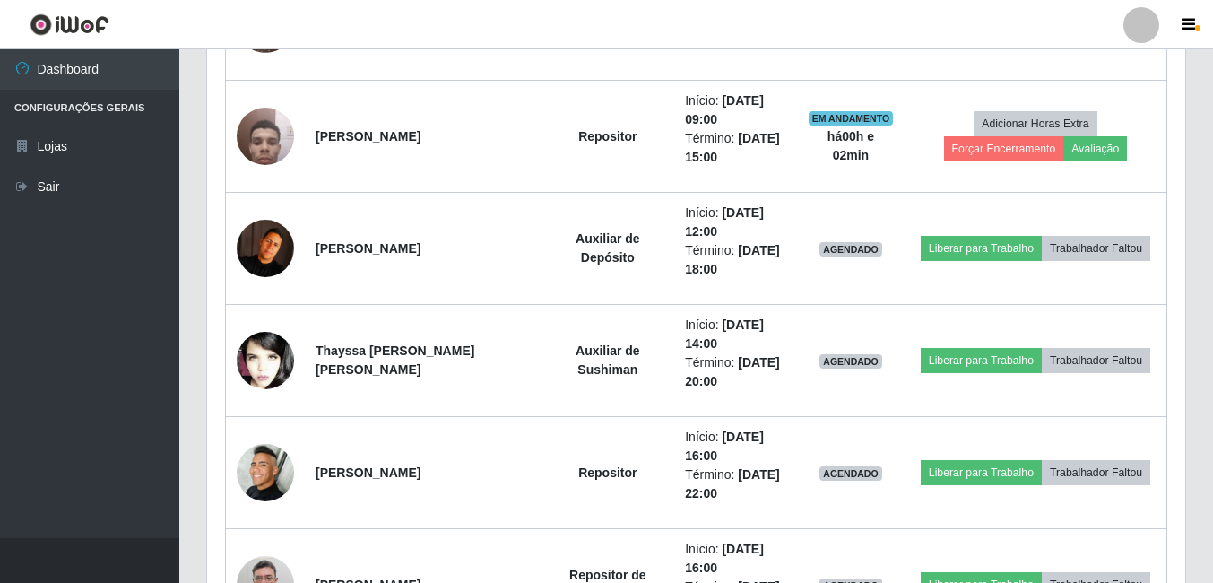
scroll to position [1185, 0]
